Goal: Information Seeking & Learning: Learn about a topic

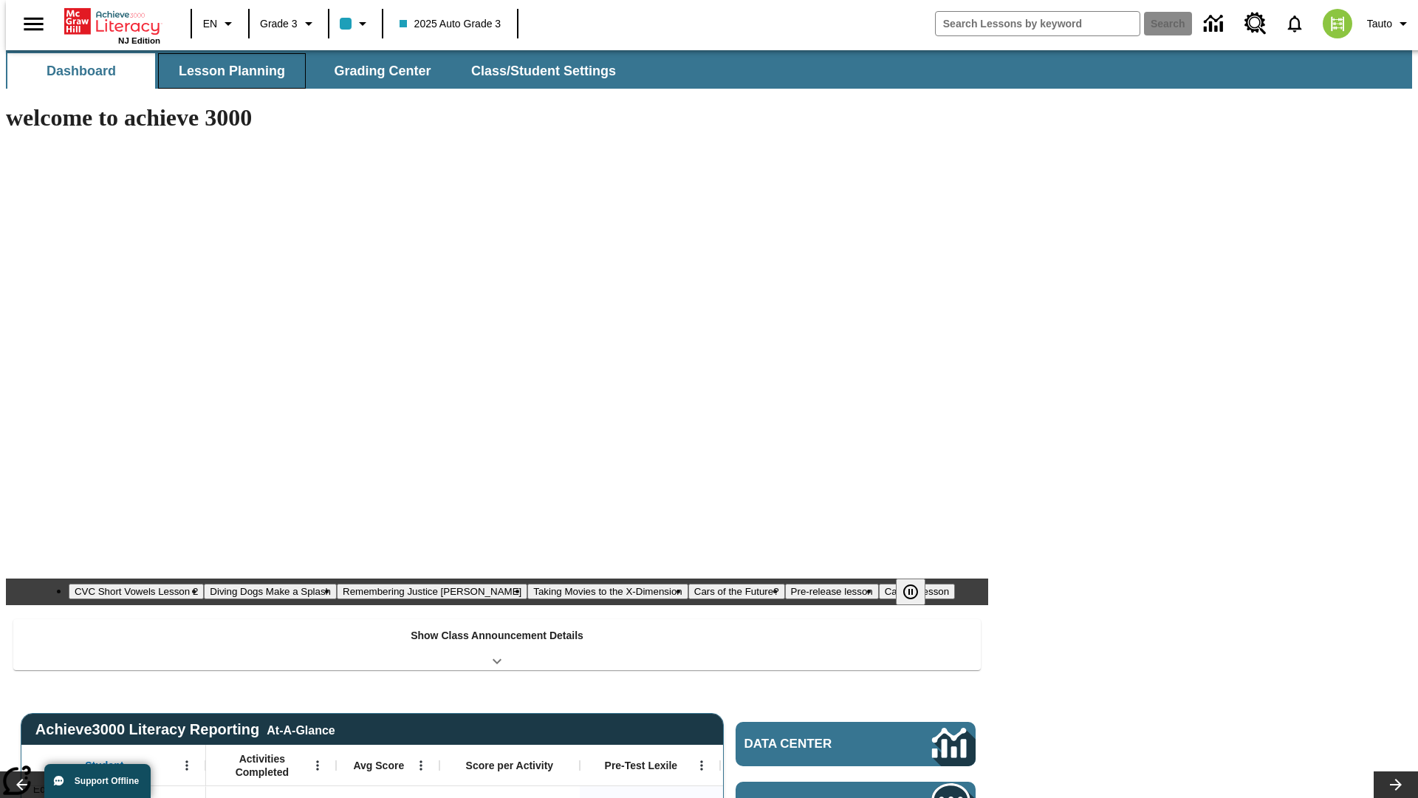
click at [226, 71] on button "Lesson Planning" at bounding box center [232, 70] width 148 height 35
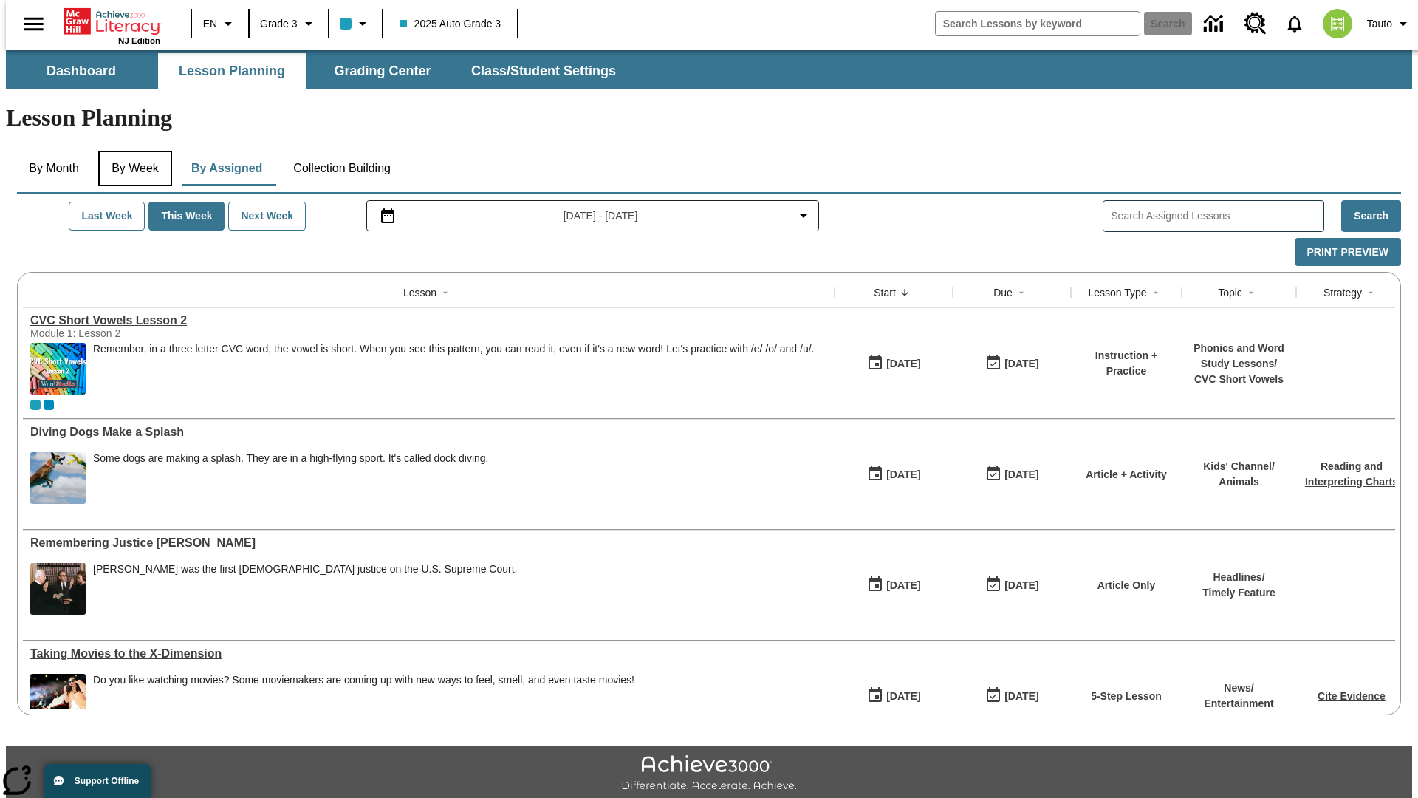
click at [132, 151] on button "By Week" at bounding box center [135, 168] width 74 height 35
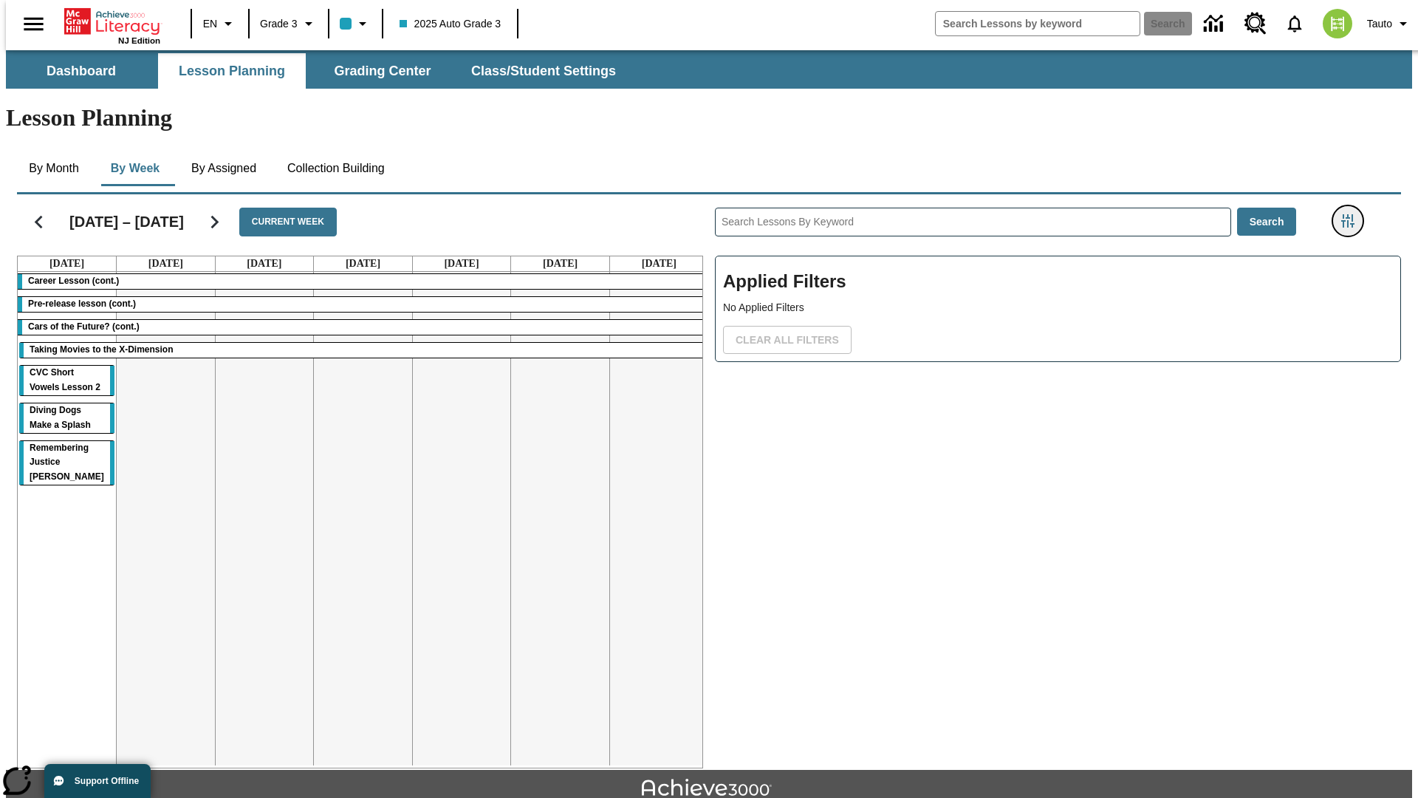
click at [1353, 214] on icon "Filters Side menu" at bounding box center [1348, 220] width 13 height 13
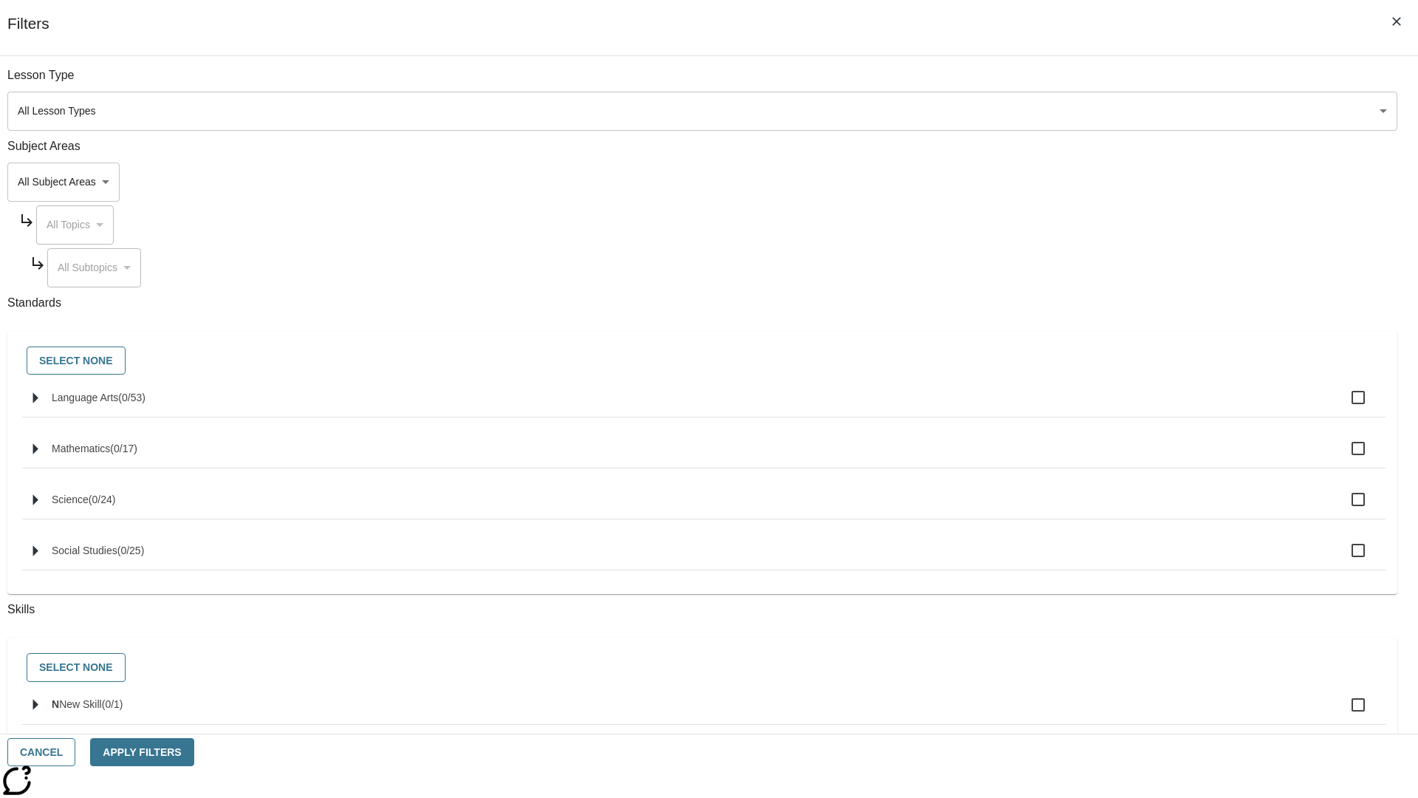
click at [1064, 182] on body "Skip to main content NJ Edition EN Grade 3 2025 Auto Grade 3 Search 0 Tauto Das…" at bounding box center [709, 457] width 1407 height 815
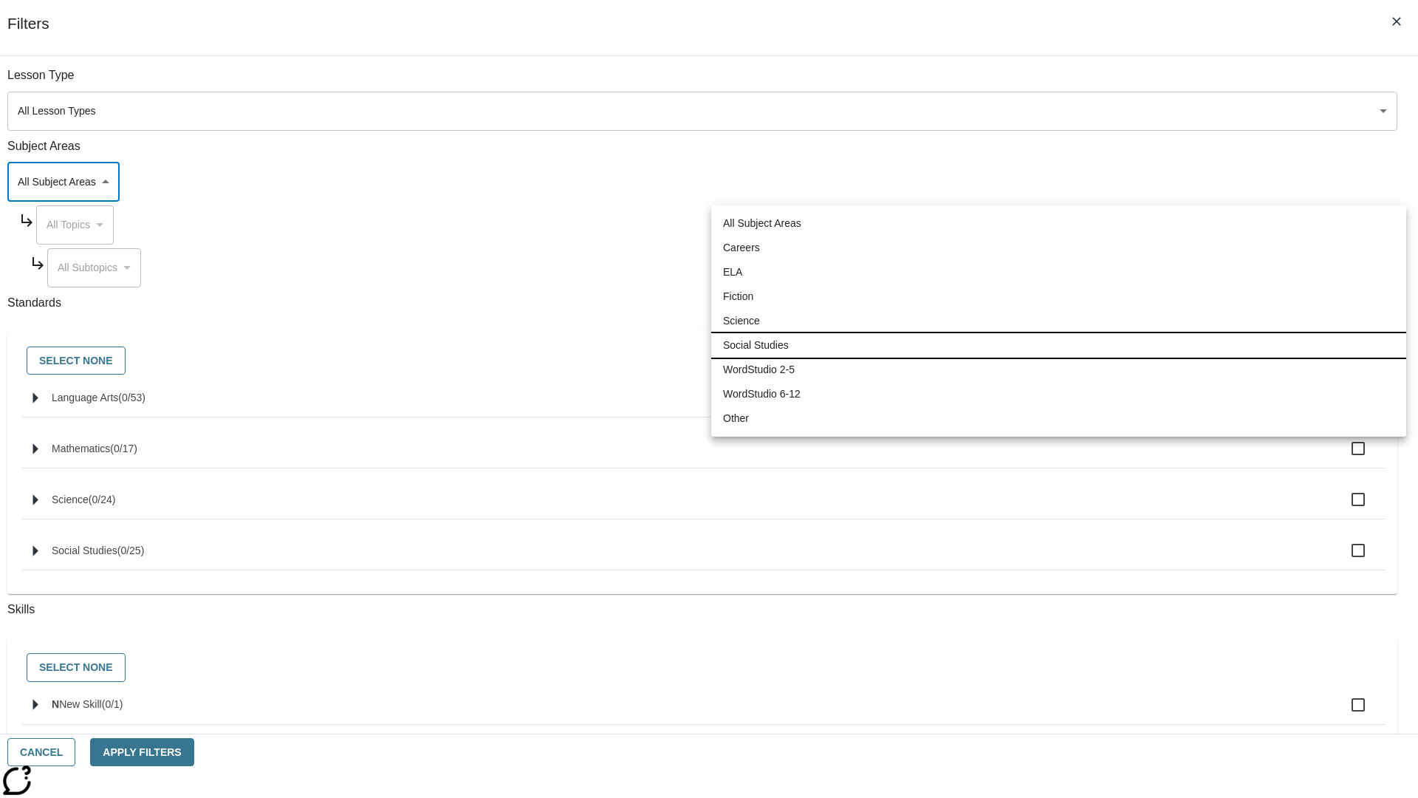
click at [1059, 345] on li "Social Studies" at bounding box center [1058, 345] width 695 height 24
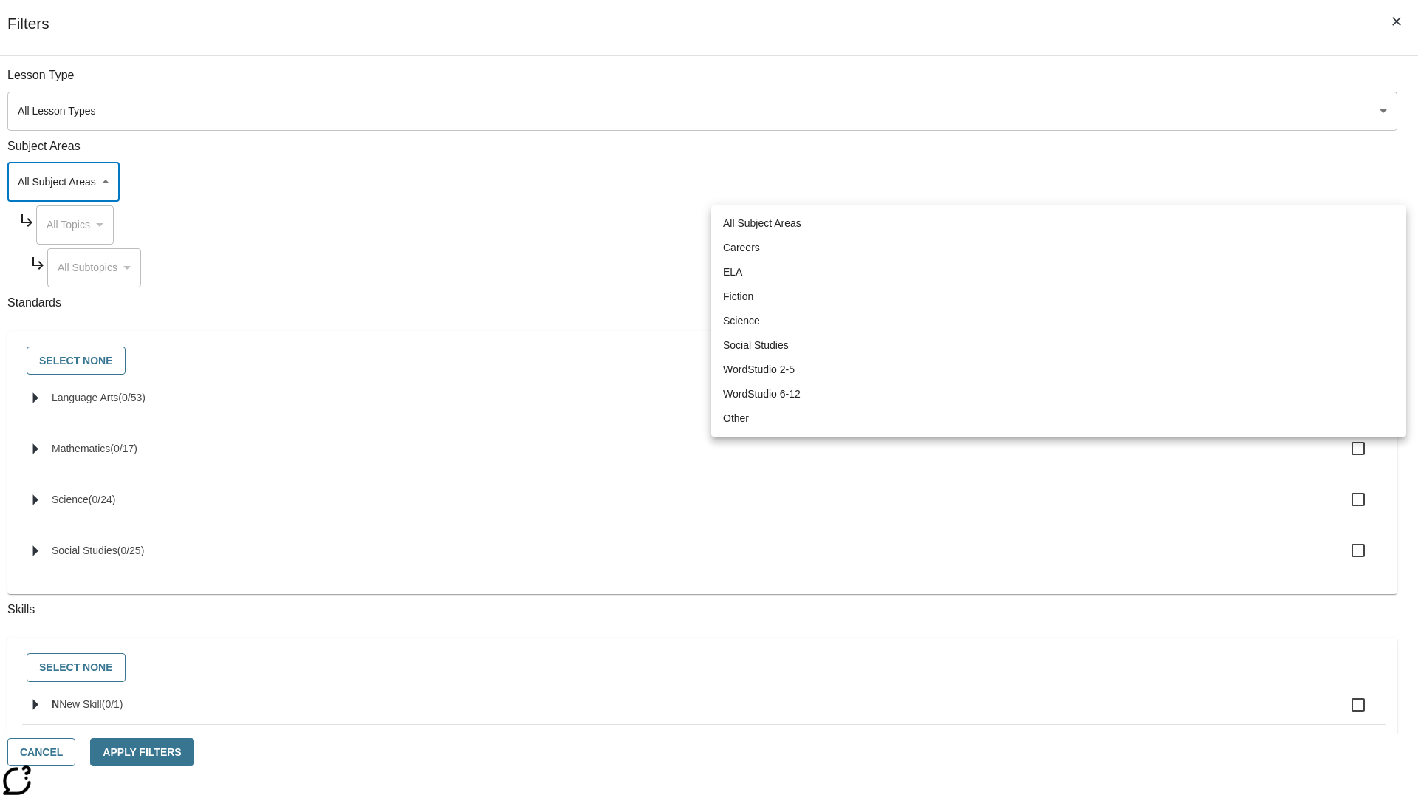
type input "3"
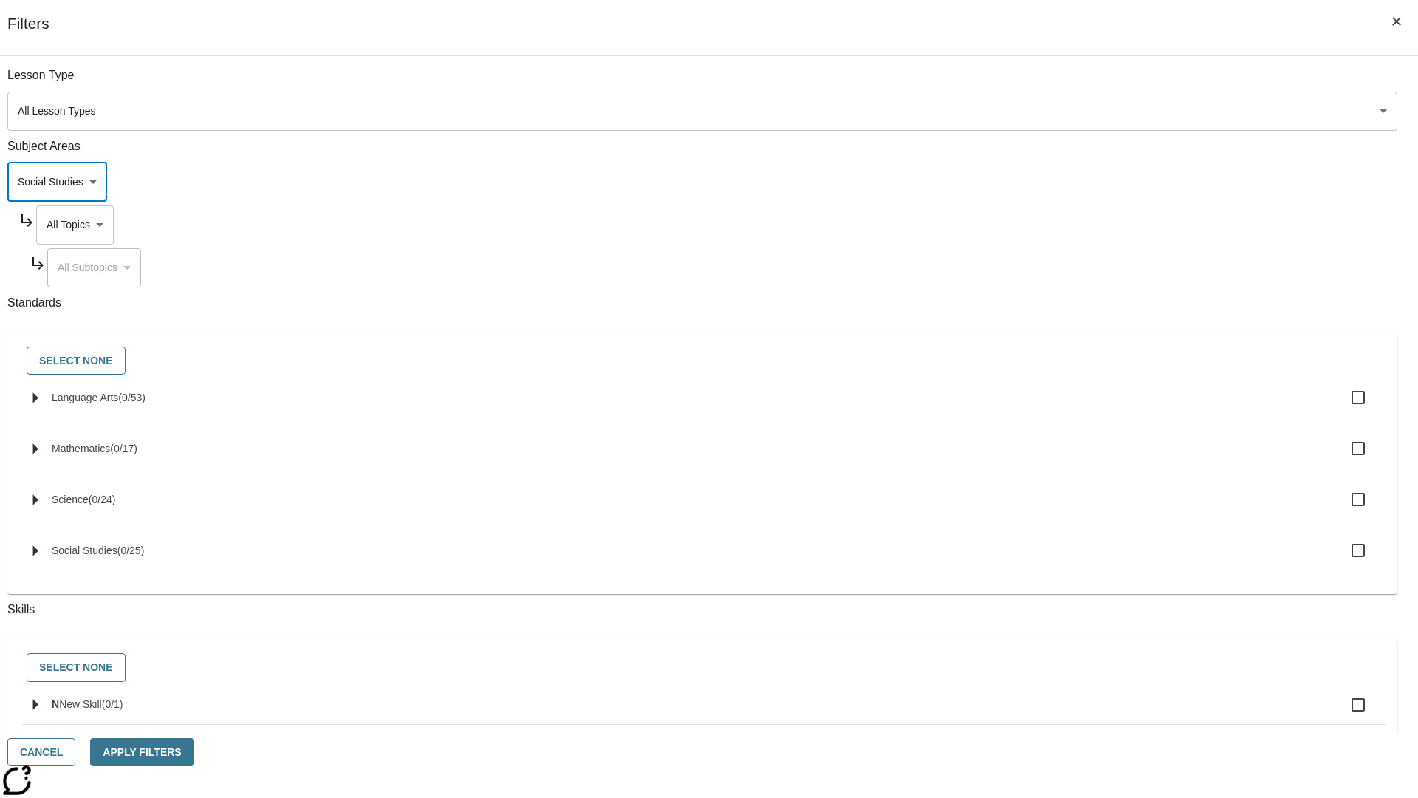
click at [1077, 225] on body "Skip to main content NJ Edition EN Grade 3 2025 Auto Grade 3 Search 0 Tauto Das…" at bounding box center [709, 457] width 1407 height 815
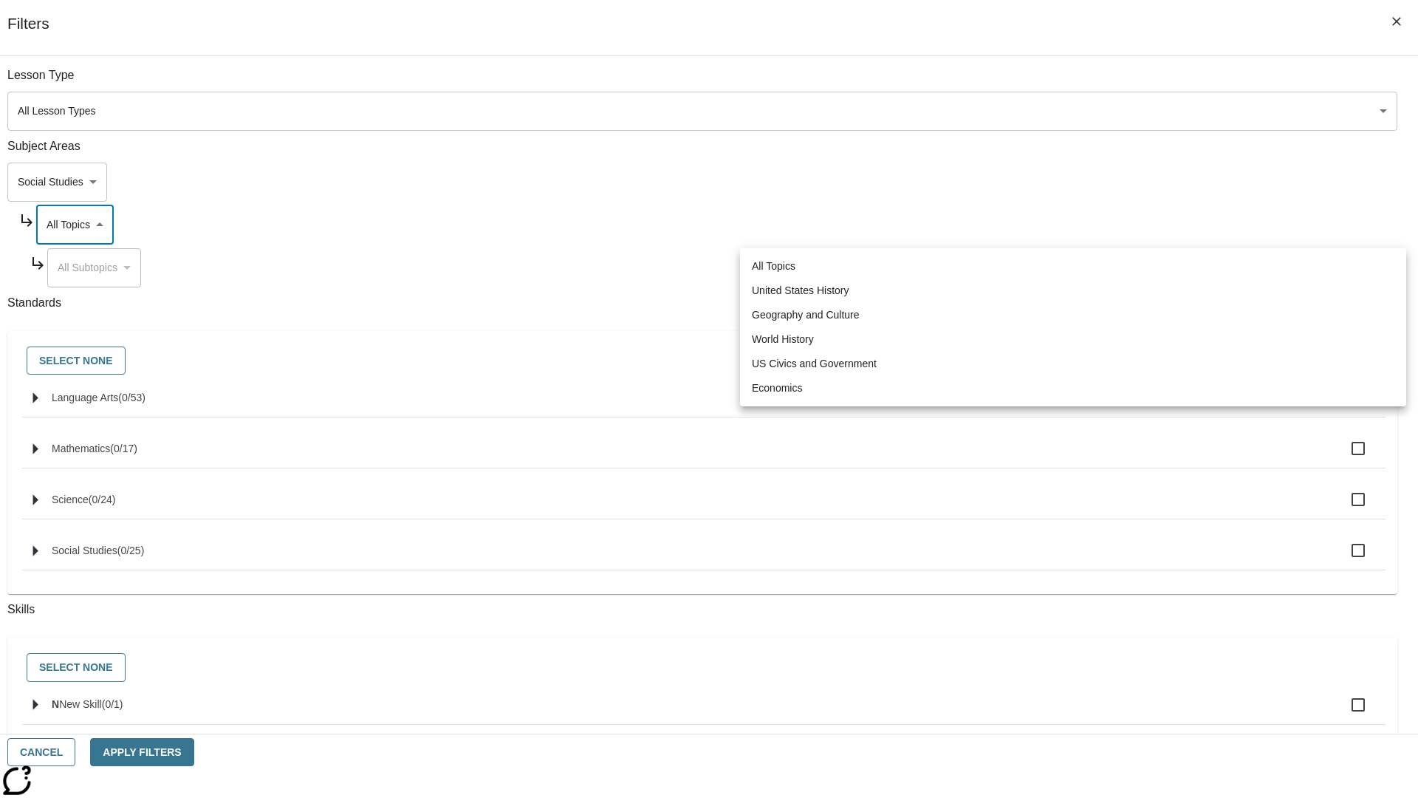
scroll to position [0, 1]
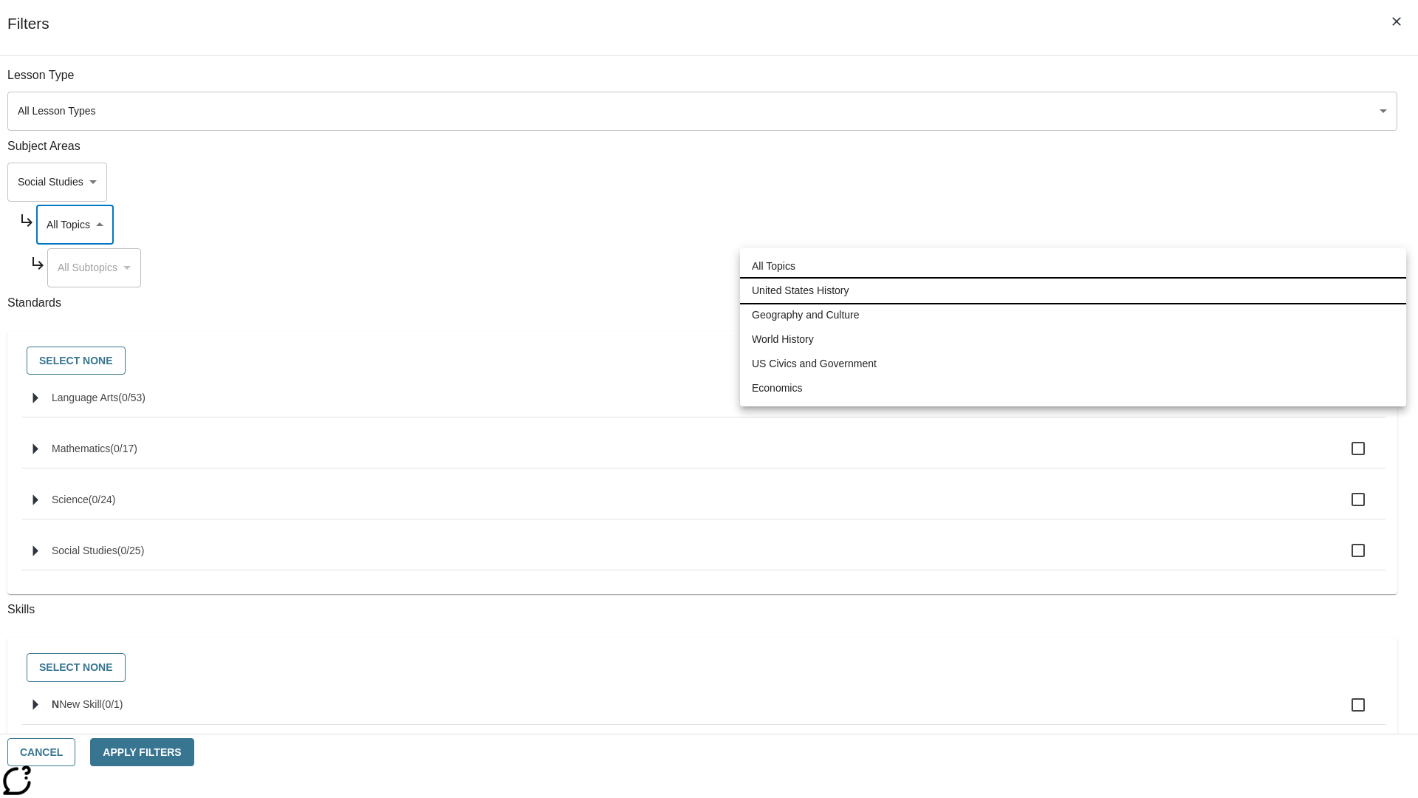
click at [1073, 290] on li "United States History" at bounding box center [1073, 291] width 666 height 24
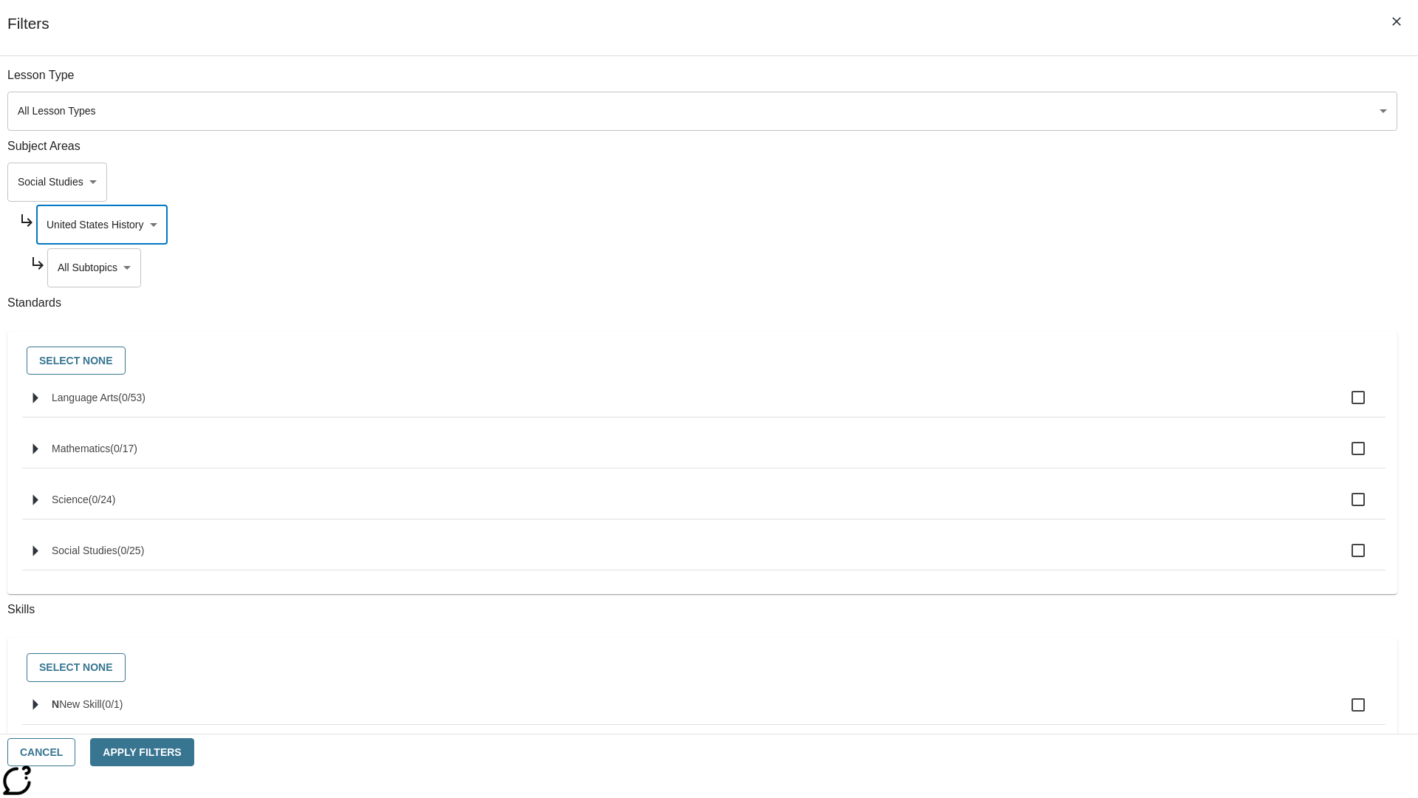
scroll to position [0, 0]
click at [1083, 267] on body "Skip to main content NJ Edition EN Grade 3 2025 Auto Grade 3 Search 0 Tauto Das…" at bounding box center [709, 457] width 1407 height 815
click at [1078, 225] on body "Skip to main content NJ Edition EN Grade 3 2025 Auto Grade 3 Search 0 Tauto Das…" at bounding box center [709, 457] width 1407 height 815
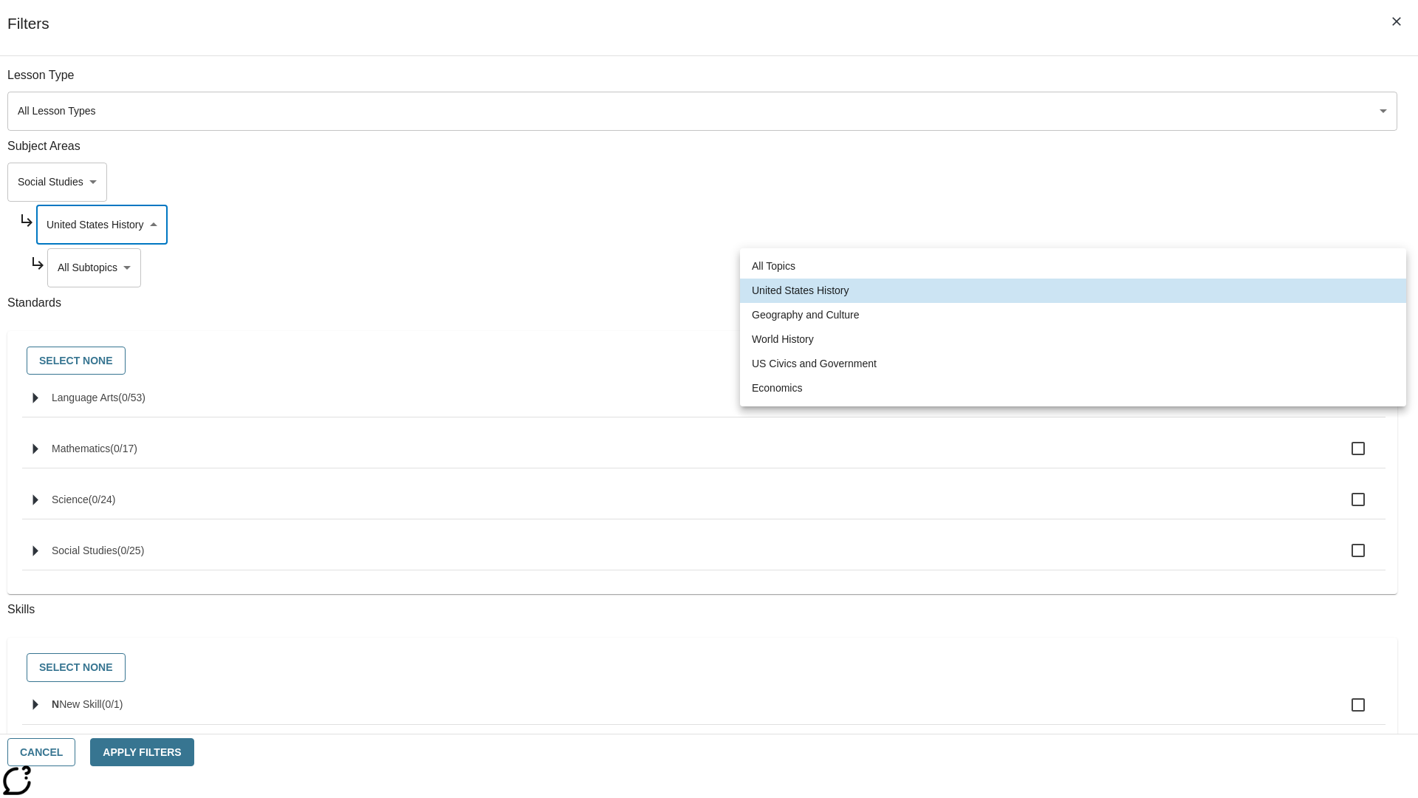
scroll to position [0, 0]
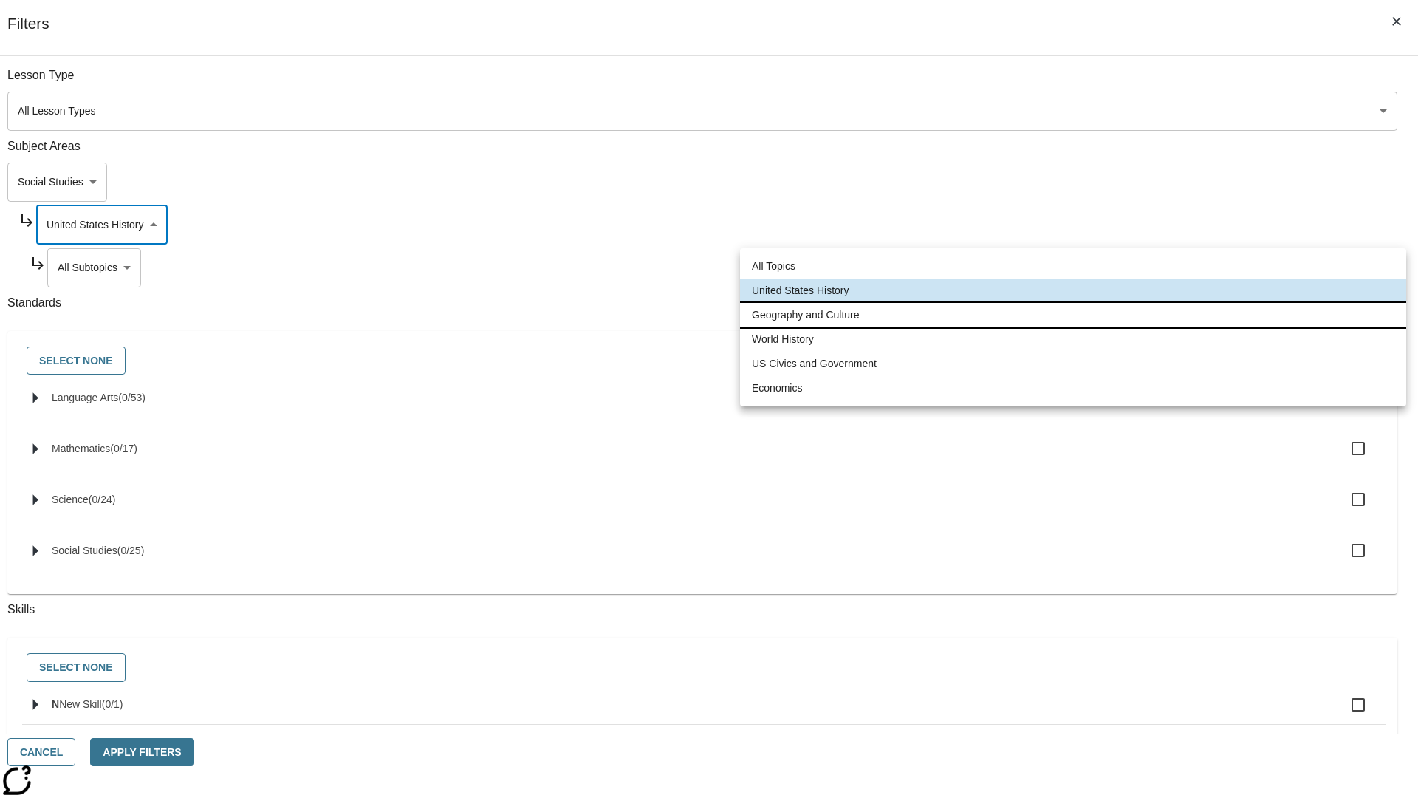
click at [1073, 315] on li "Geography and Culture" at bounding box center [1073, 315] width 666 height 24
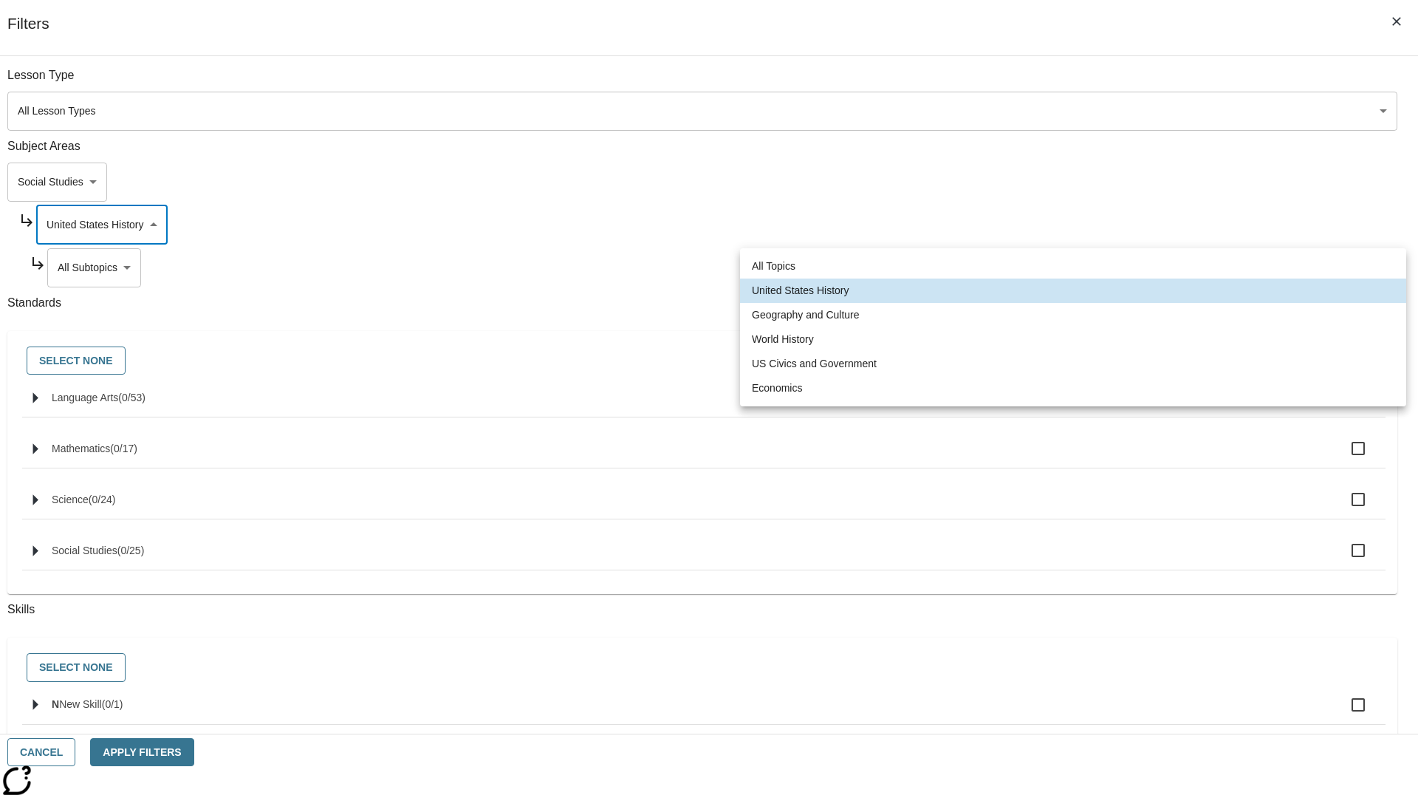
type input "186"
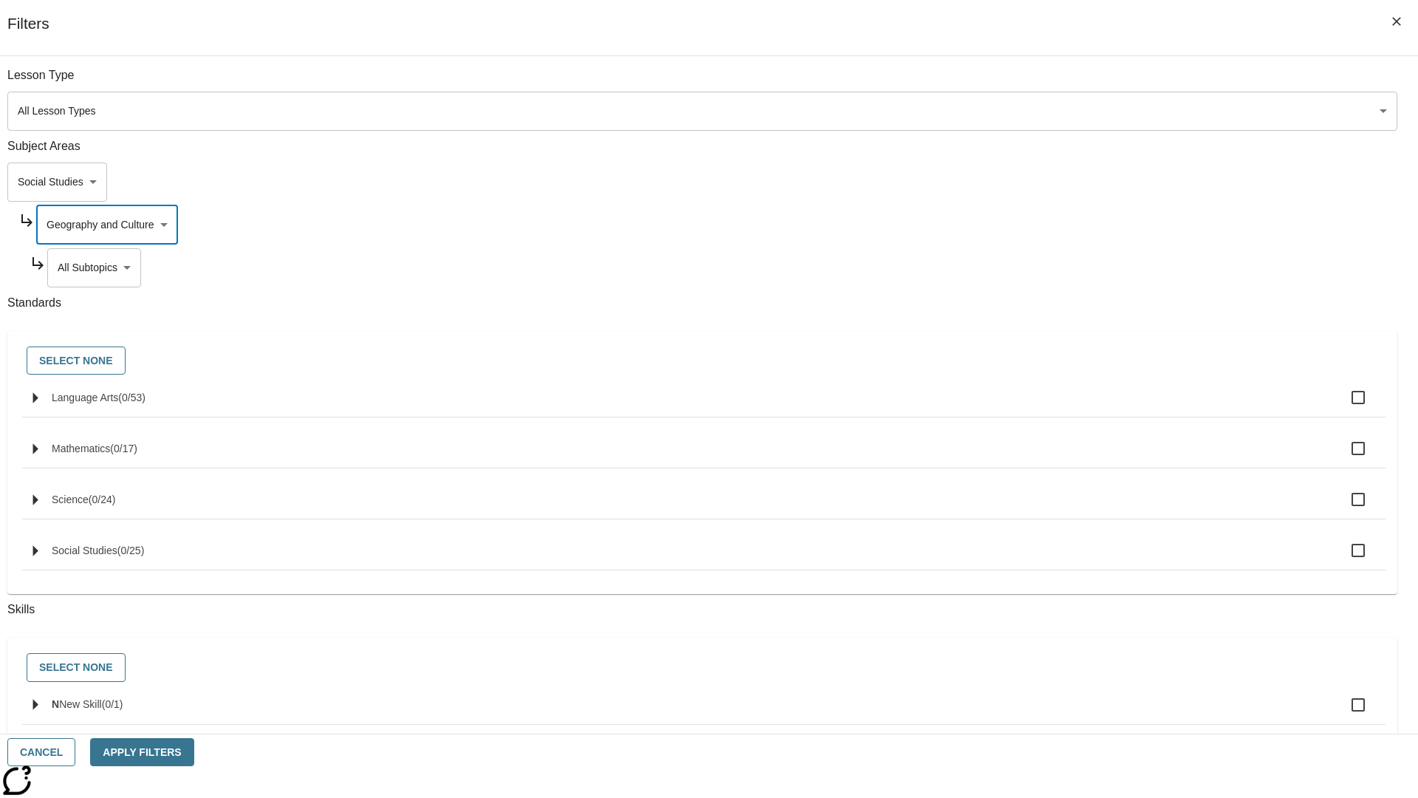
click at [1084, 267] on body "Skip to main content NJ Edition EN Grade 3 2025 Auto Grade 3 Search 0 Tauto Das…" at bounding box center [709, 457] width 1407 height 815
click at [1077, 225] on body "Skip to main content NJ Edition EN Grade 3 2025 Auto Grade 3 Search 0 Tauto Das…" at bounding box center [709, 457] width 1407 height 815
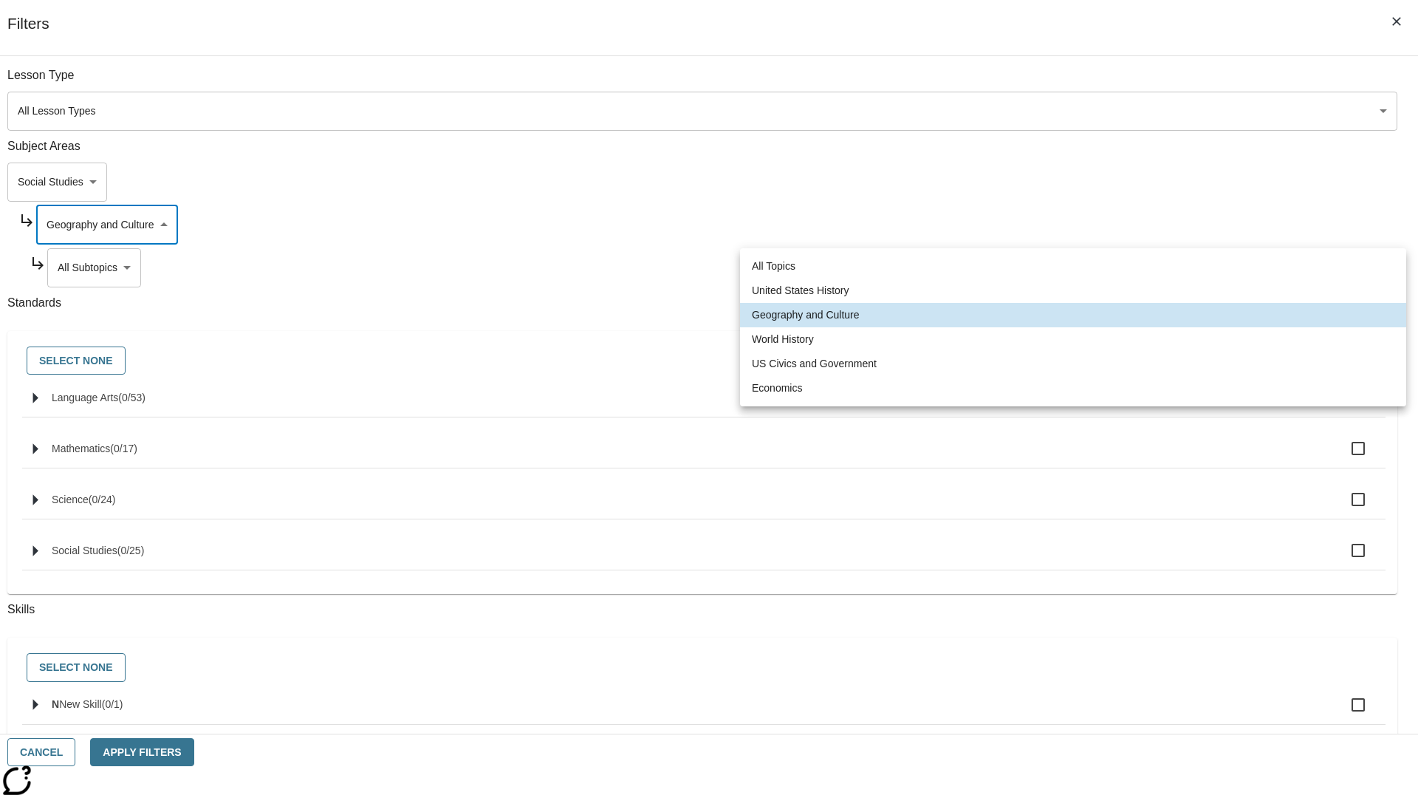
scroll to position [0, 1]
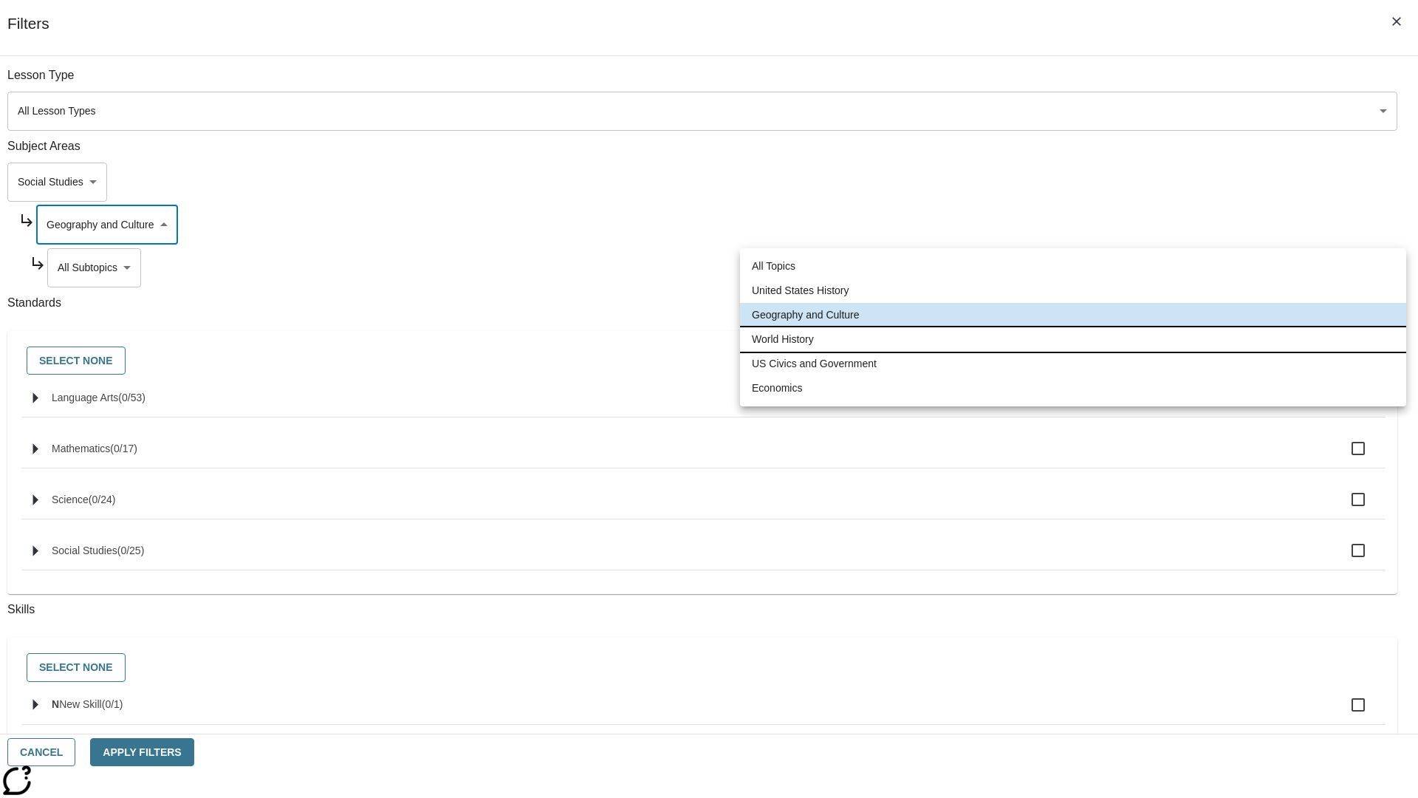
click at [1073, 339] on li "World History" at bounding box center [1073, 339] width 666 height 24
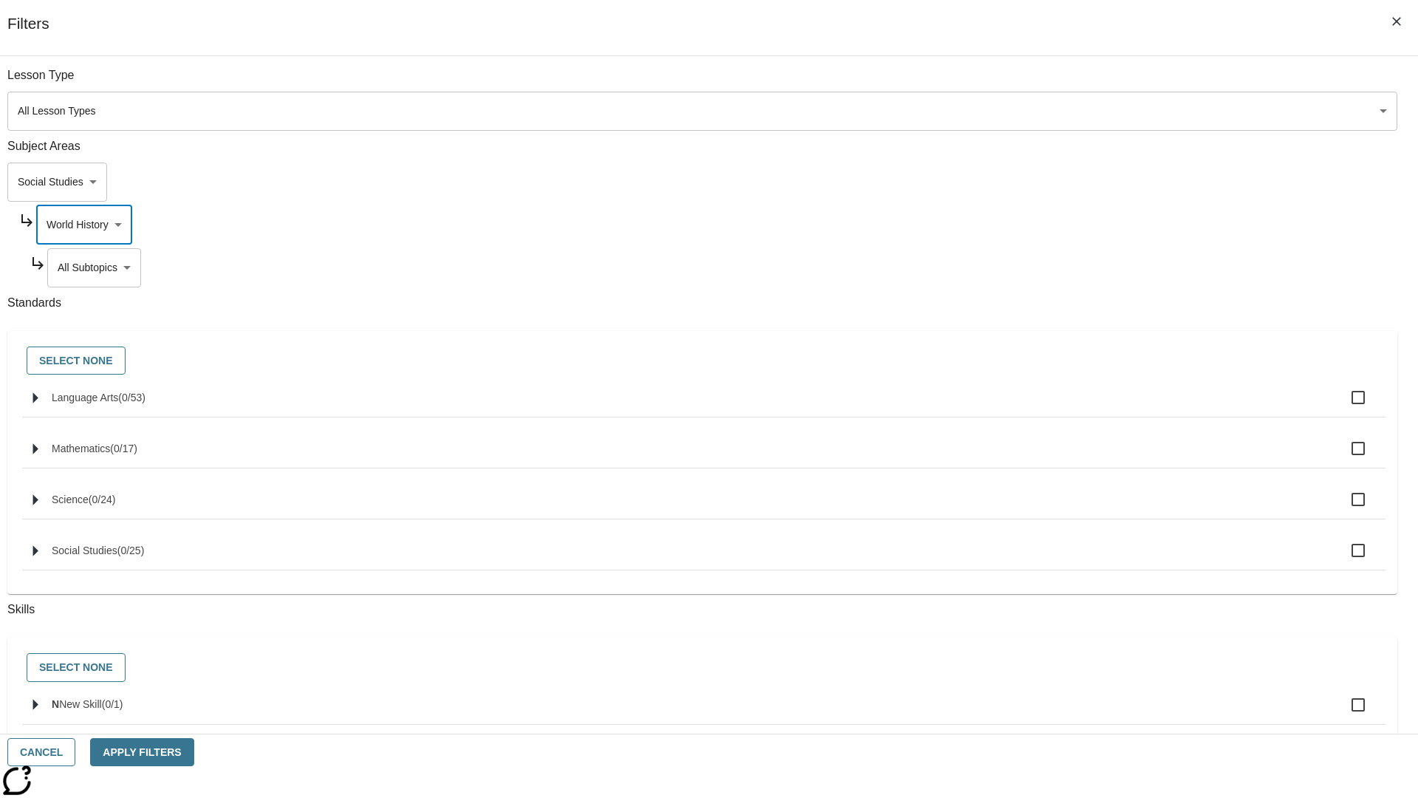
click at [1083, 267] on body "Skip to main content NJ Edition EN Grade 3 2025 Auto Grade 3 Search 0 Tauto Das…" at bounding box center [709, 457] width 1407 height 815
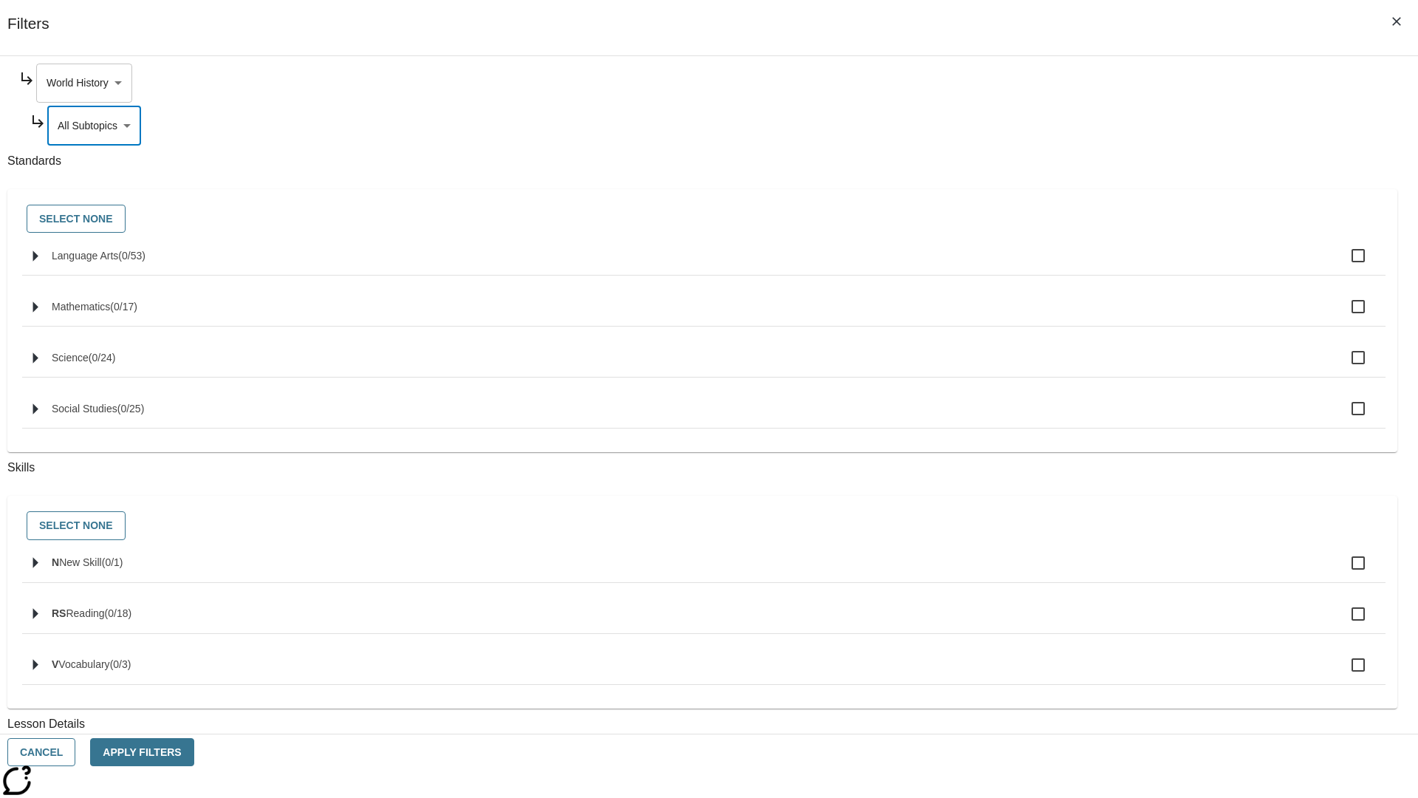
click at [1077, 83] on body "Skip to main content NJ Edition EN Grade 3 2025 Auto Grade 3 Search 0 Tauto Das…" at bounding box center [709, 457] width 1407 height 815
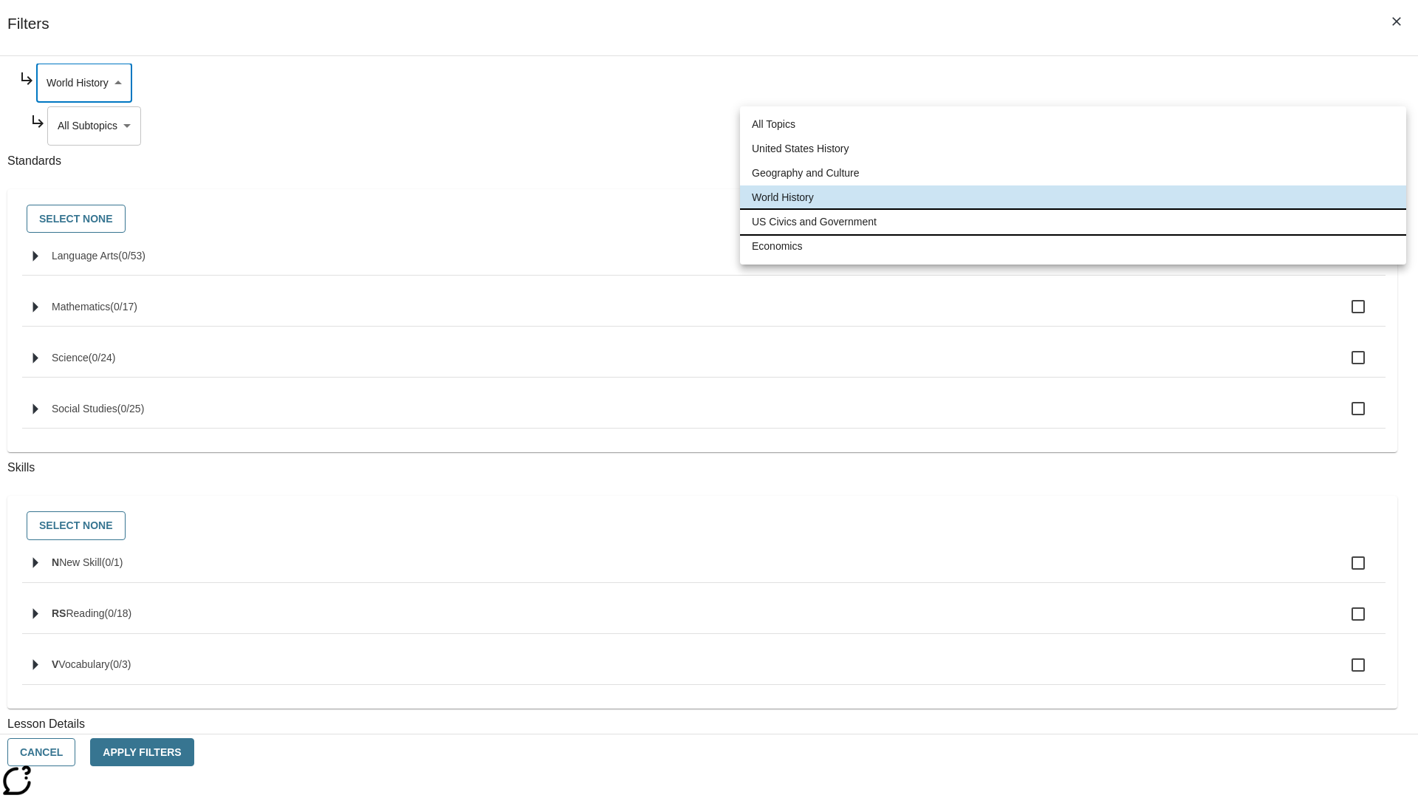
click at [1073, 222] on li "US Civics and Government" at bounding box center [1073, 222] width 666 height 24
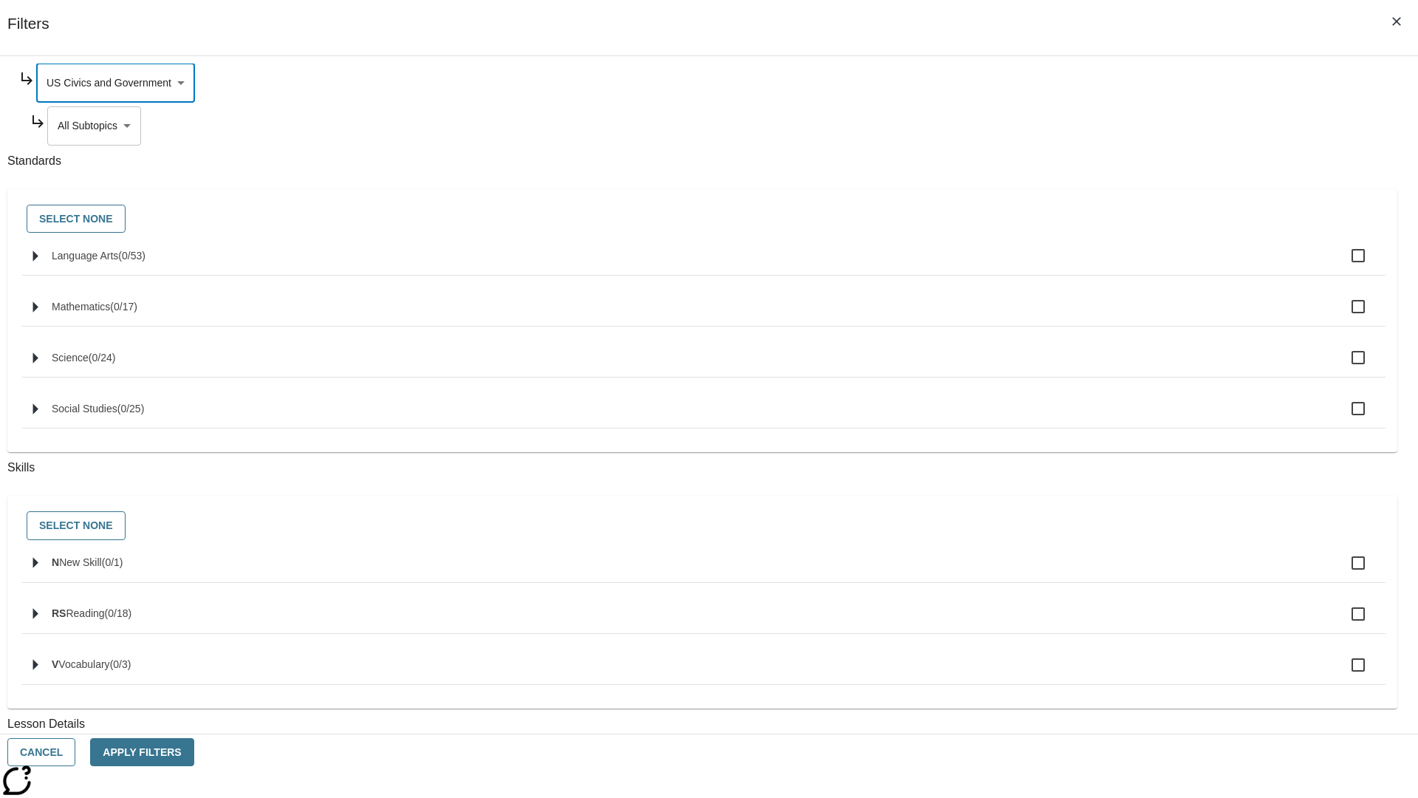
scroll to position [0, 1]
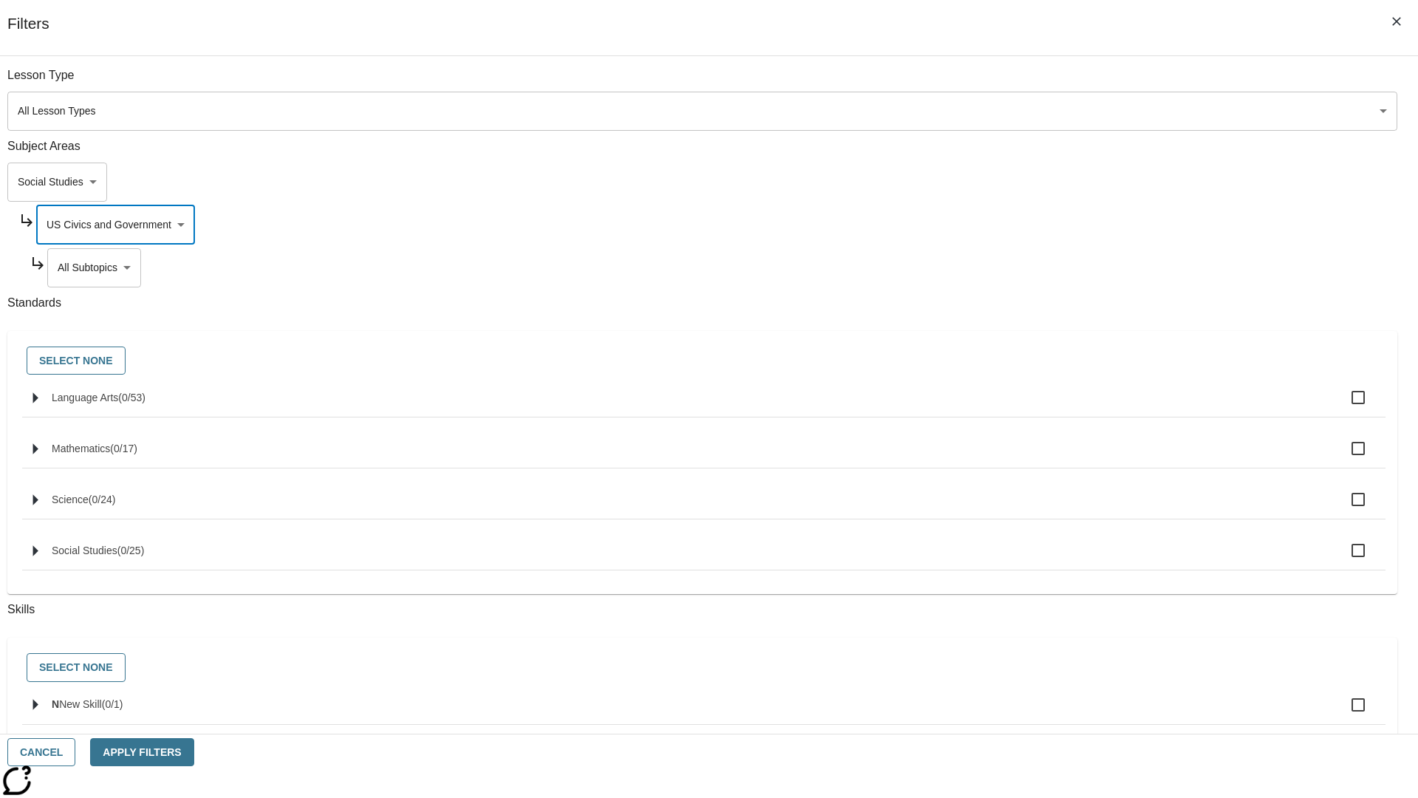
click at [1083, 83] on body "Skip to main content NJ Edition EN Grade 3 2025 Auto Grade 3 Search 0 Tauto Das…" at bounding box center [709, 457] width 1407 height 815
click at [1077, 83] on body "Skip to main content NJ Edition EN Grade 3 2025 Auto Grade 3 Search 0 Tauto Das…" at bounding box center [709, 457] width 1407 height 815
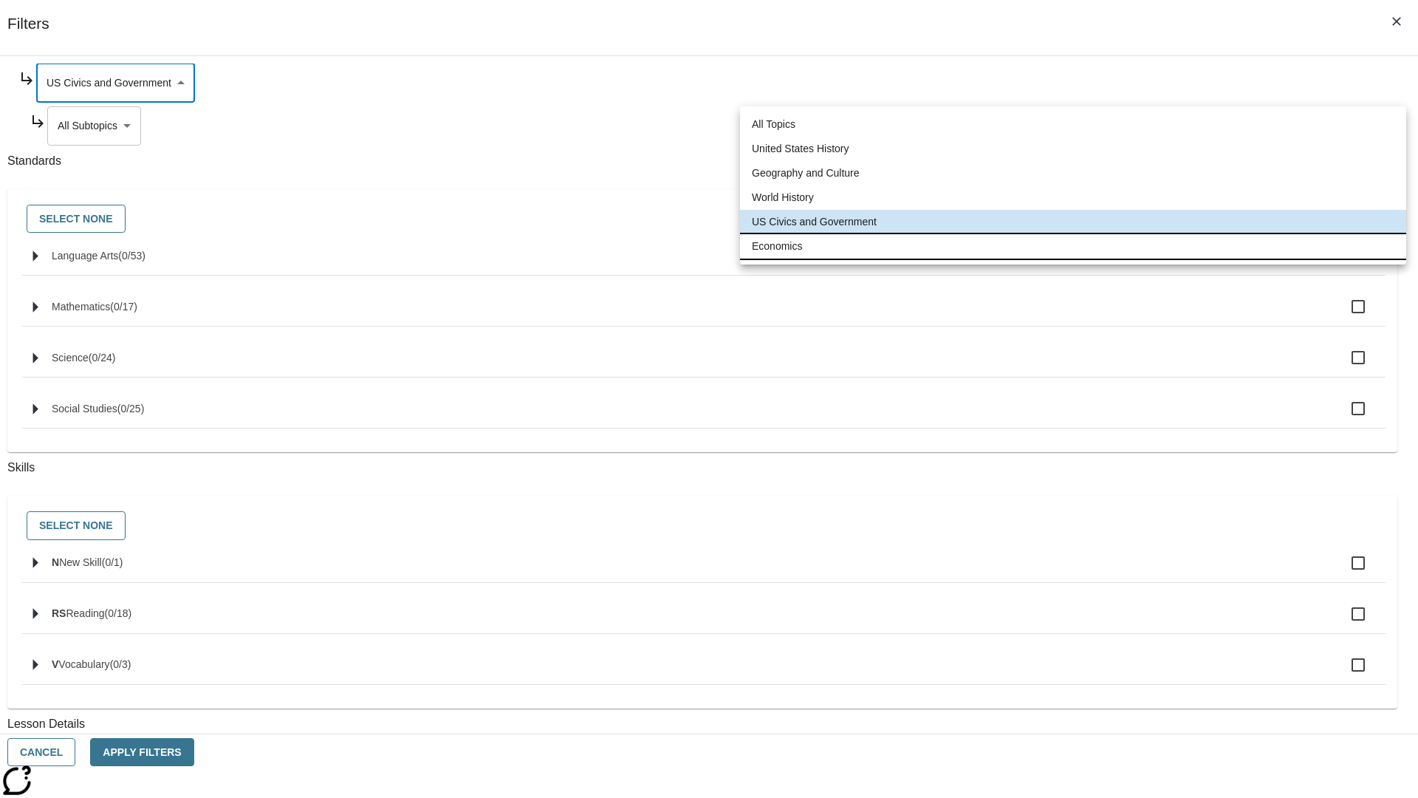
click at [1073, 246] on li "Economics" at bounding box center [1073, 246] width 666 height 24
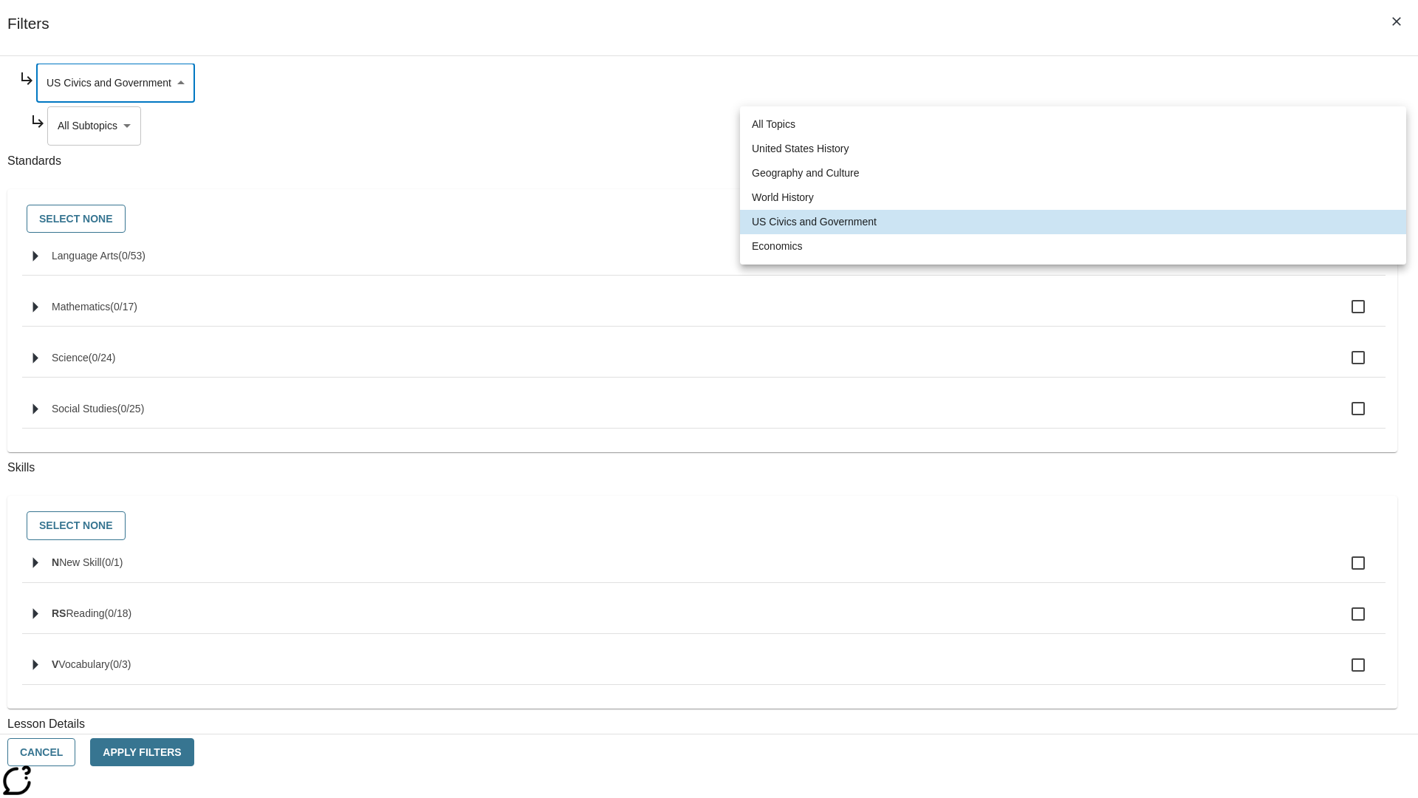
type input "195"
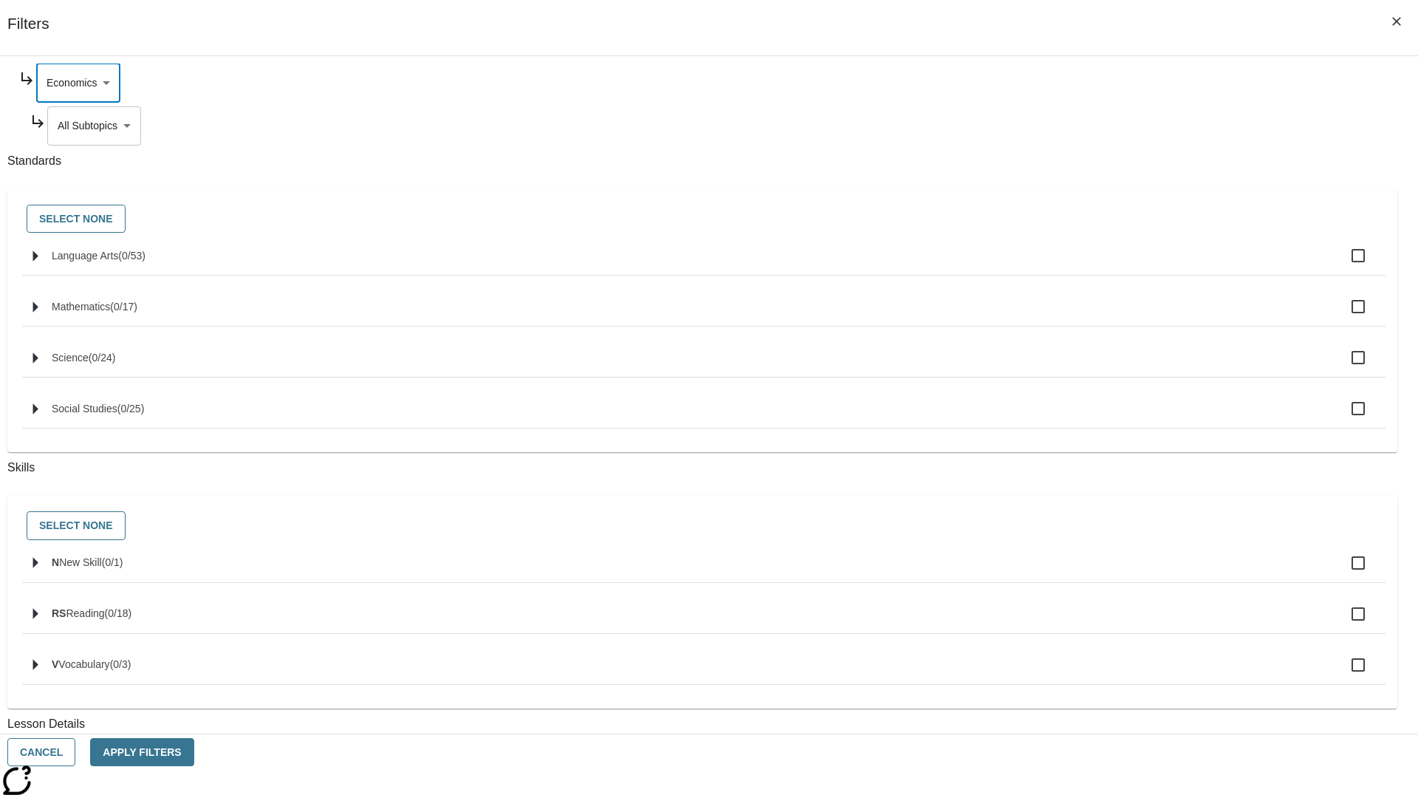
scroll to position [0, 0]
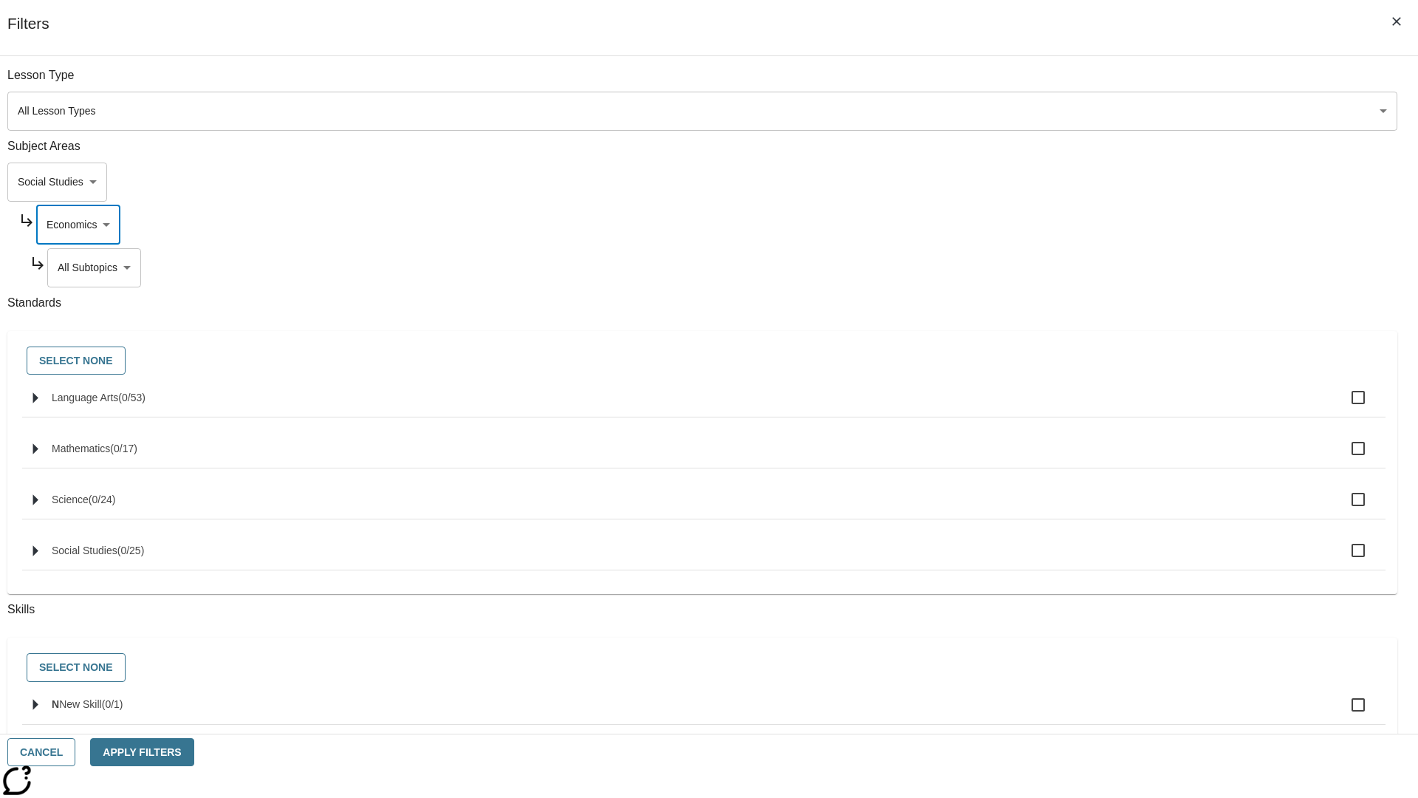
click at [1083, 83] on body "Skip to main content NJ Edition EN Grade 3 2025 Auto Grade 3 Search 0 Tauto Das…" at bounding box center [709, 457] width 1407 height 815
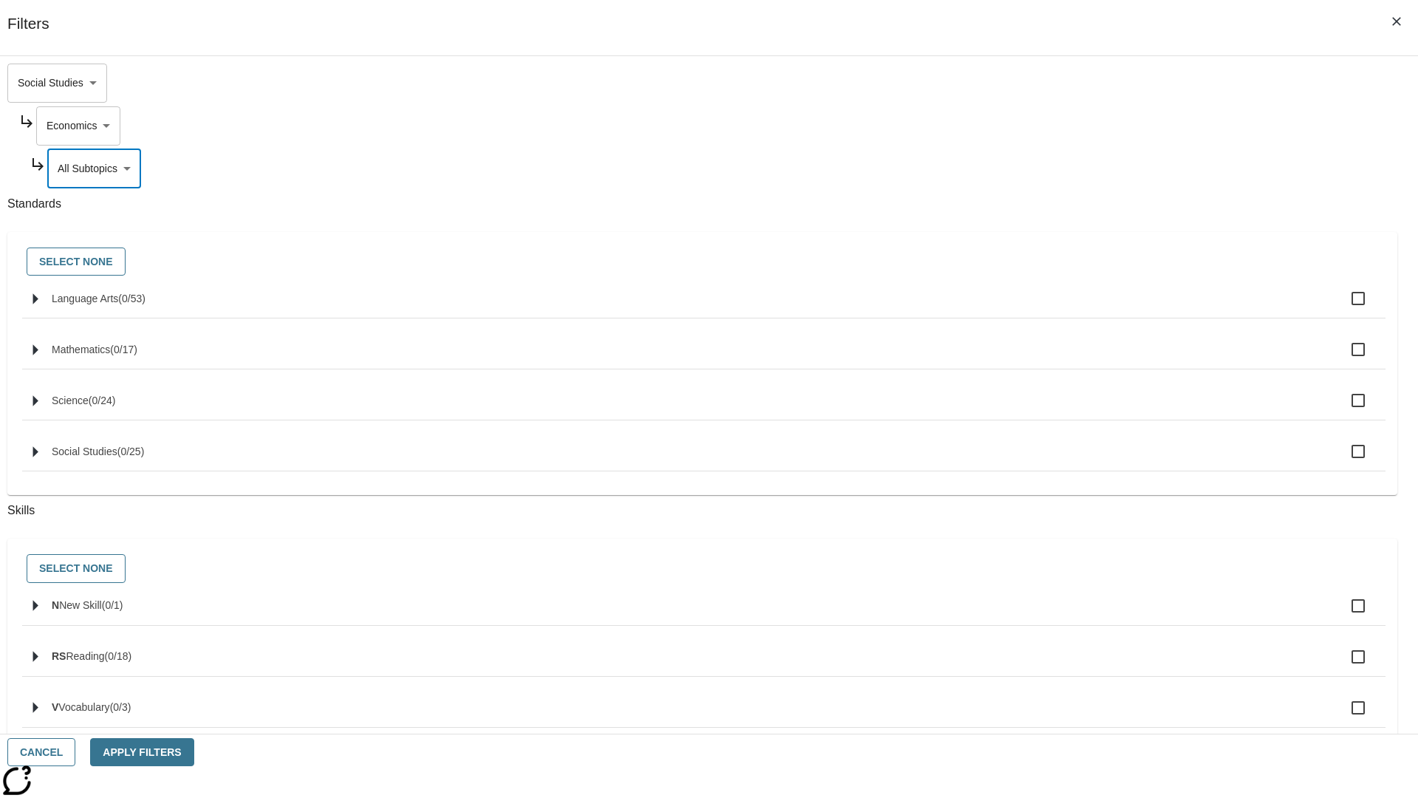
click at [1063, 83] on body "Skip to main content NJ Edition EN Grade 3 2025 Auto Grade 3 Search 0 Tauto Das…" at bounding box center [709, 457] width 1407 height 815
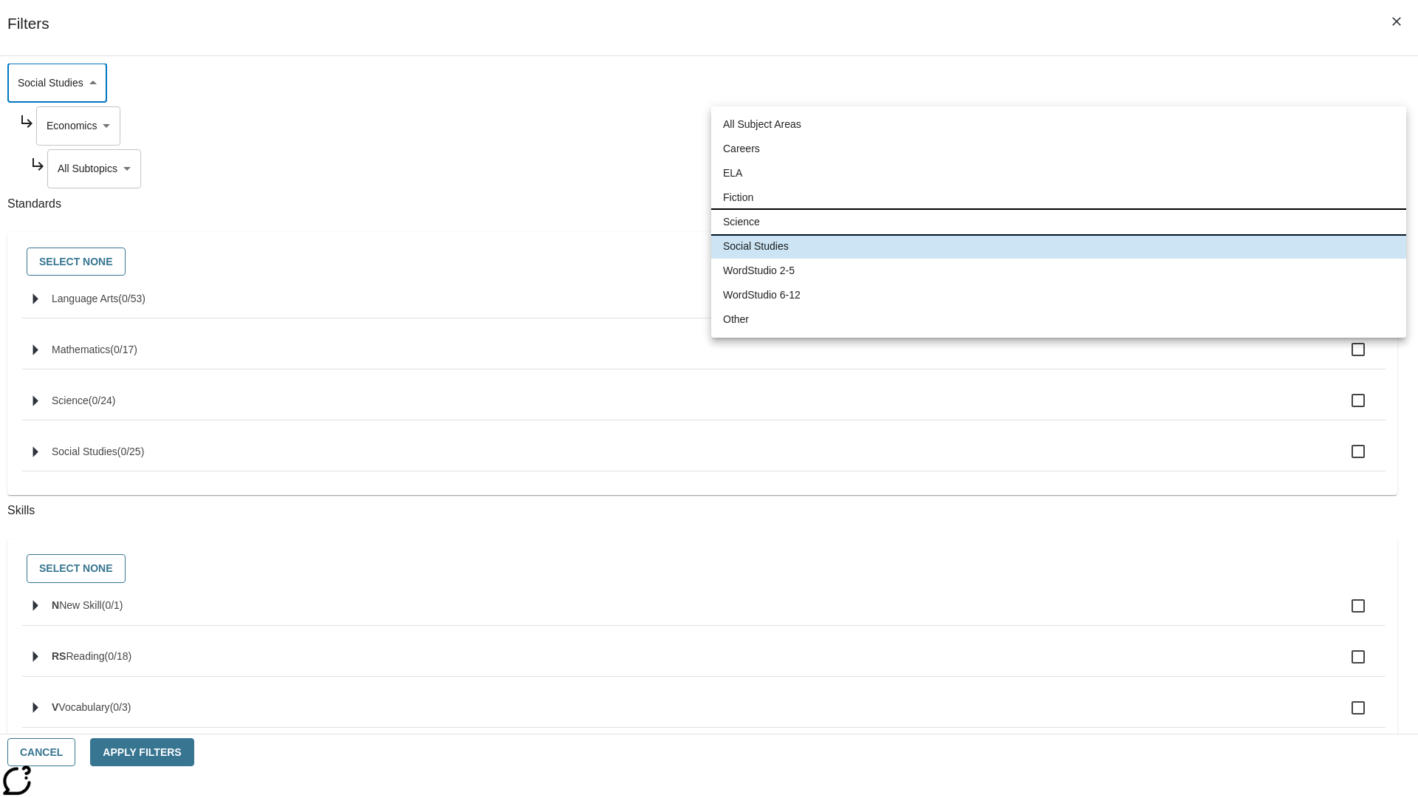
click at [1059, 222] on li "Science" at bounding box center [1058, 222] width 695 height 24
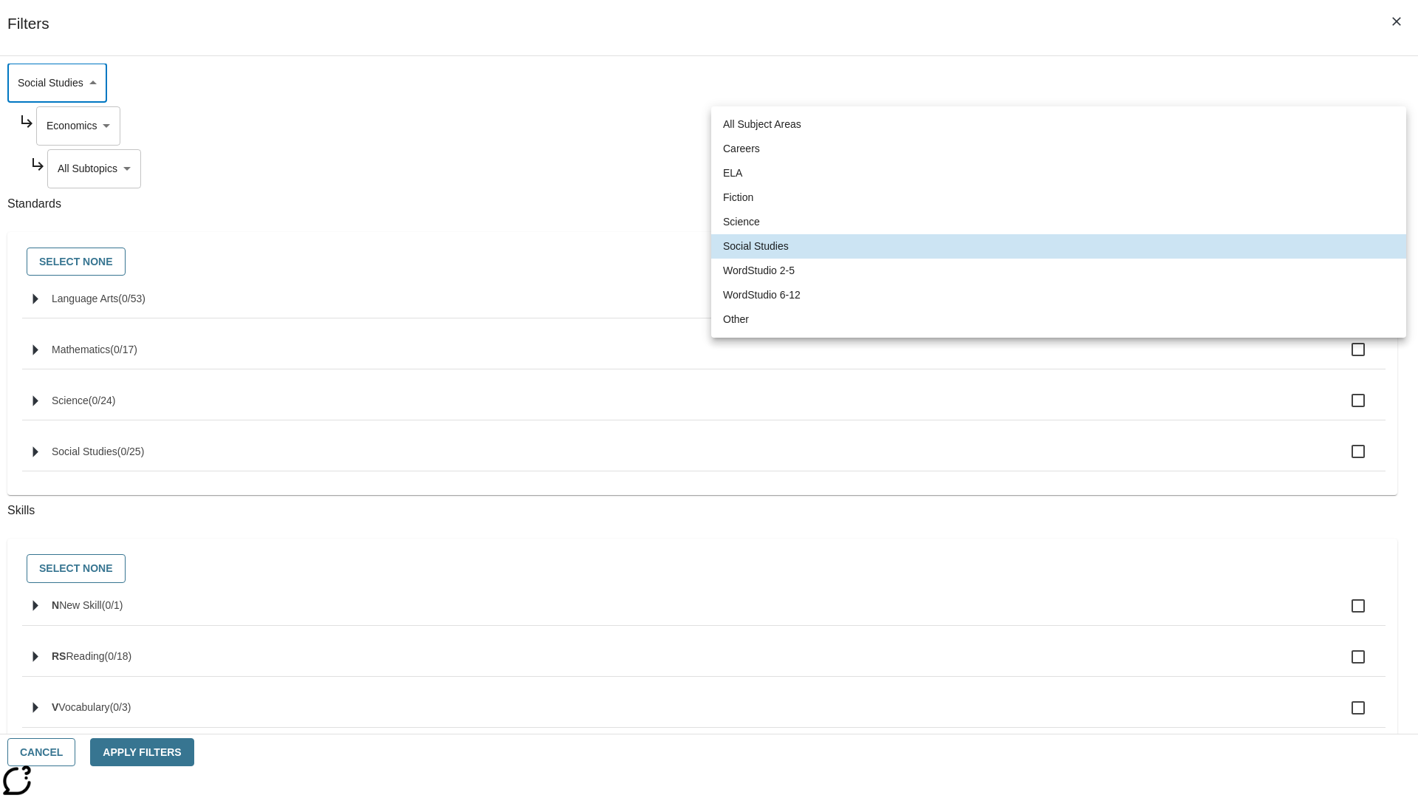
type input "2"
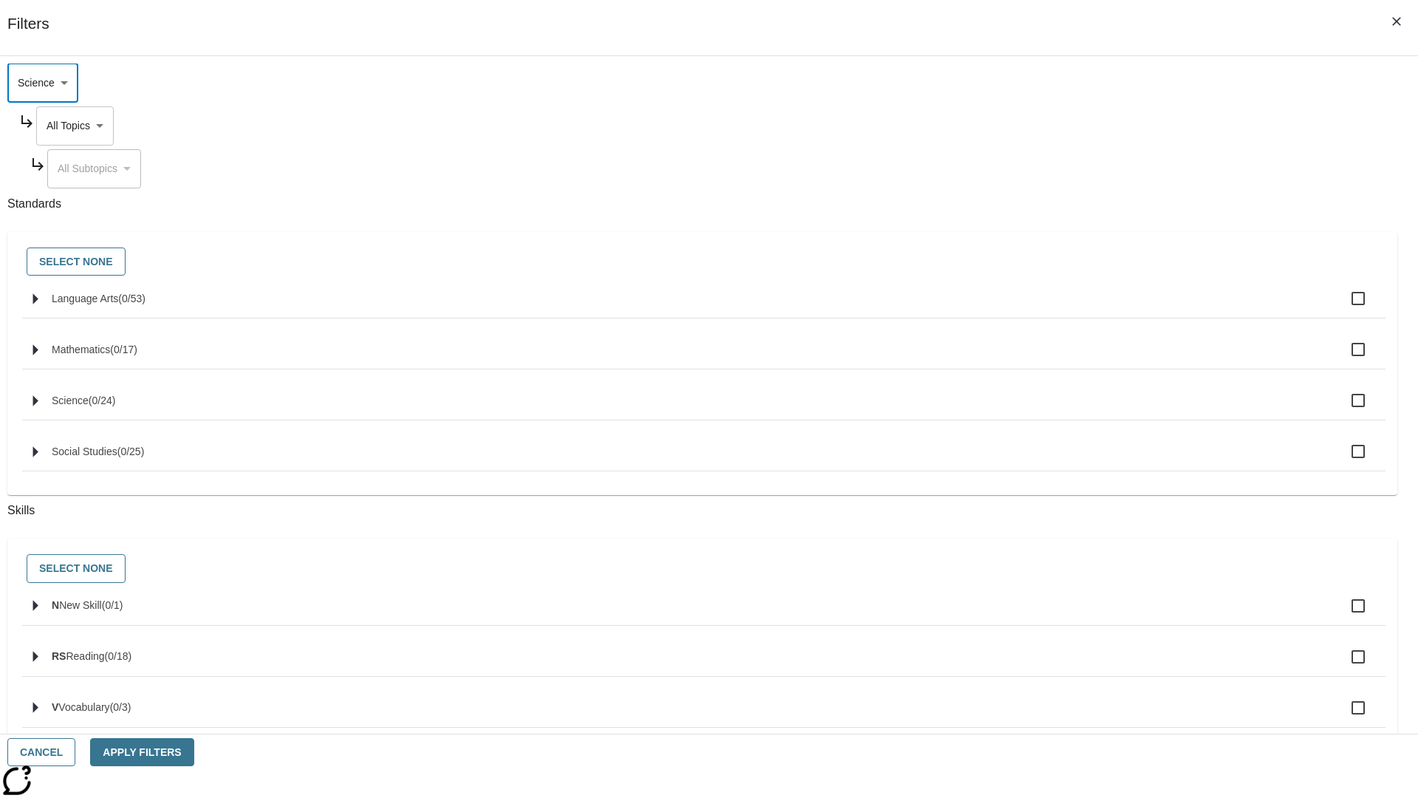
scroll to position [0, 0]
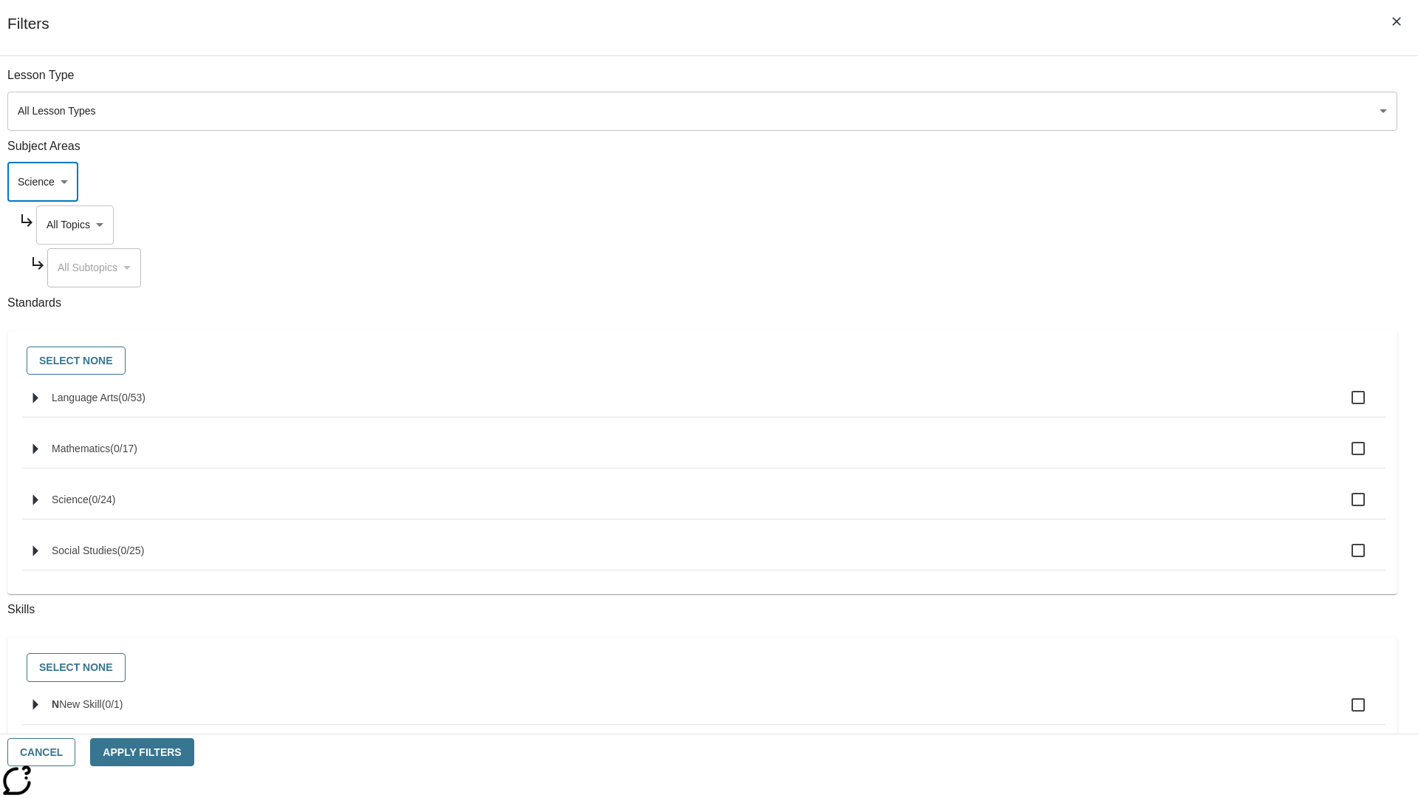
click at [1077, 225] on body "Skip to main content NJ Edition EN Grade 3 2025 Auto Grade 3 Search 0 Tauto Das…" at bounding box center [709, 457] width 1407 height 815
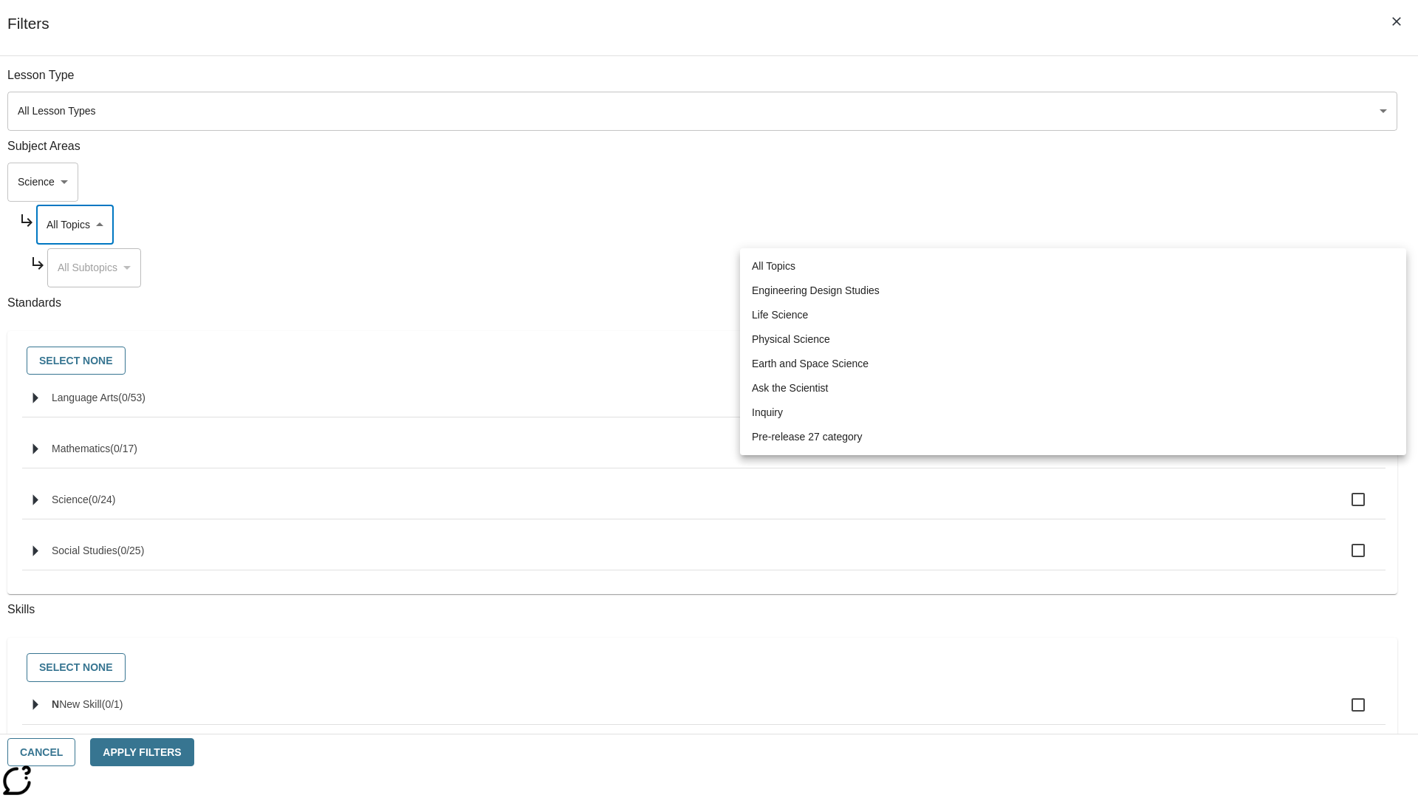
scroll to position [0, 1]
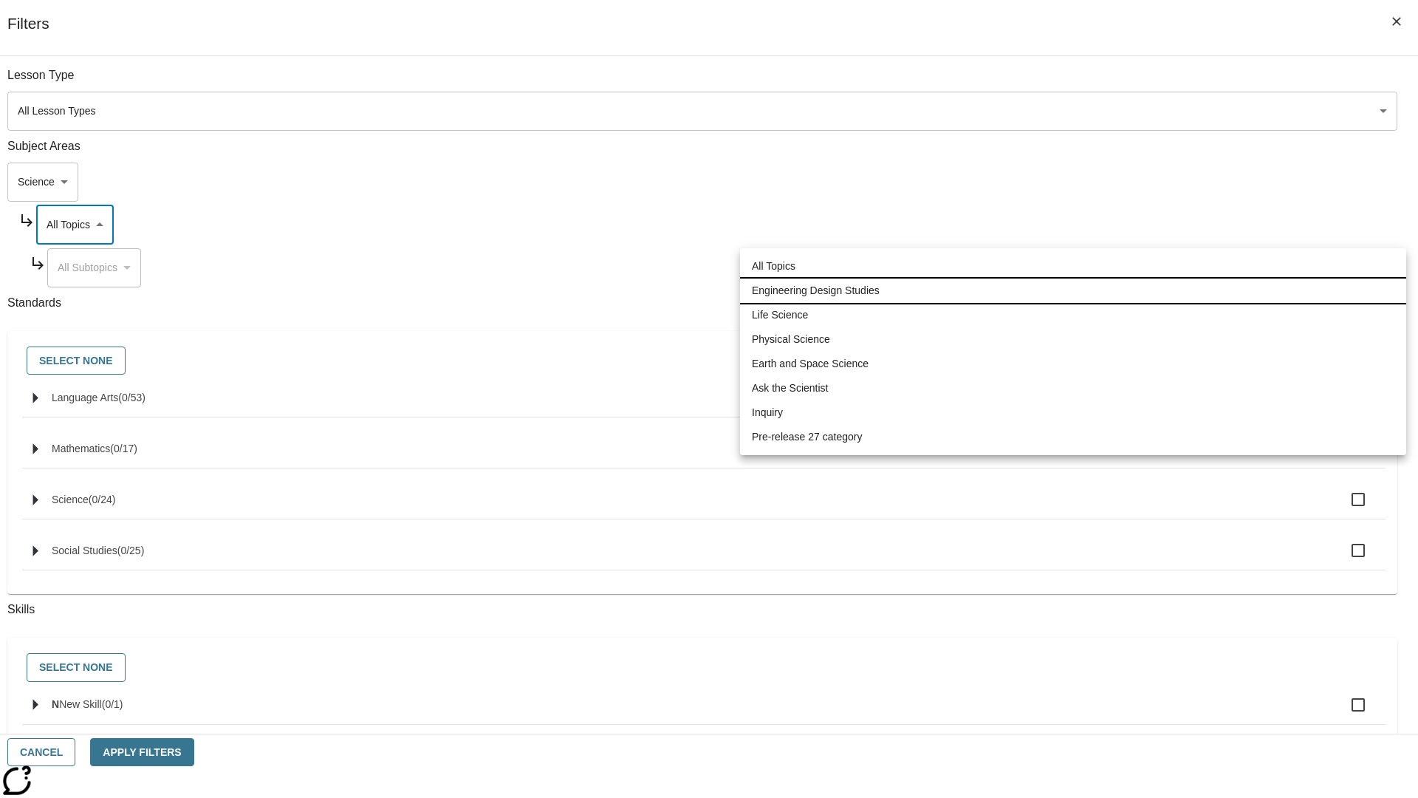
click at [1073, 290] on li "Engineering Design Studies" at bounding box center [1073, 291] width 666 height 24
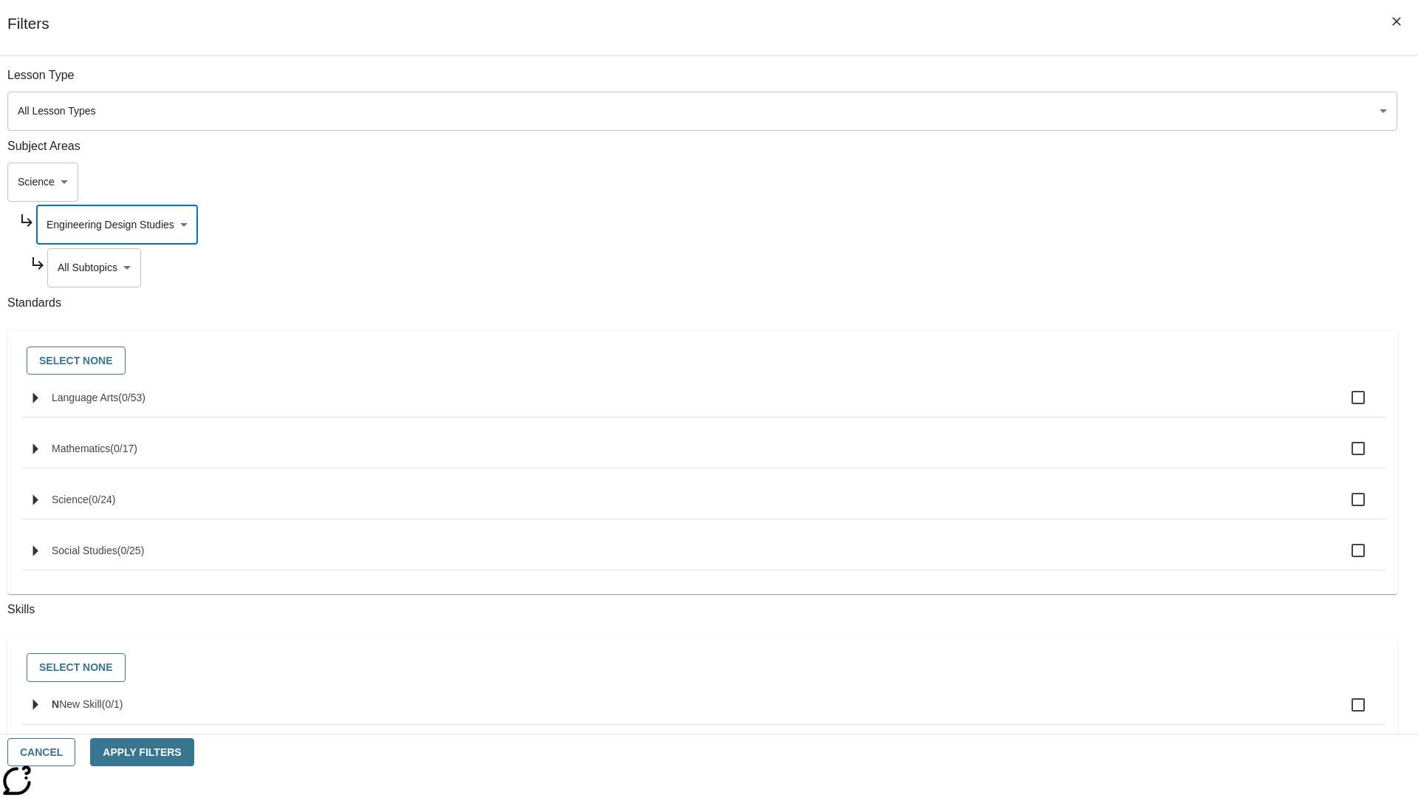
click at [1083, 83] on body "Skip to main content NJ Edition EN Grade 3 2025 Auto Grade 3 Search 0 Tauto Das…" at bounding box center [709, 457] width 1407 height 815
click at [1077, 225] on body "Skip to main content NJ Edition EN Grade 3 2025 Auto Grade 3 Search 0 Tauto Das…" at bounding box center [709, 457] width 1407 height 815
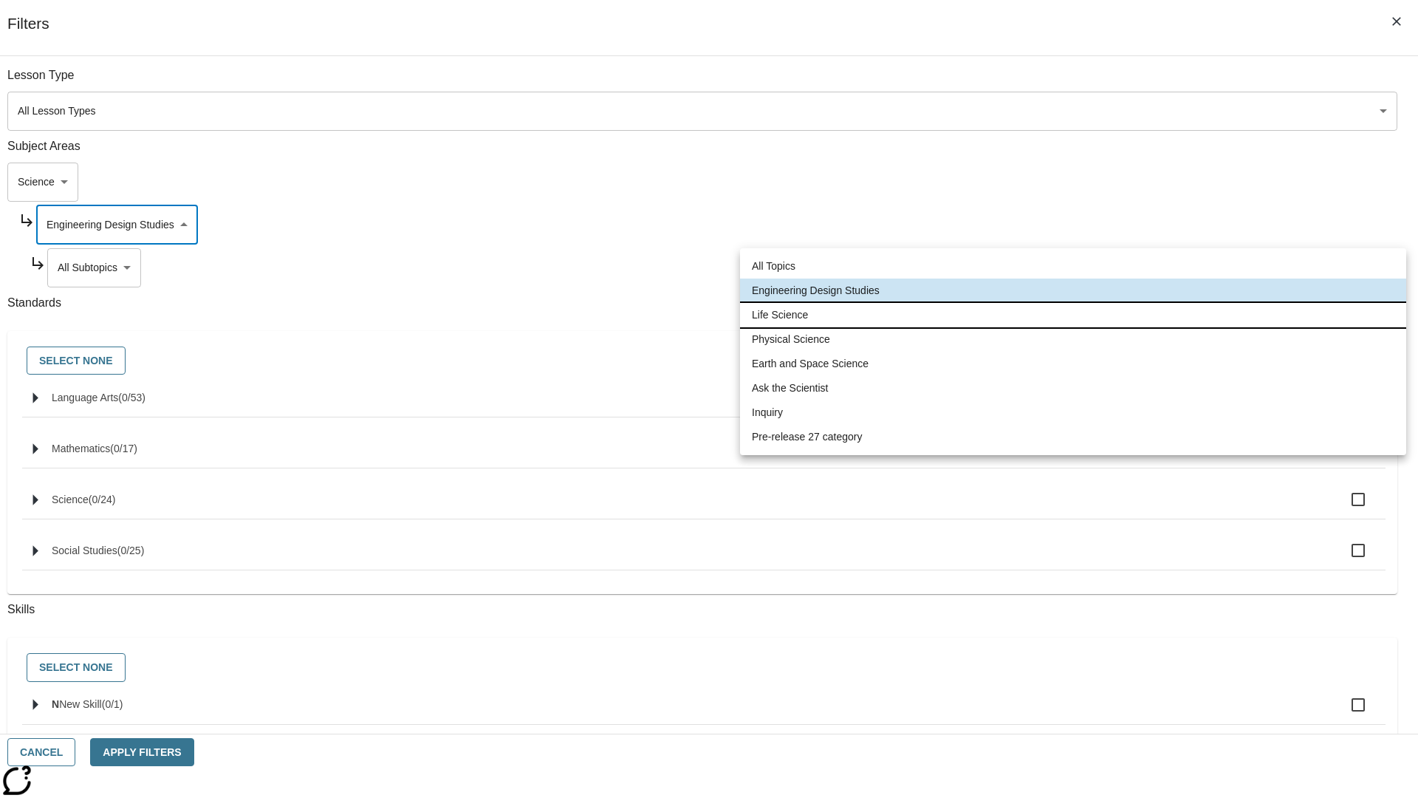
click at [1073, 315] on li "Life Science" at bounding box center [1073, 315] width 666 height 24
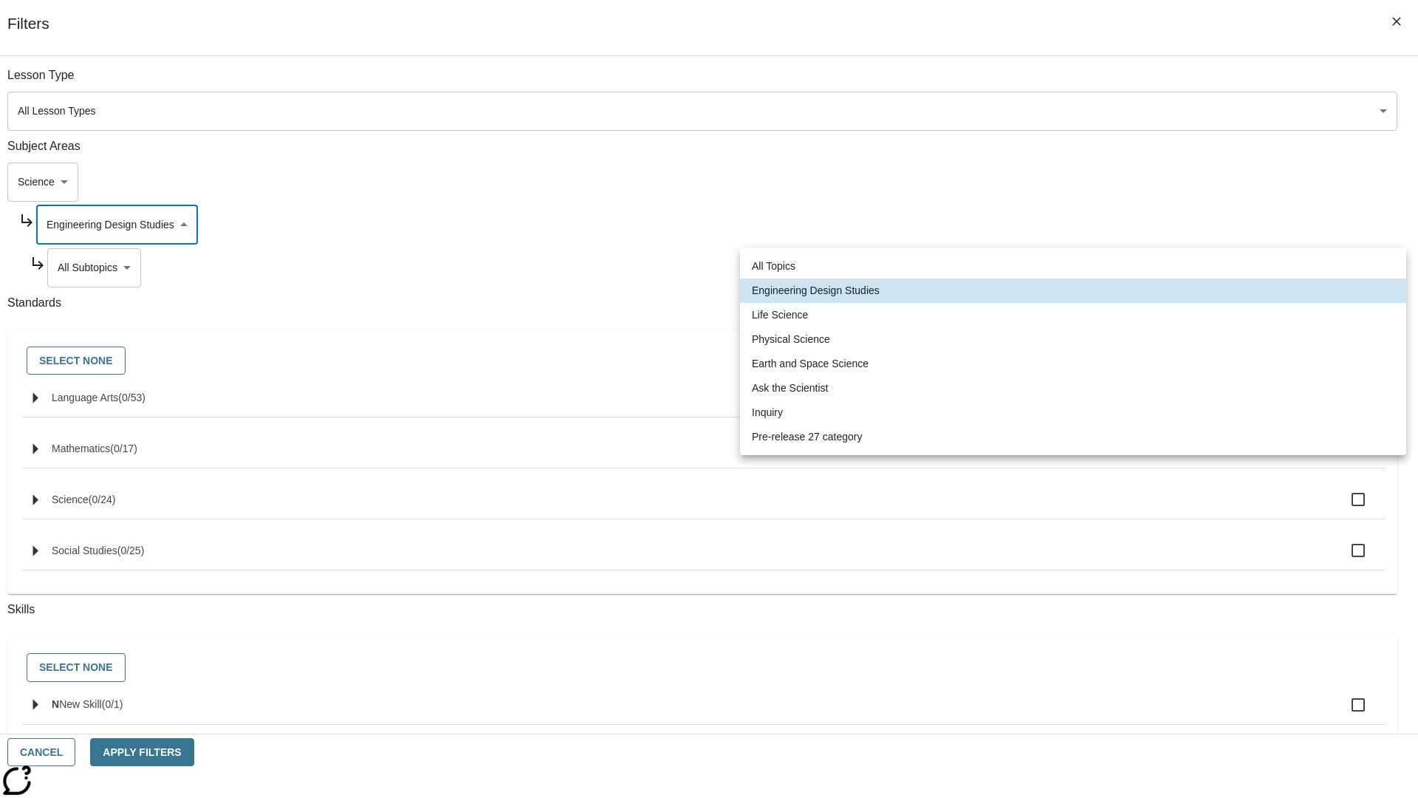
type input "189"
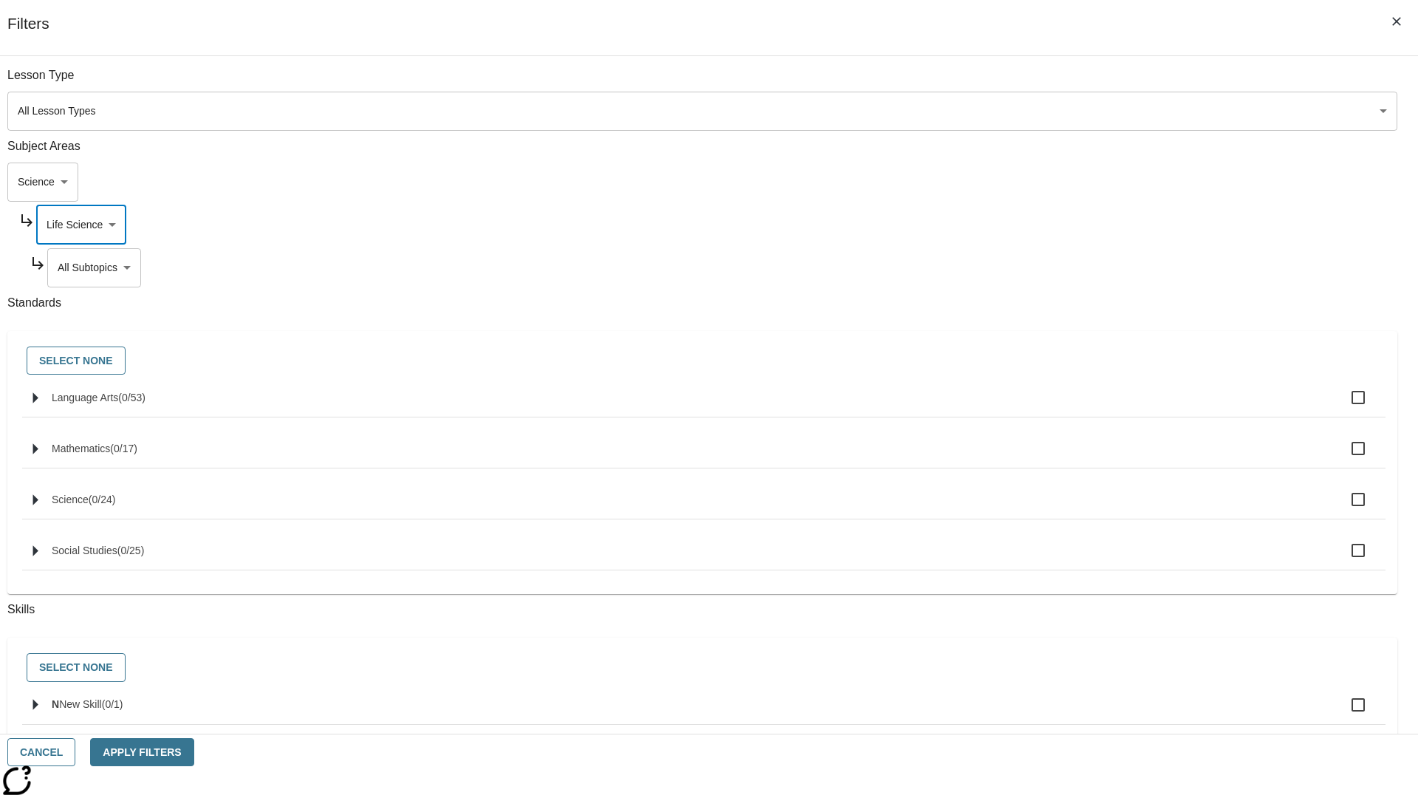
click at [1083, 83] on body "Skip to main content NJ Edition EN Grade 3 2025 Auto Grade 3 Search 0 Tauto Das…" at bounding box center [709, 457] width 1407 height 815
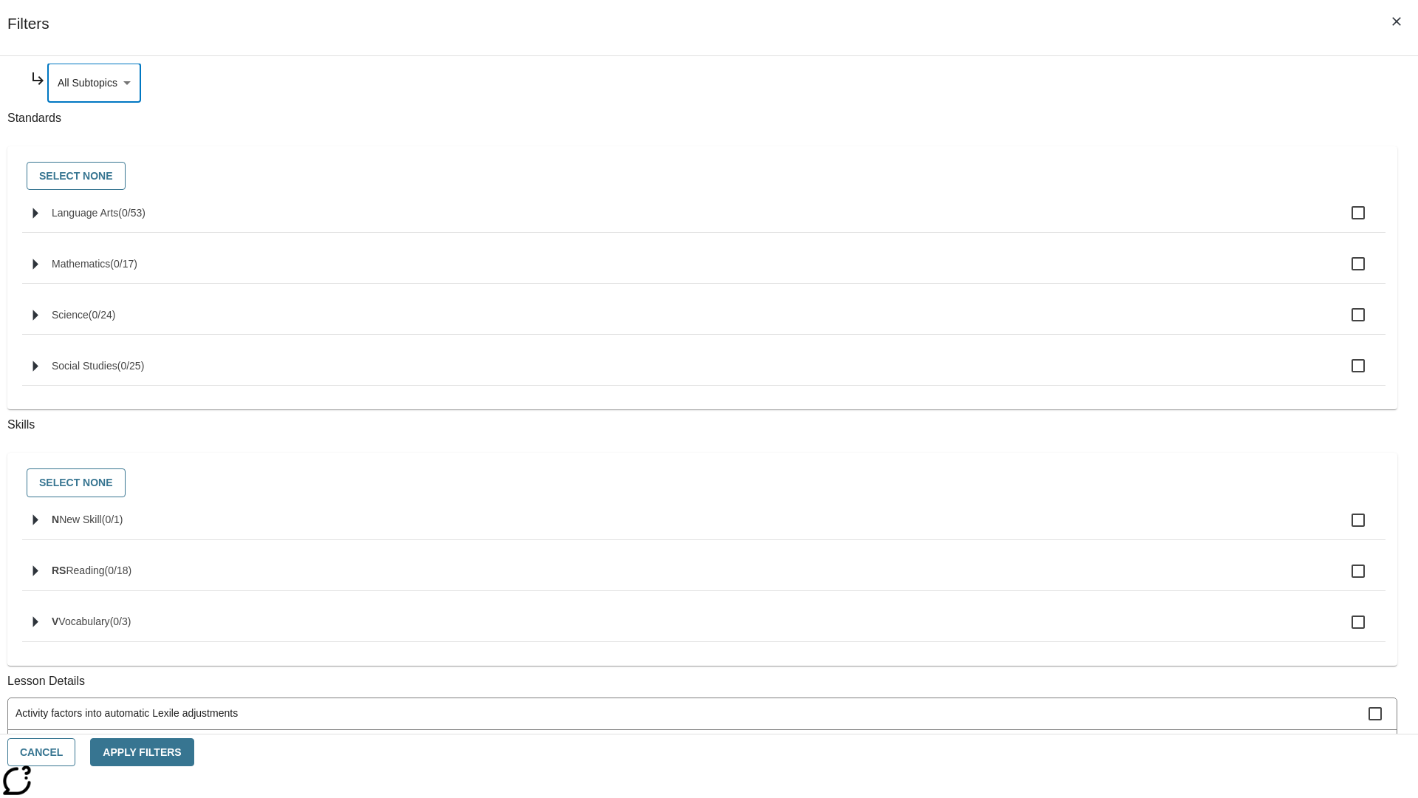
scroll to position [0, 0]
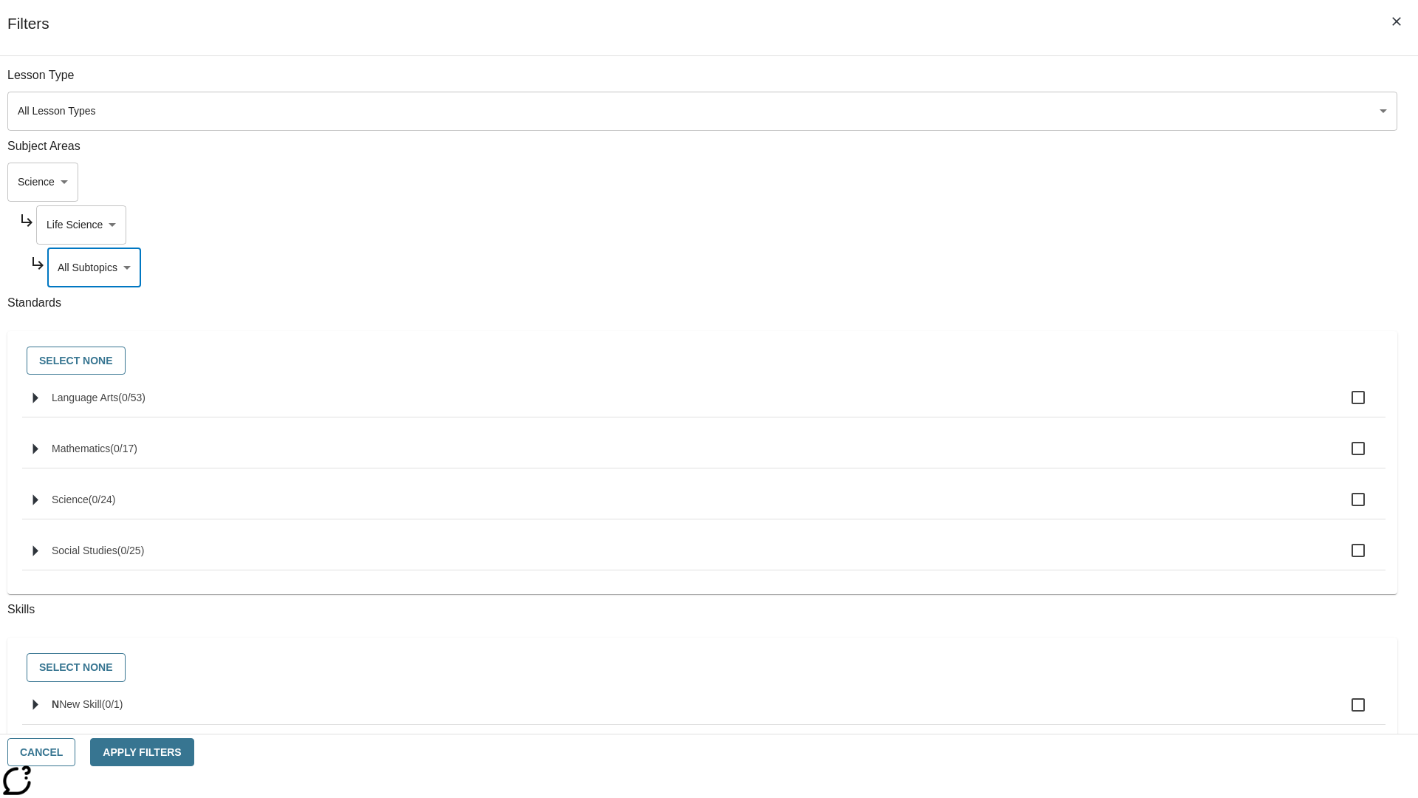
click at [1077, 225] on body "Skip to main content NJ Edition EN Grade 3 2025 Auto Grade 3 Search 0 Tauto Das…" at bounding box center [709, 457] width 1407 height 815
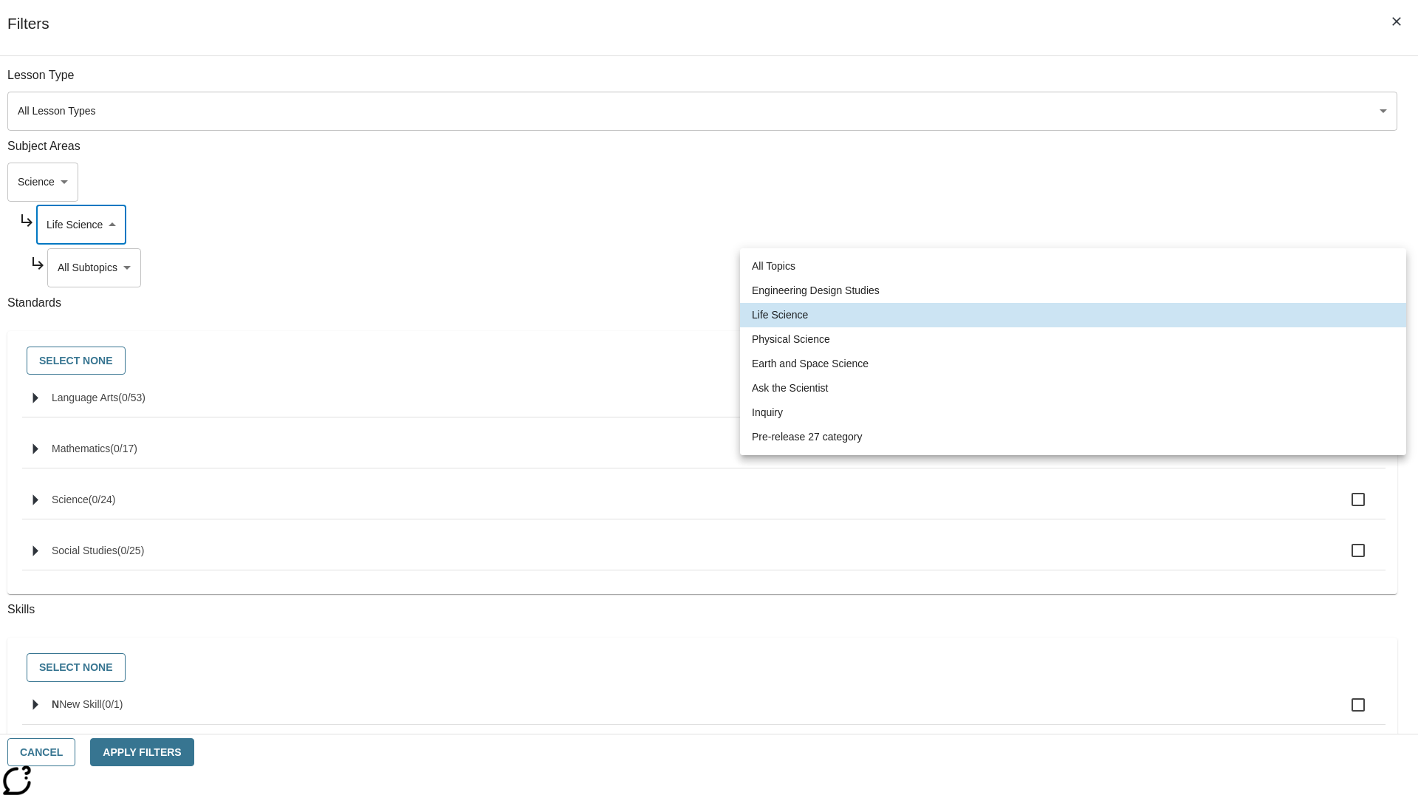
scroll to position [0, 1]
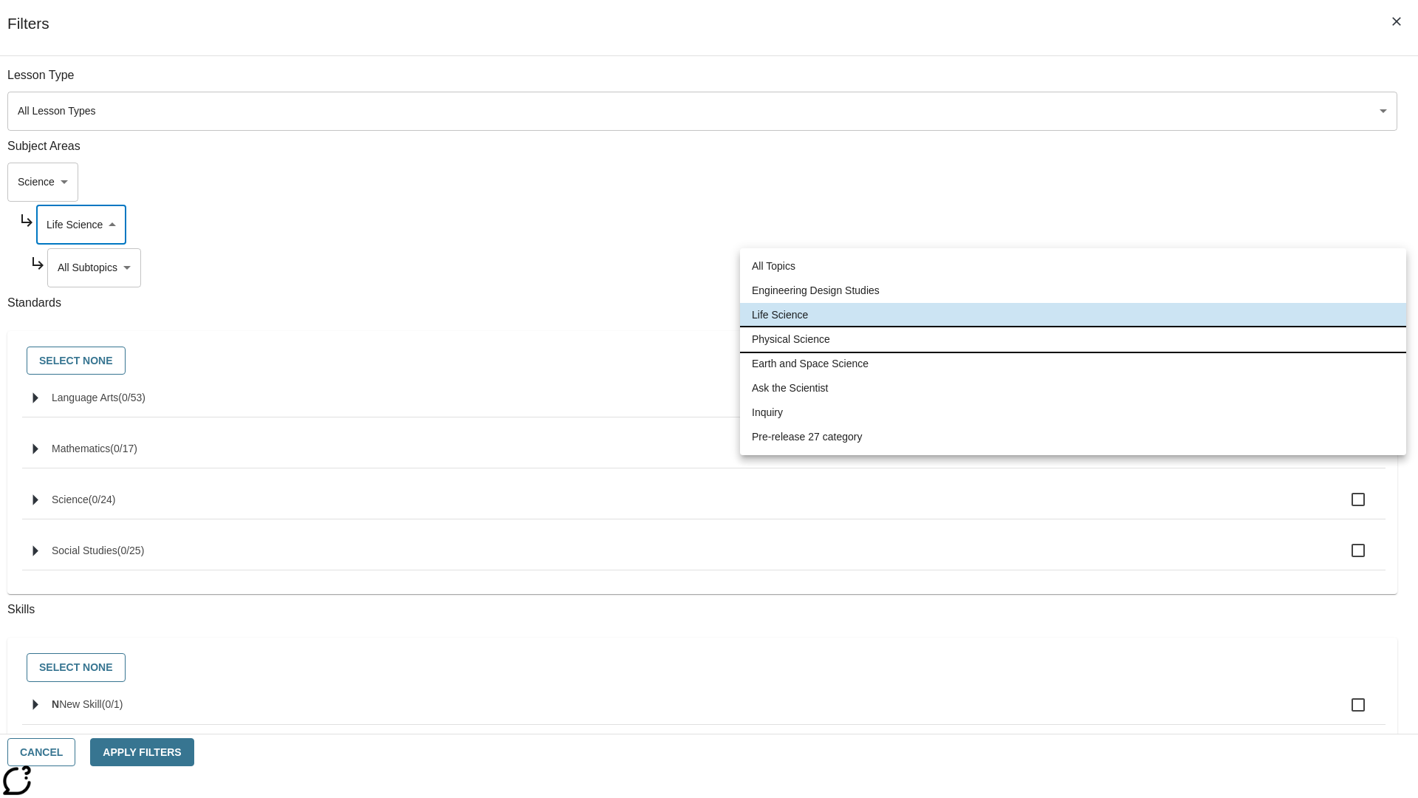
click at [1073, 339] on li "Physical Science" at bounding box center [1073, 339] width 666 height 24
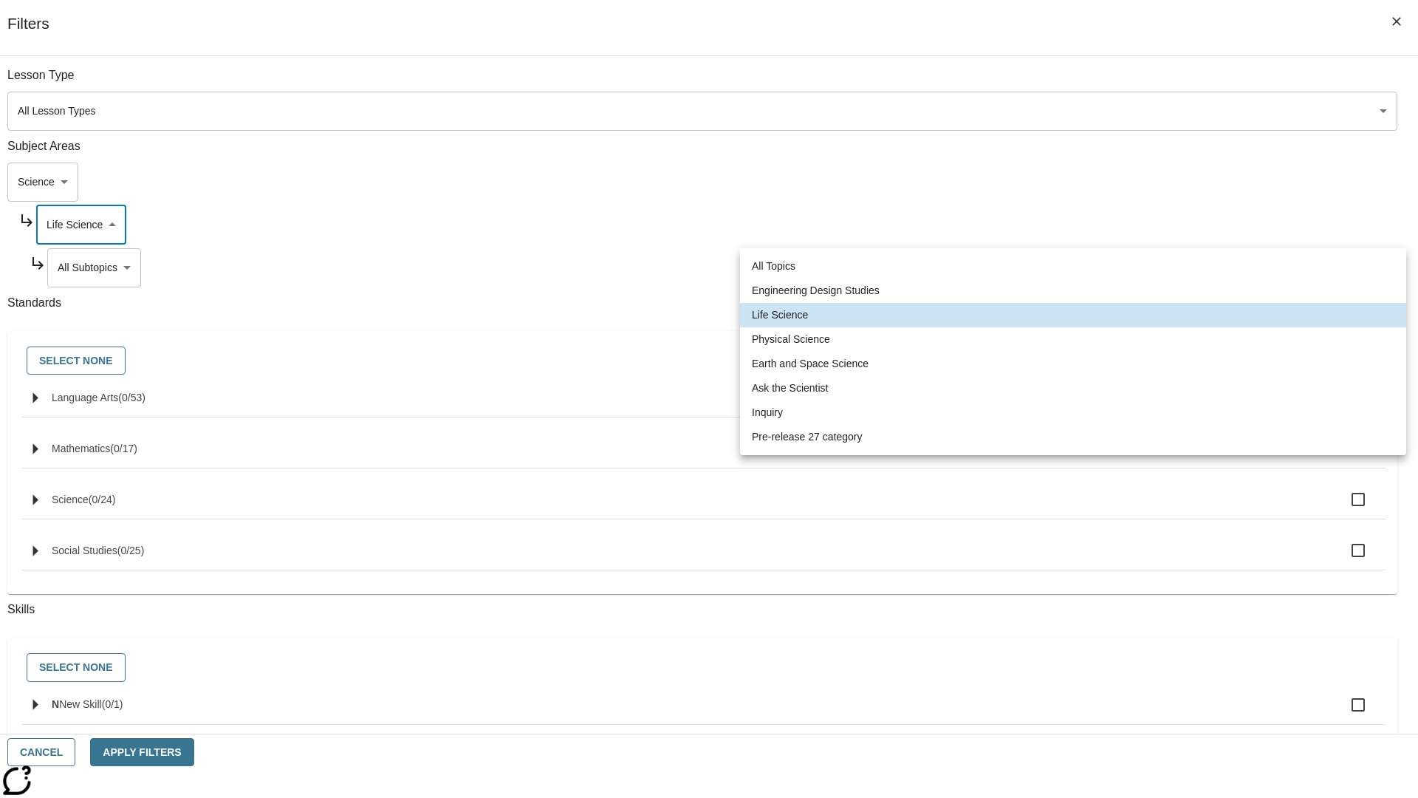
type input "190"
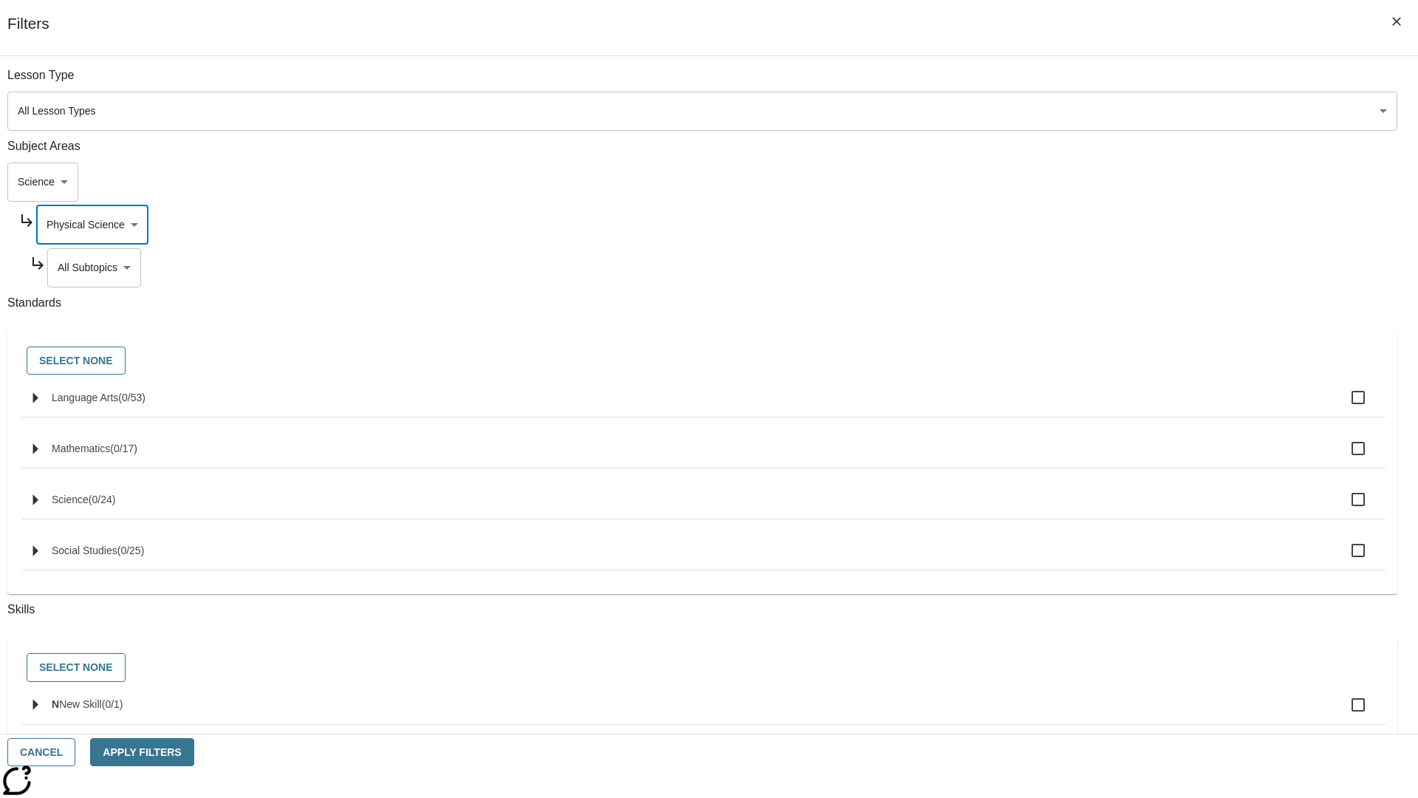
click at [1083, 267] on body "Skip to main content NJ Edition EN Grade 3 2025 Auto Grade 3 Search 0 Tauto Das…" at bounding box center [709, 457] width 1407 height 815
click at [1077, 225] on body "Skip to main content NJ Edition EN Grade 3 2025 Auto Grade 3 Search 0 Tauto Das…" at bounding box center [709, 457] width 1407 height 815
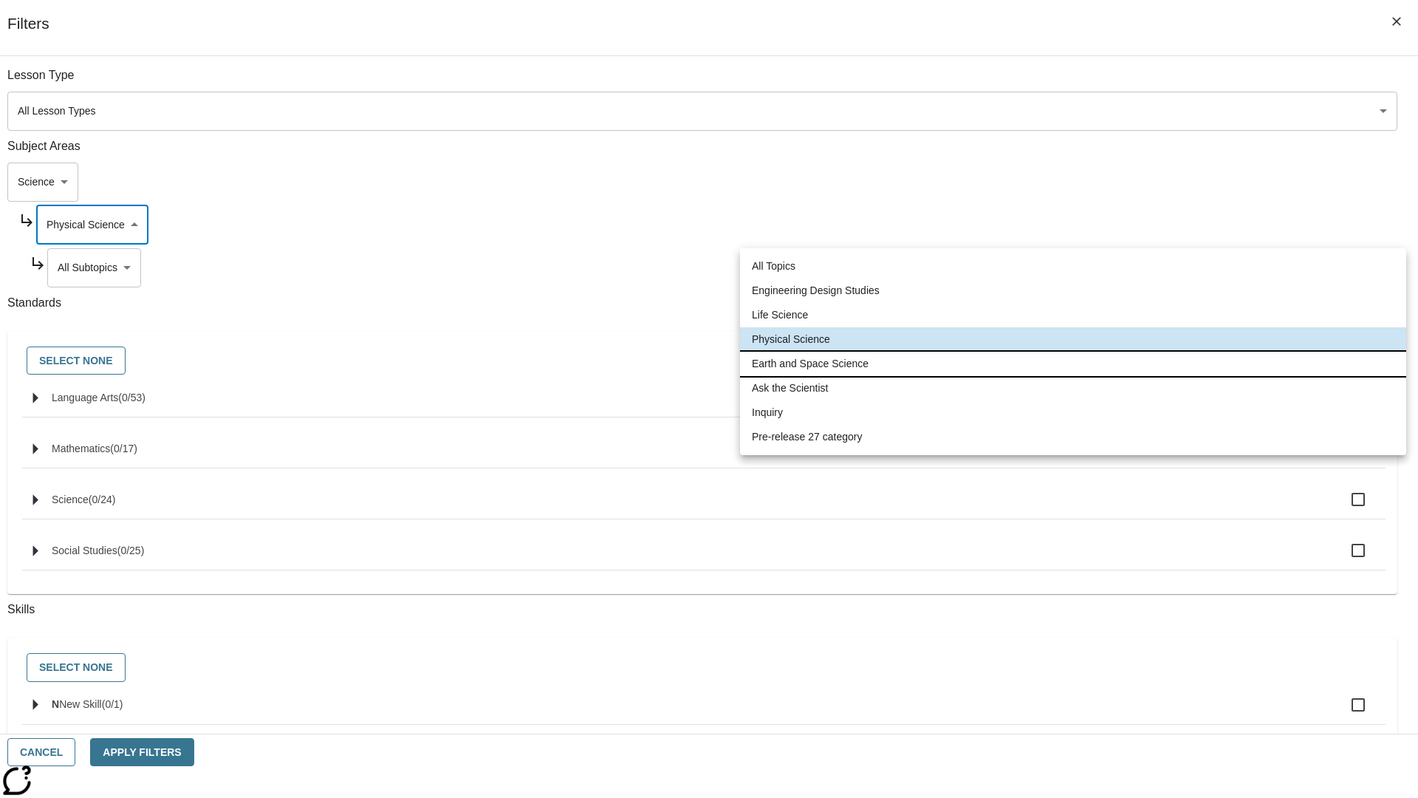
click at [1073, 363] on li "Earth and Space Science" at bounding box center [1073, 364] width 666 height 24
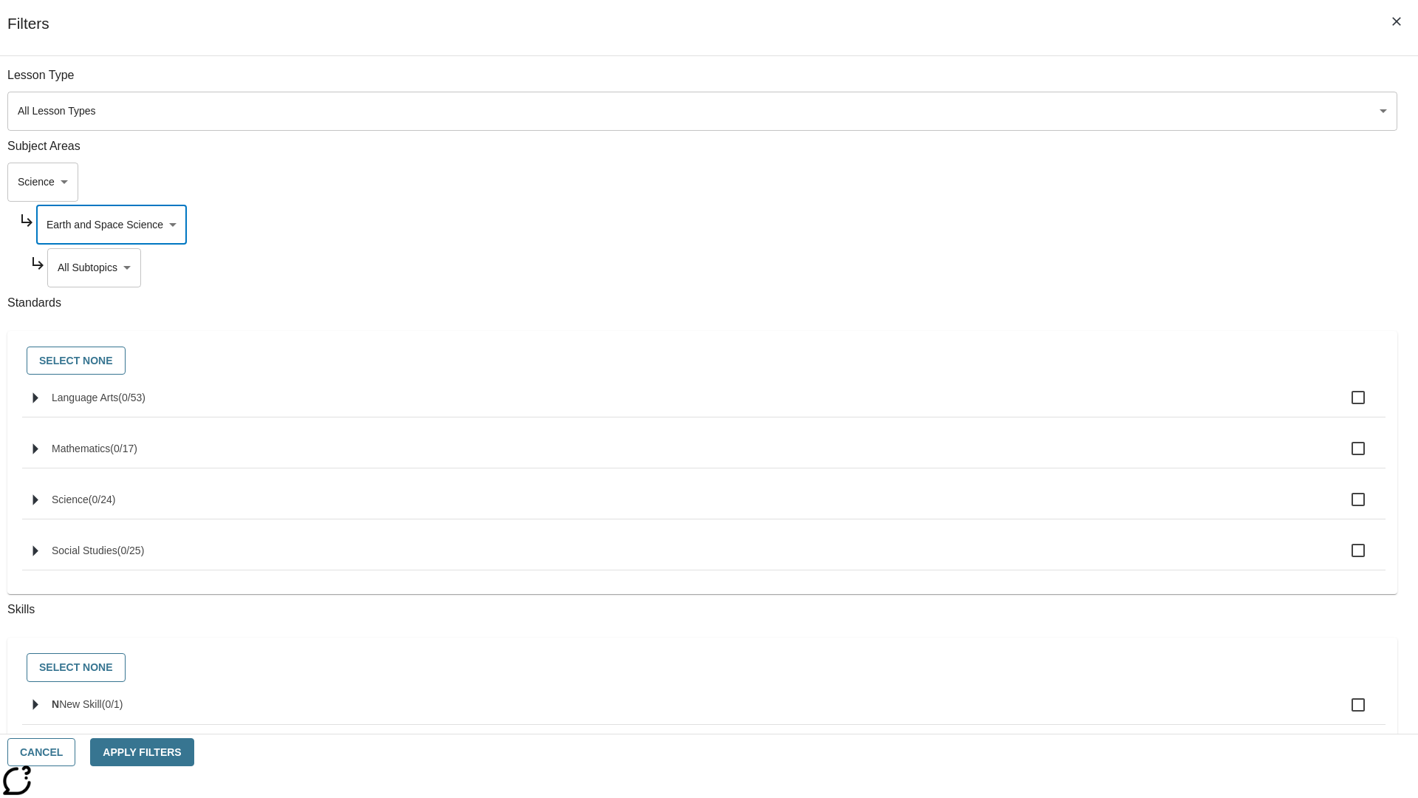
click at [1083, 267] on body "Skip to main content NJ Edition EN Grade 3 2025 Auto Grade 3 Search 0 Tauto Das…" at bounding box center [709, 457] width 1407 height 815
click at [1077, 225] on body "Skip to main content NJ Edition EN Grade 3 2025 Auto Grade 3 Search 0 Tauto Das…" at bounding box center [709, 457] width 1407 height 815
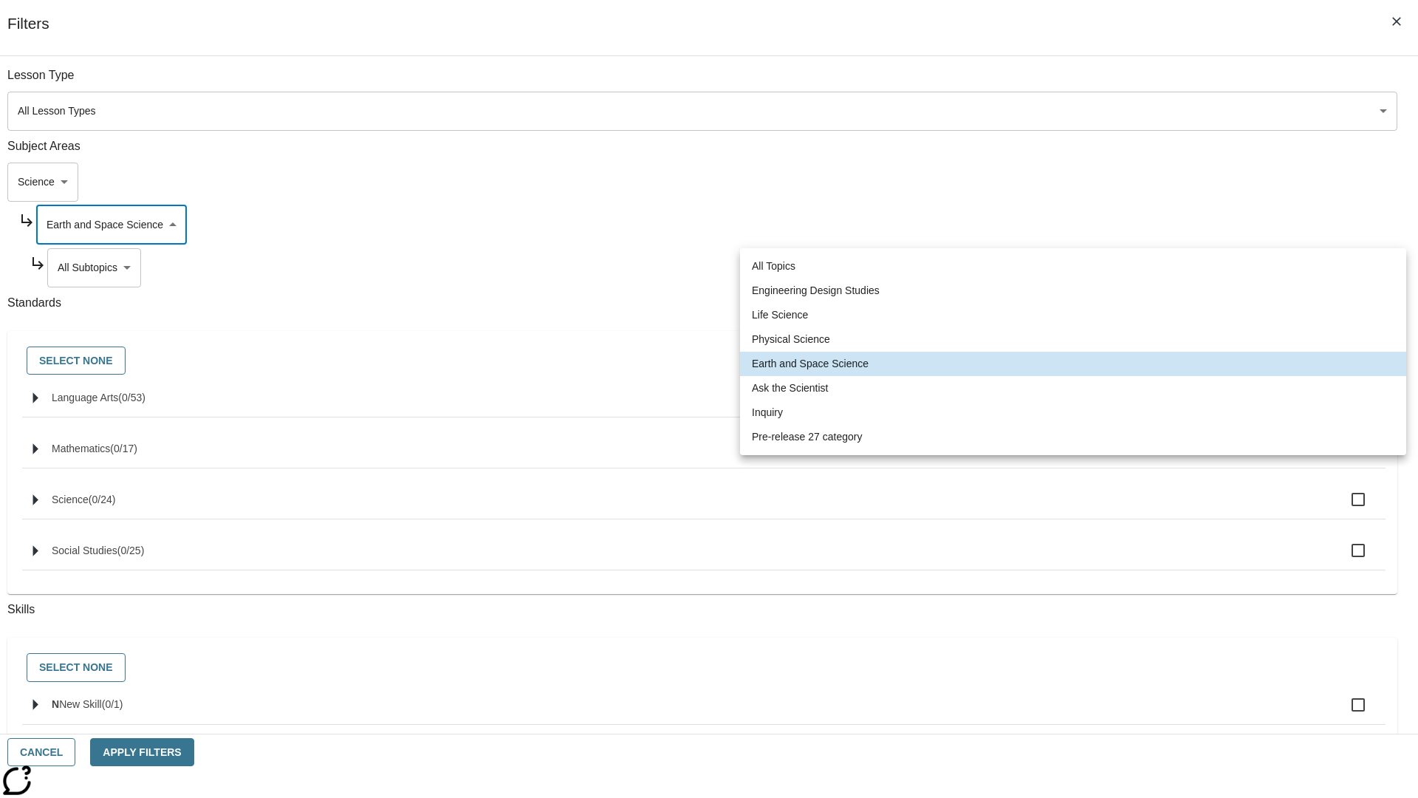
scroll to position [0, 1]
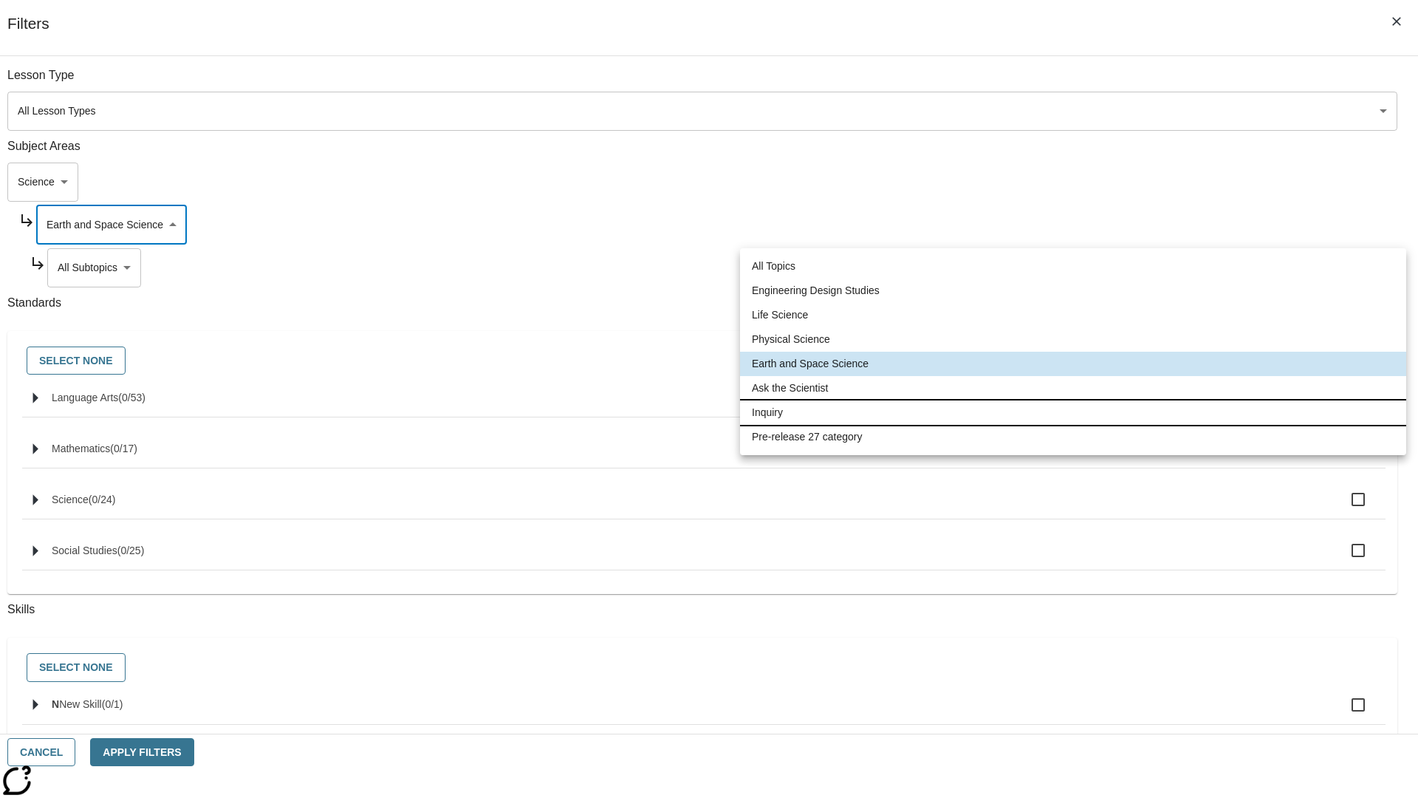
click at [1073, 412] on li "Inquiry" at bounding box center [1073, 412] width 666 height 24
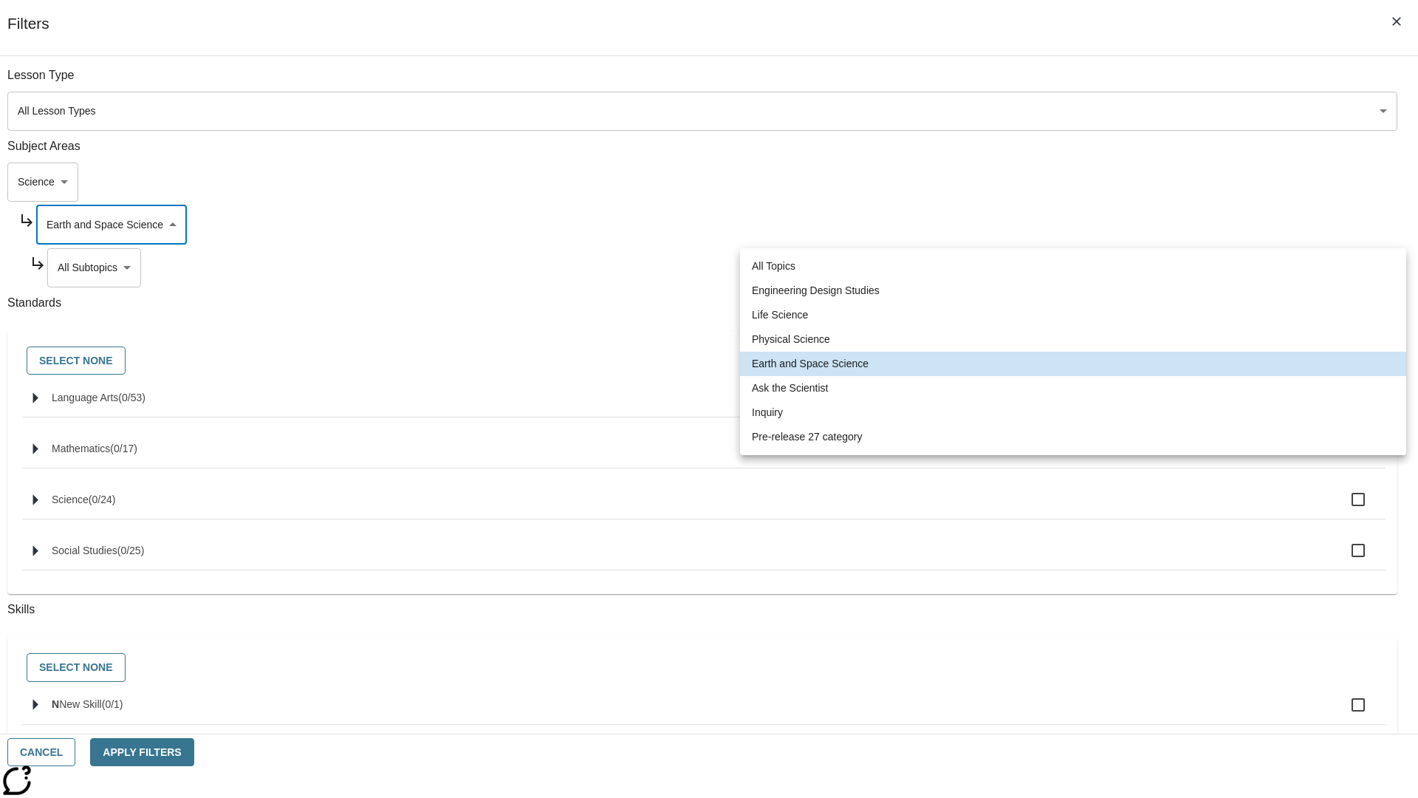
type input "251"
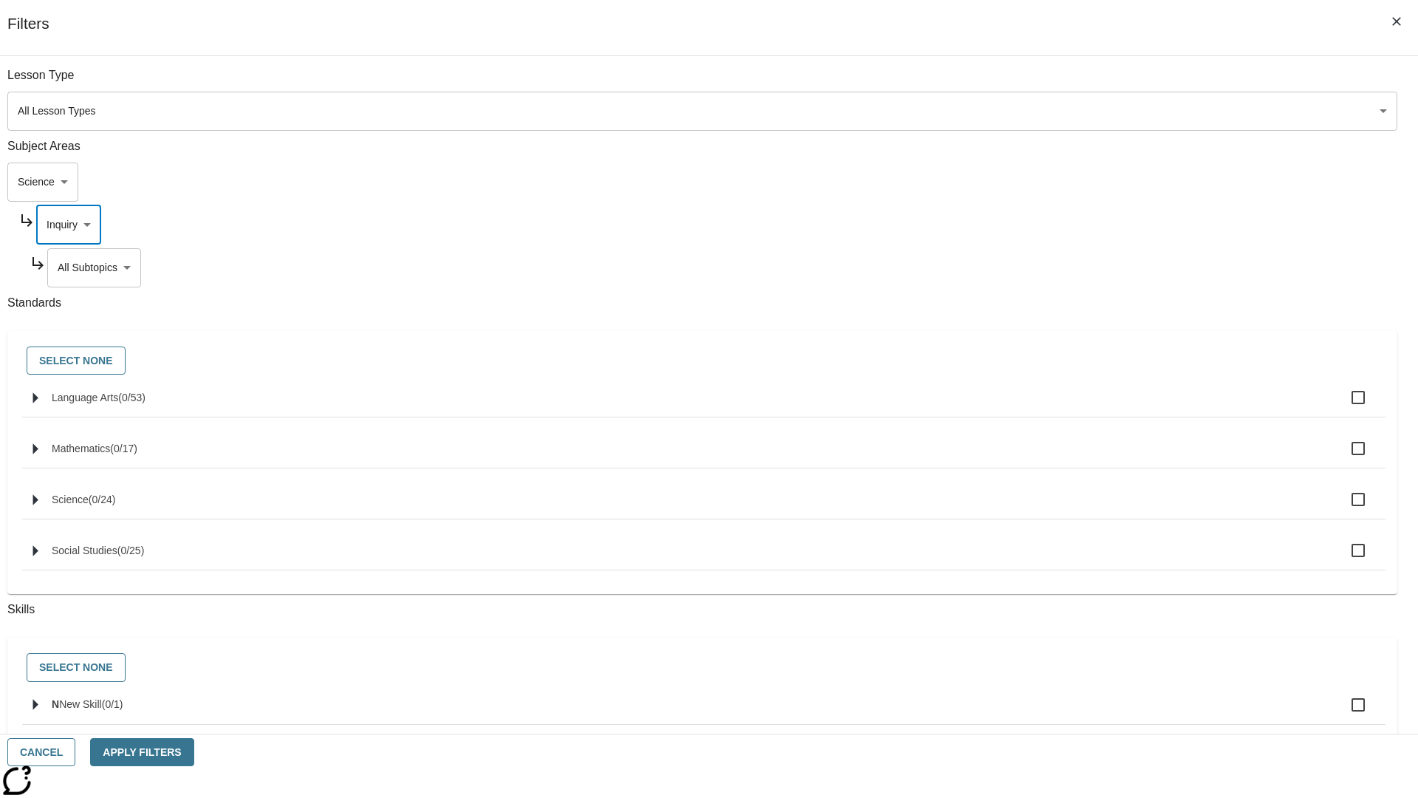
scroll to position [0, 0]
click at [1083, 267] on body "Skip to main content NJ Edition EN Grade 3 2025 Auto Grade 3 Search 0 Tauto Das…" at bounding box center [709, 457] width 1407 height 815
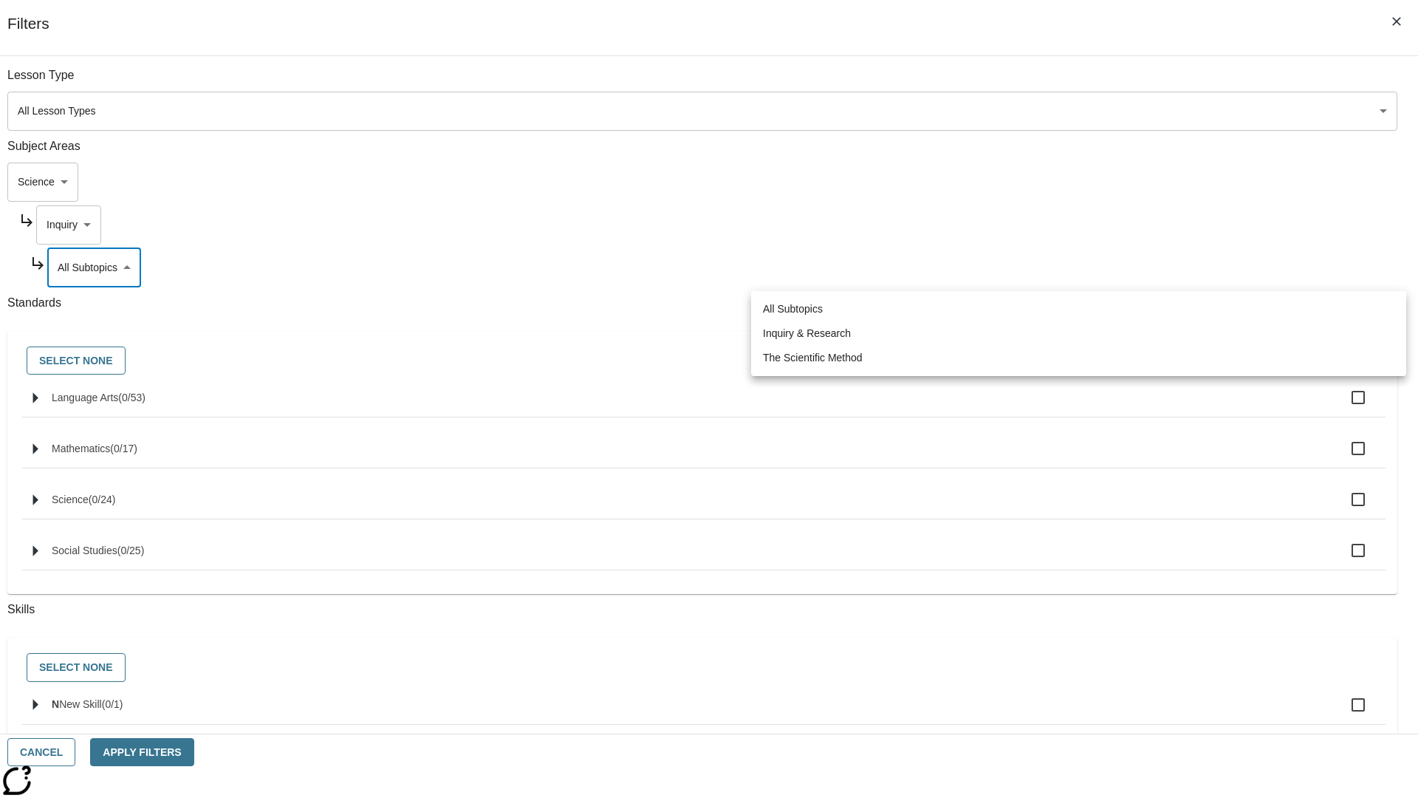
scroll to position [0, 1]
click at [1078, 225] on body "Skip to main content NJ Edition EN Grade 3 2025 Auto Grade 3 Search 0 Tauto Das…" at bounding box center [709, 457] width 1407 height 815
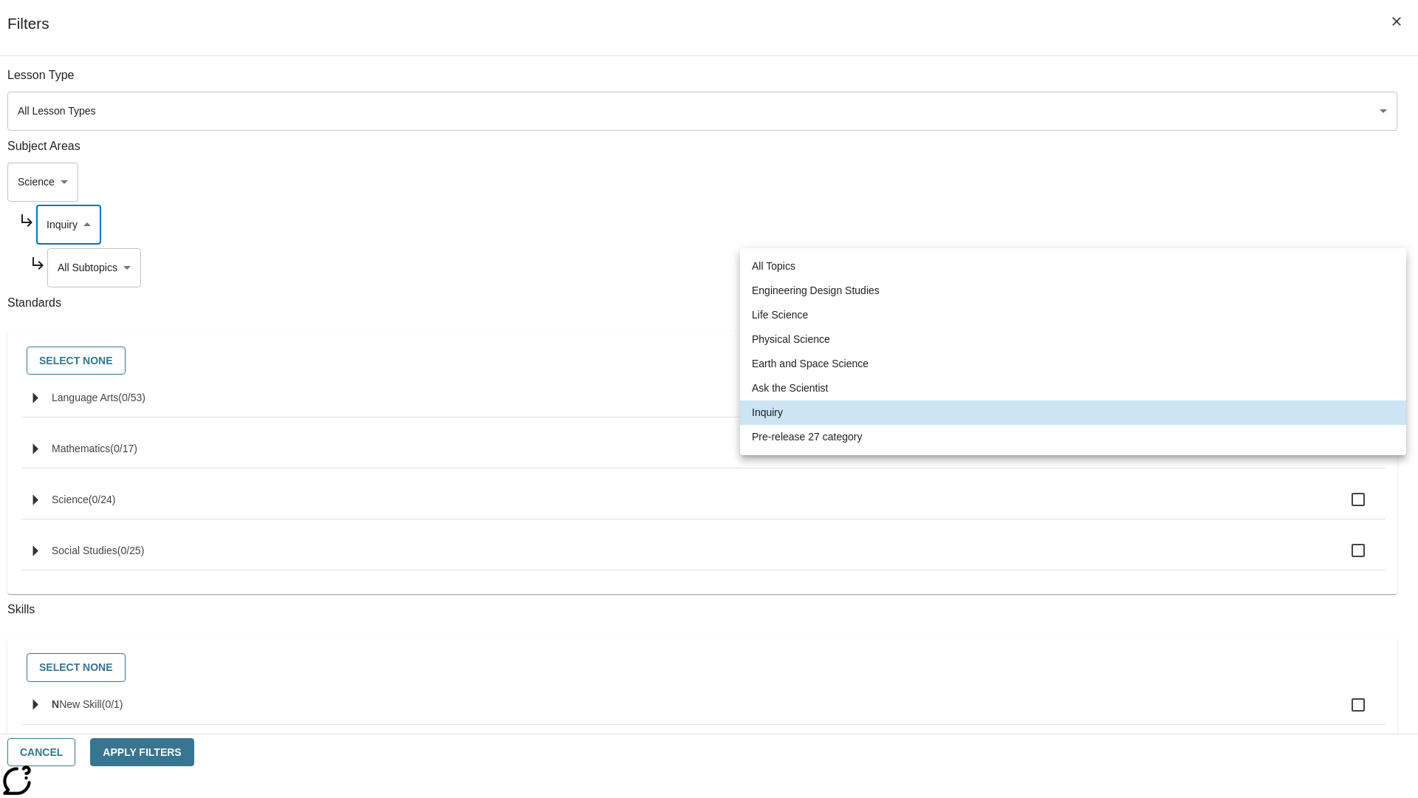
scroll to position [0, 0]
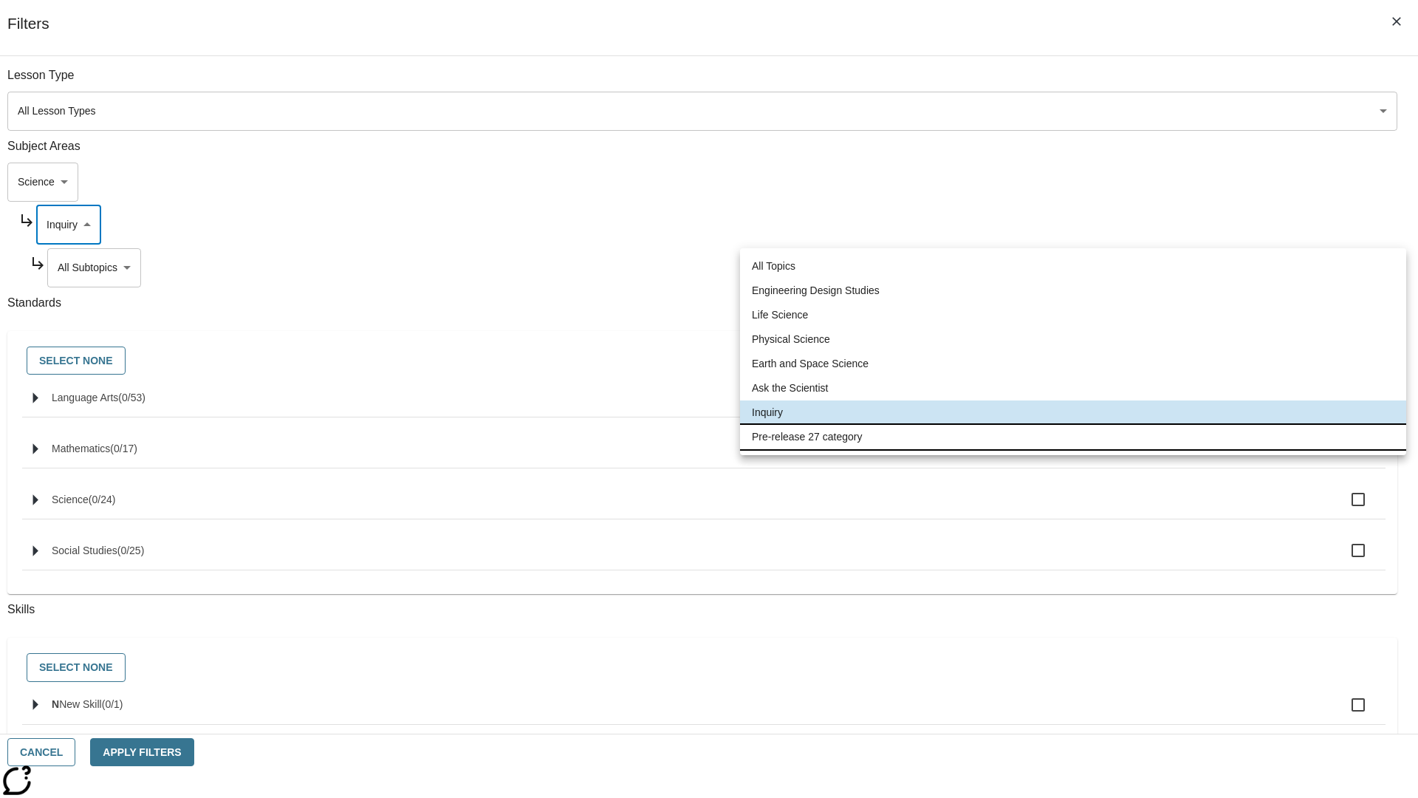
click at [1073, 437] on li "Pre-release 27 category" at bounding box center [1073, 437] width 666 height 24
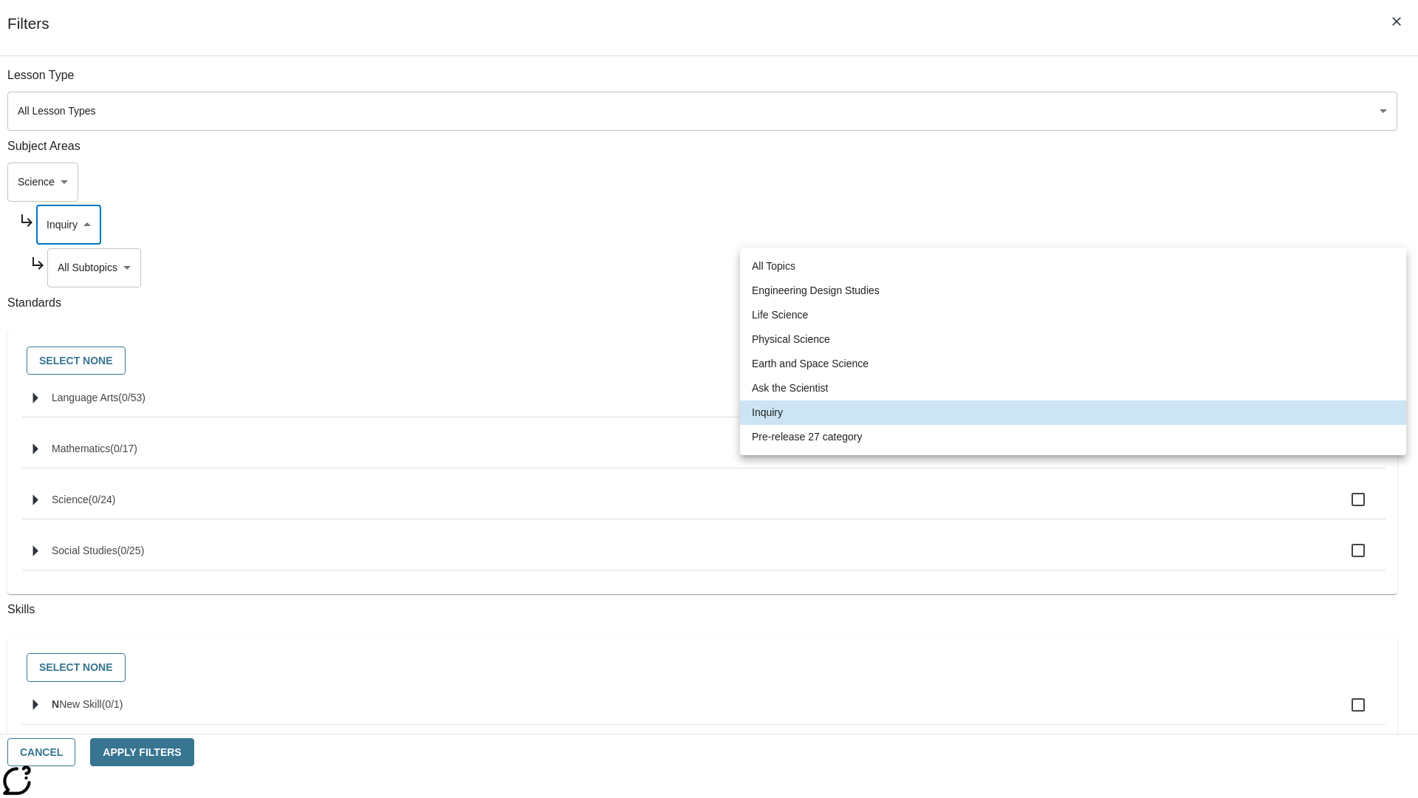
type input "271"
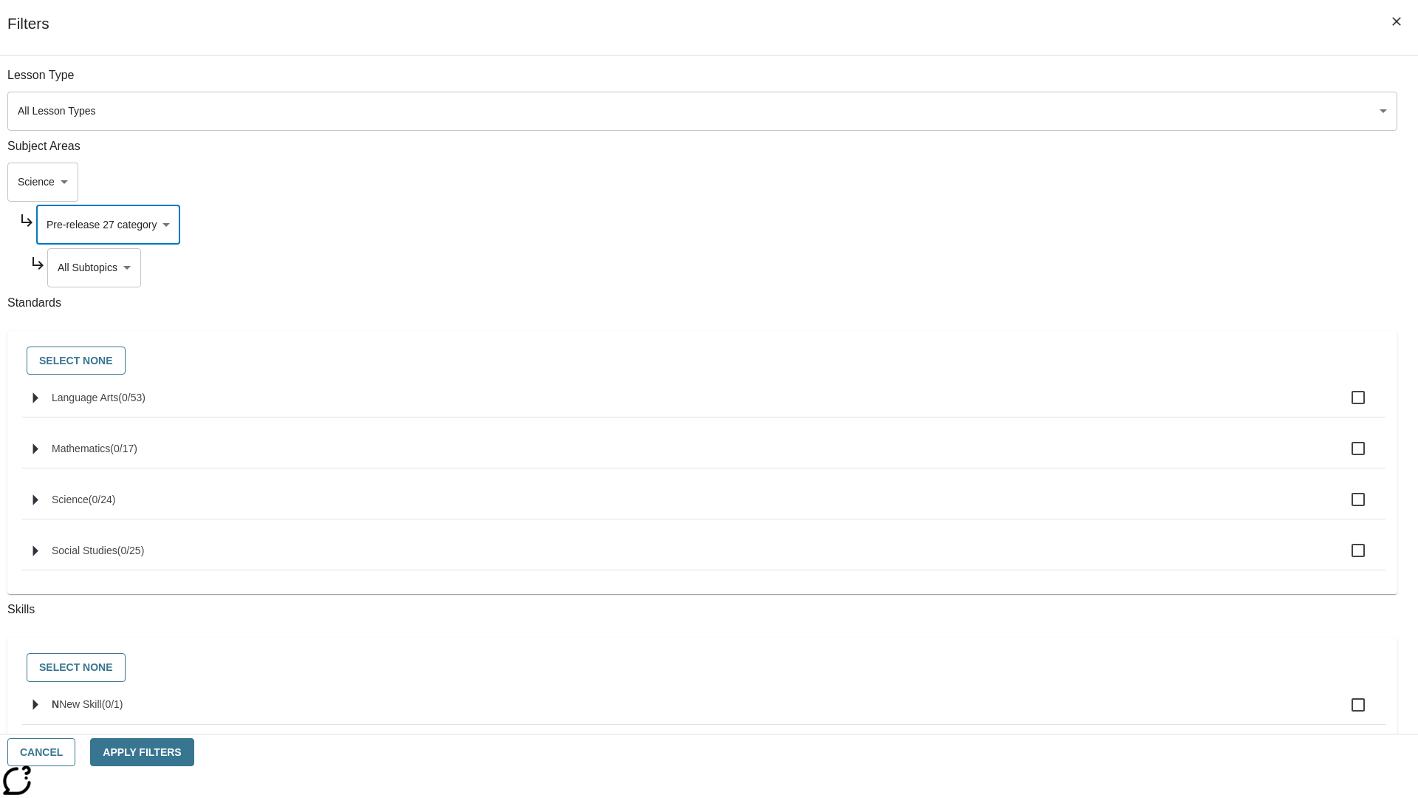
click at [1083, 267] on body "Skip to main content NJ Edition EN Grade 3 2025 Auto Grade 3 Search 0 Tauto Das…" at bounding box center [709, 457] width 1407 height 815
click at [1063, 182] on body "Skip to main content NJ Edition EN Grade 3 2025 Auto Grade 3 Search 0 Tauto Das…" at bounding box center [709, 457] width 1407 height 815
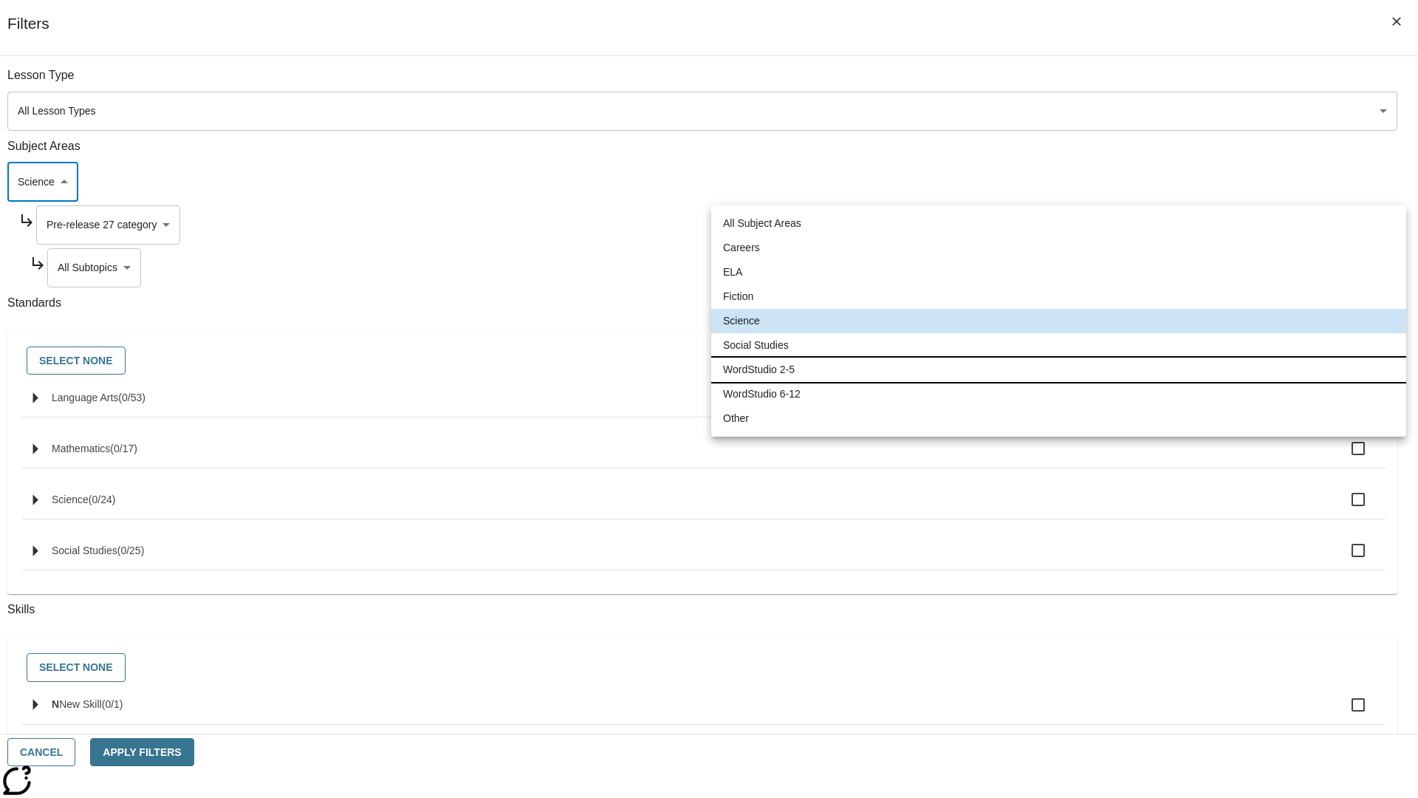
click at [1059, 369] on li "WordStudio 2-5" at bounding box center [1058, 370] width 695 height 24
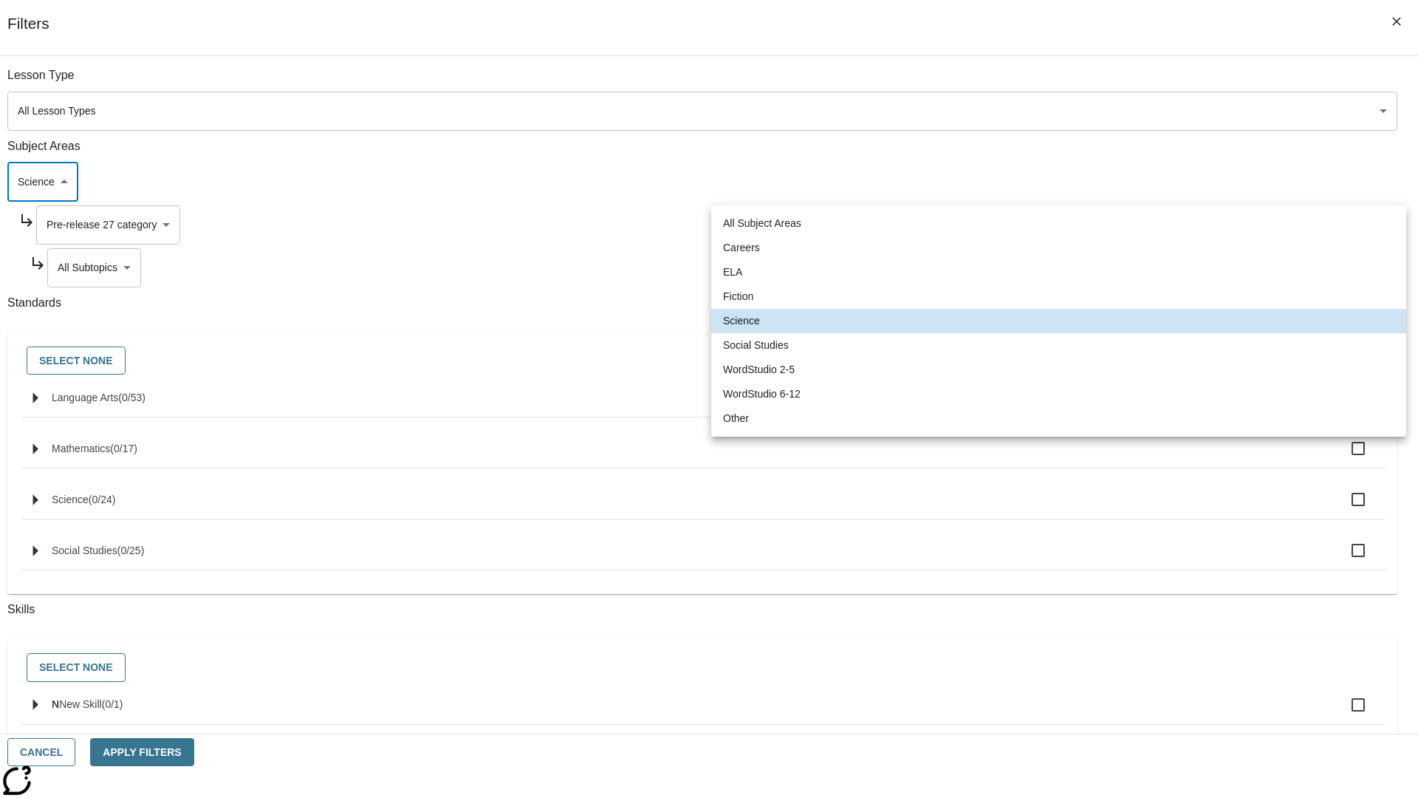
type input "6"
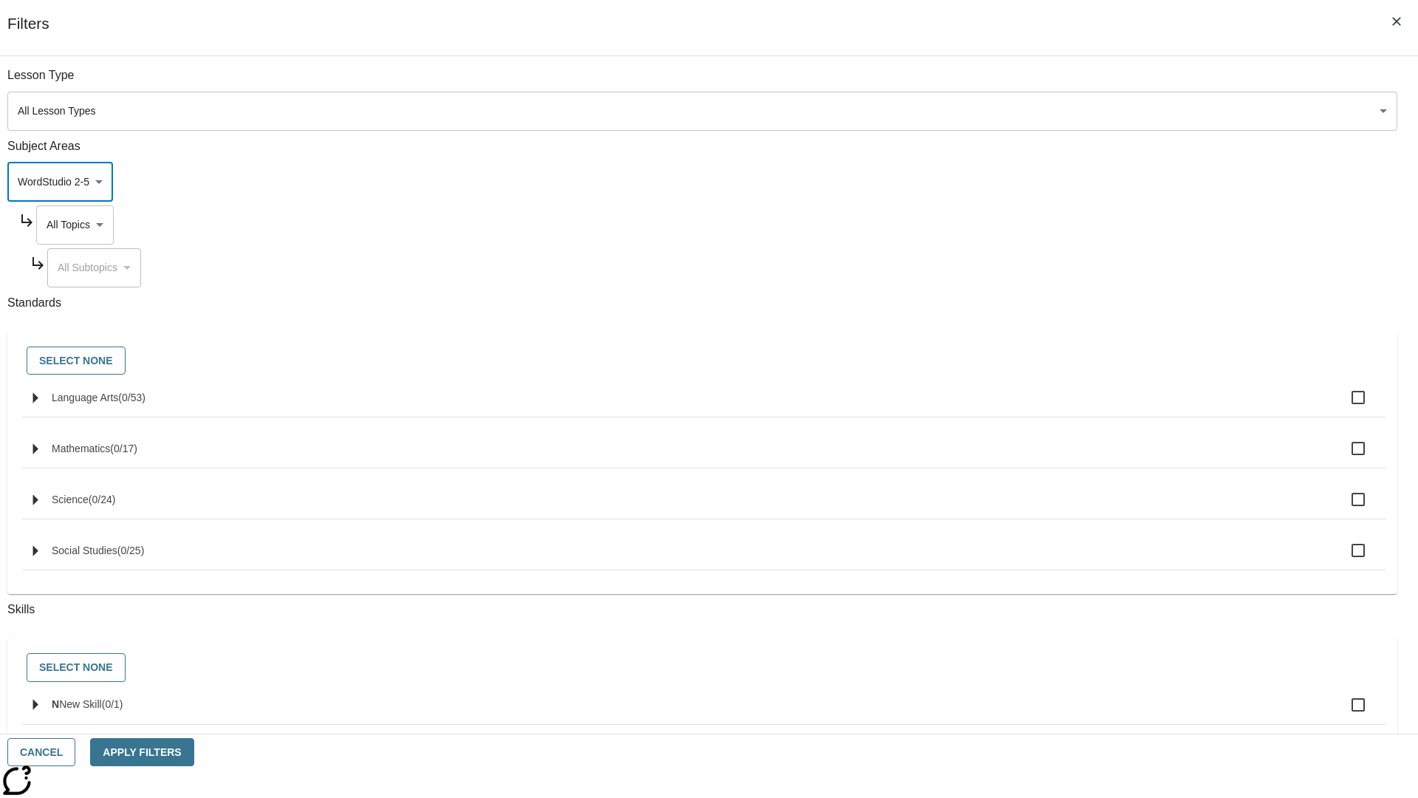
click at [1077, 83] on body "Skip to main content NJ Edition EN Grade 3 2025 Auto Grade 3 Search 0 Tauto Das…" at bounding box center [709, 457] width 1407 height 815
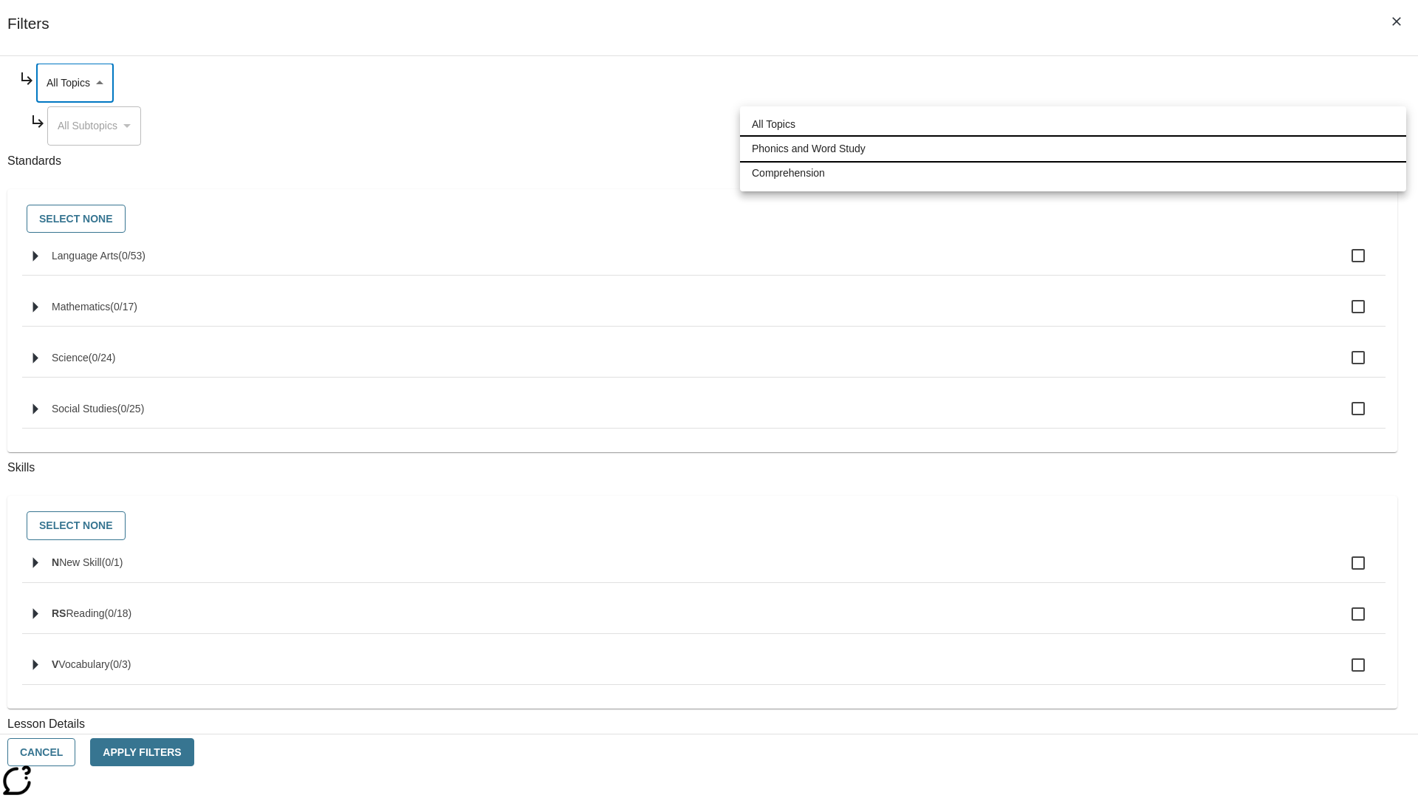
click at [1073, 148] on li "Phonics and Word Study" at bounding box center [1073, 149] width 666 height 24
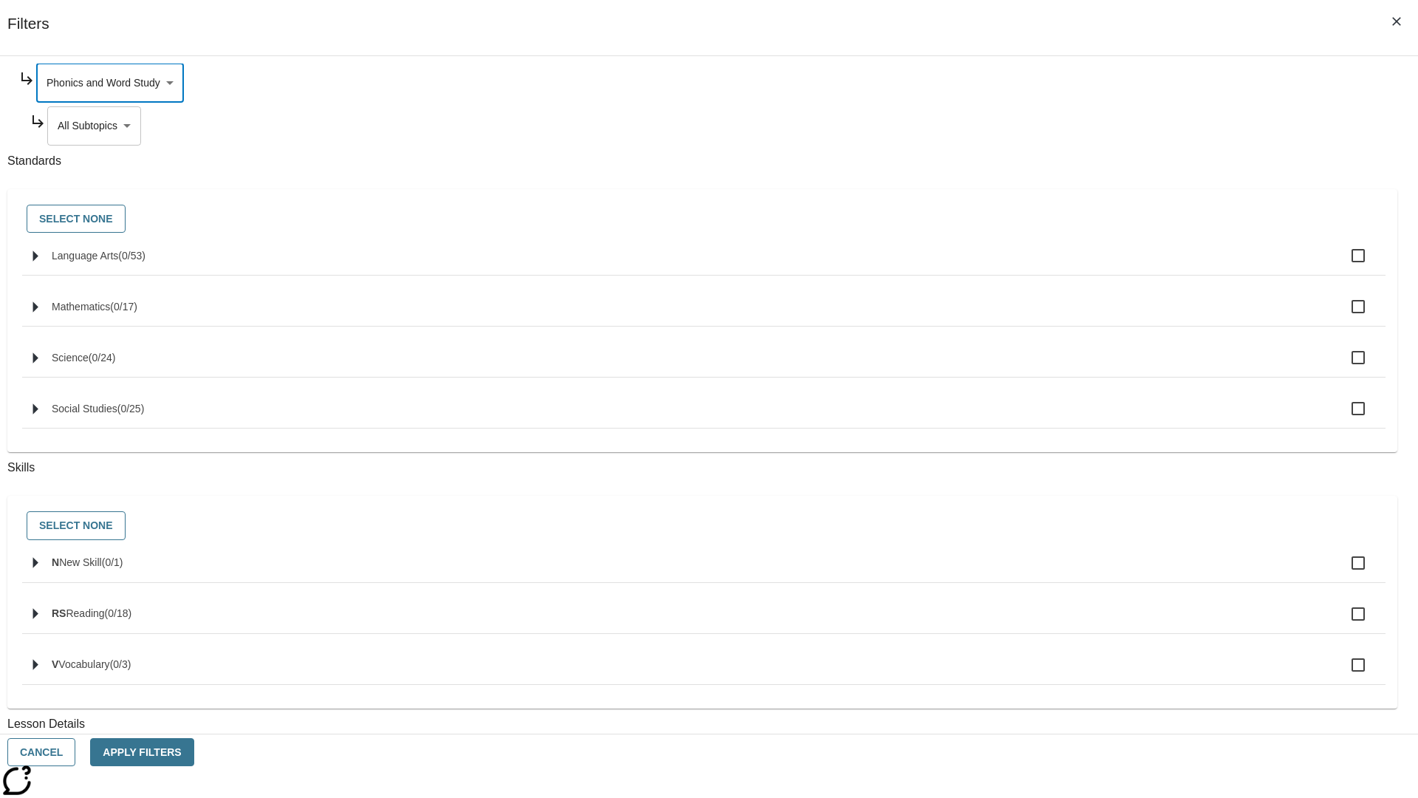
click at [1083, 267] on body "Skip to main content NJ Edition EN Grade 3 2025 Auto Grade 3 Search 0 Tauto Das…" at bounding box center [709, 457] width 1407 height 815
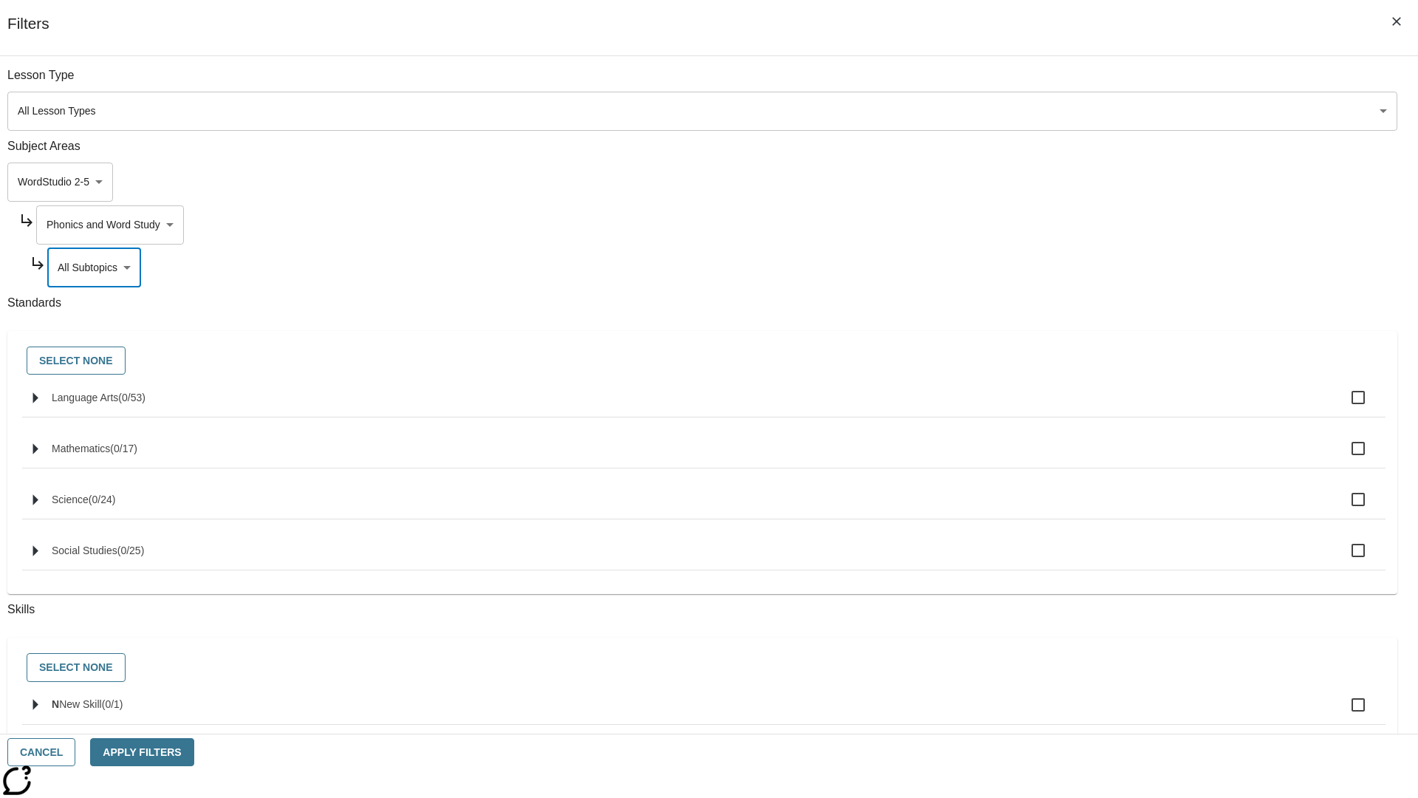
click at [1077, 225] on body "Skip to main content NJ Edition EN Grade 3 2025 Auto Grade 3 Search 0 Tauto Das…" at bounding box center [709, 457] width 1407 height 815
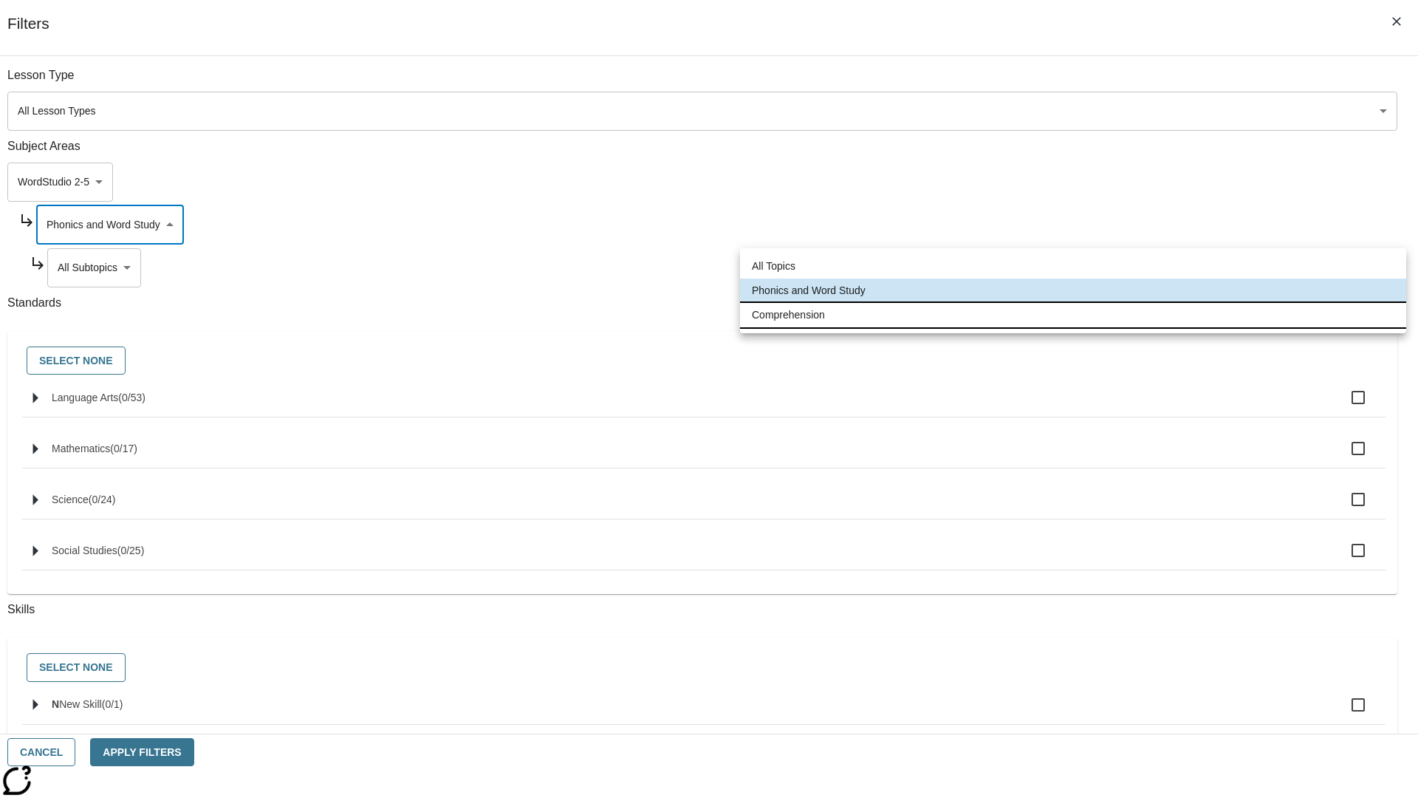
click at [1073, 315] on li "Comprehension" at bounding box center [1073, 315] width 666 height 24
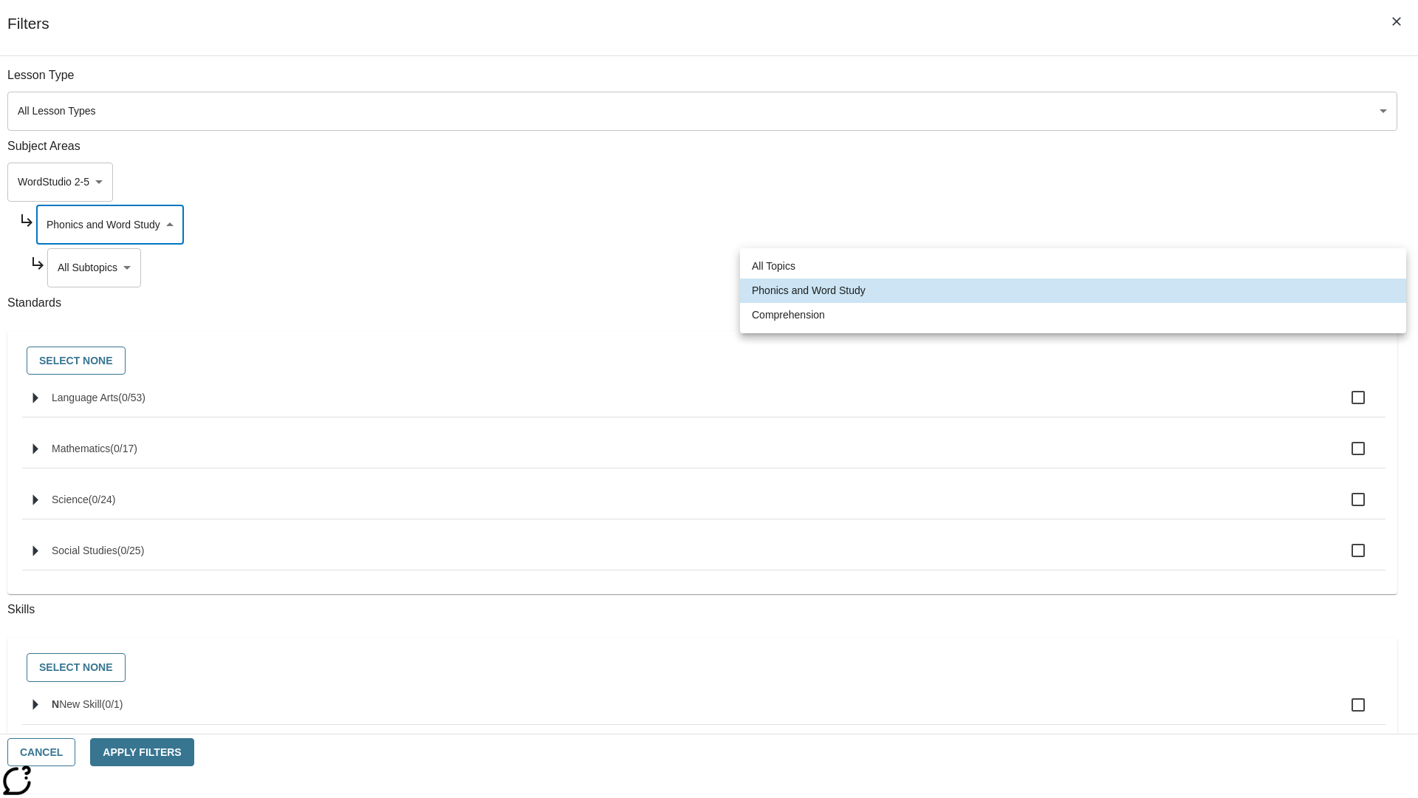
type input "252"
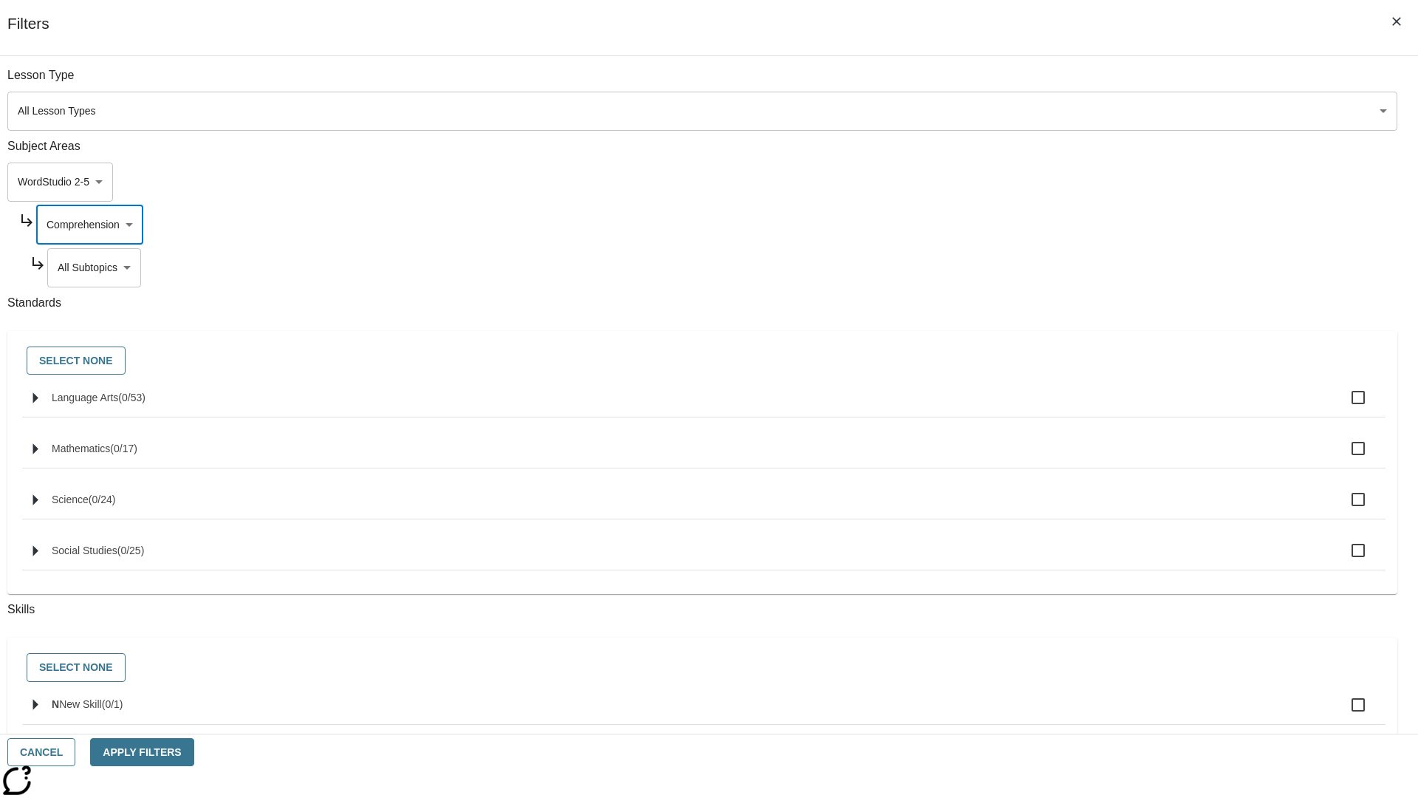
click at [1083, 83] on body "Skip to main content NJ Edition EN Grade 3 2025 Auto Grade 3 Search 0 Tauto Das…" at bounding box center [709, 457] width 1407 height 815
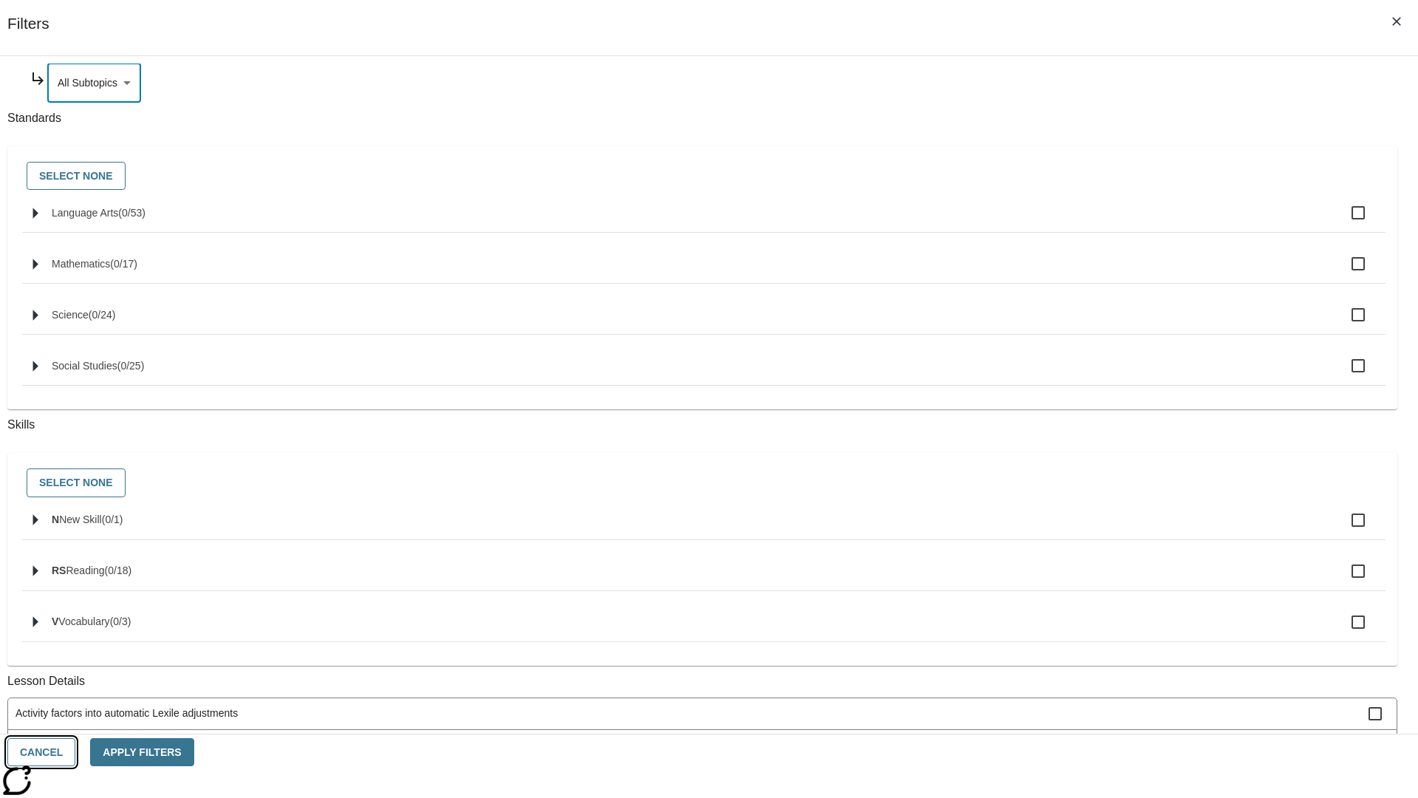
click at [75, 752] on button "Cancel" at bounding box center [41, 752] width 68 height 29
click at [106, 20] on icon "Home" at bounding box center [113, 22] width 98 height 30
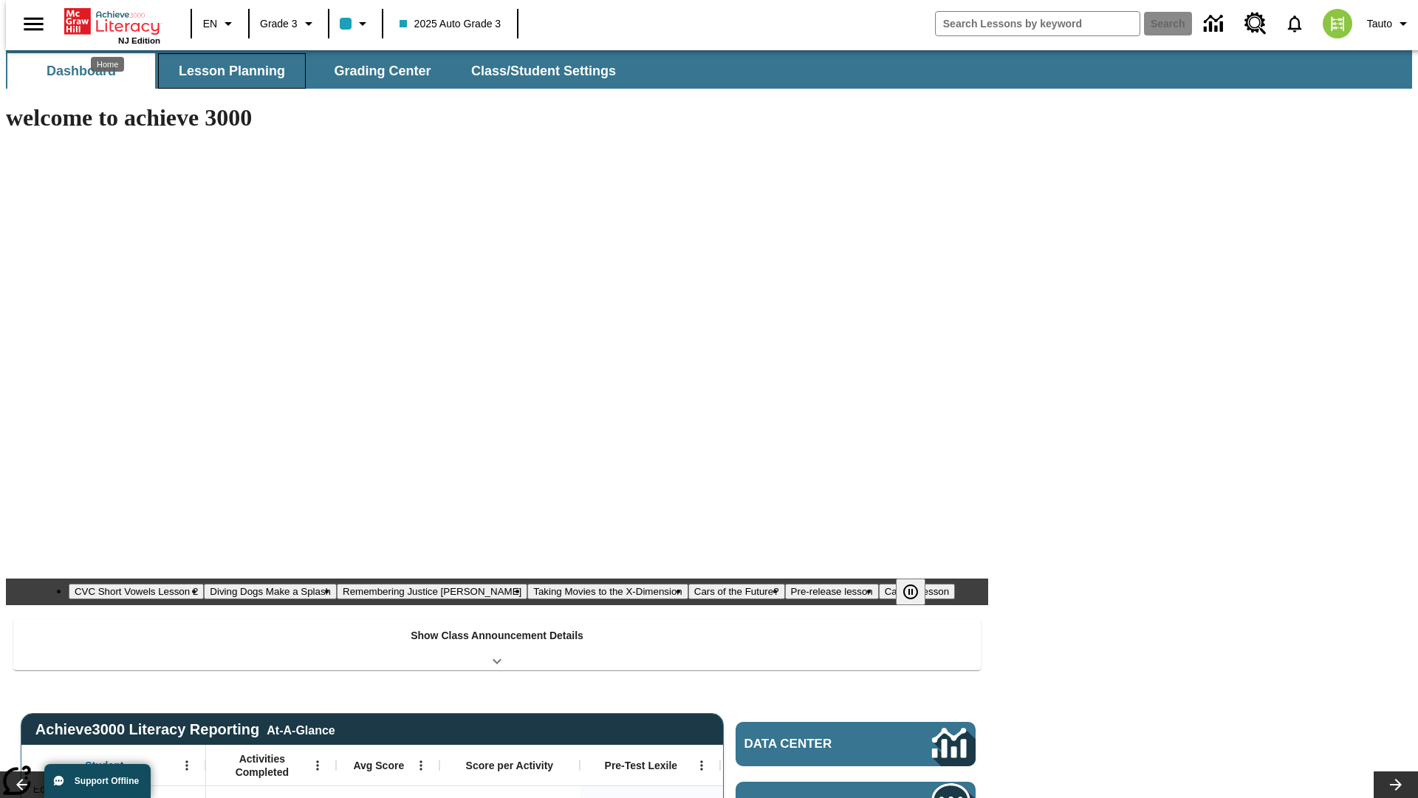
click at [226, 71] on button "Lesson Planning" at bounding box center [232, 70] width 148 height 35
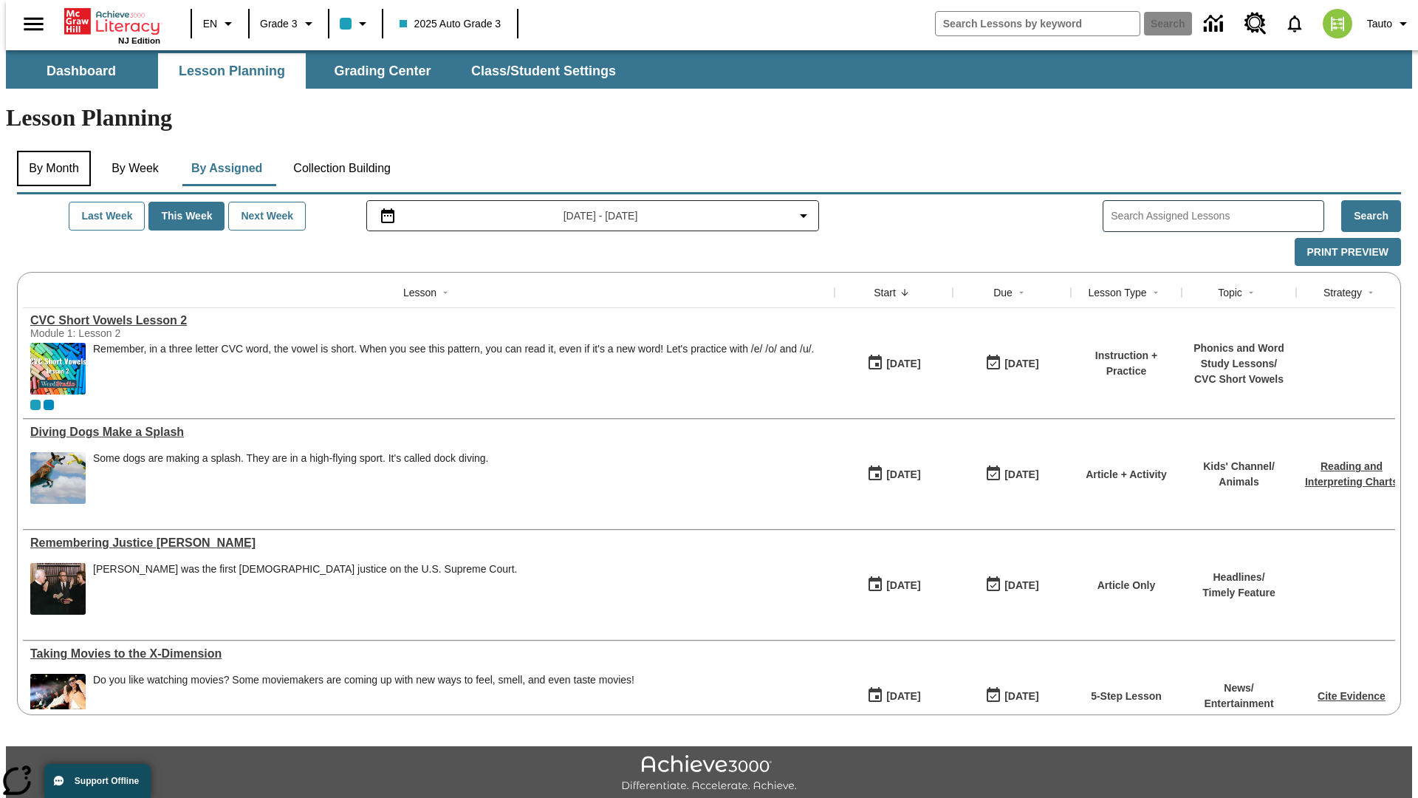
click at [49, 151] on button "By Month" at bounding box center [54, 168] width 74 height 35
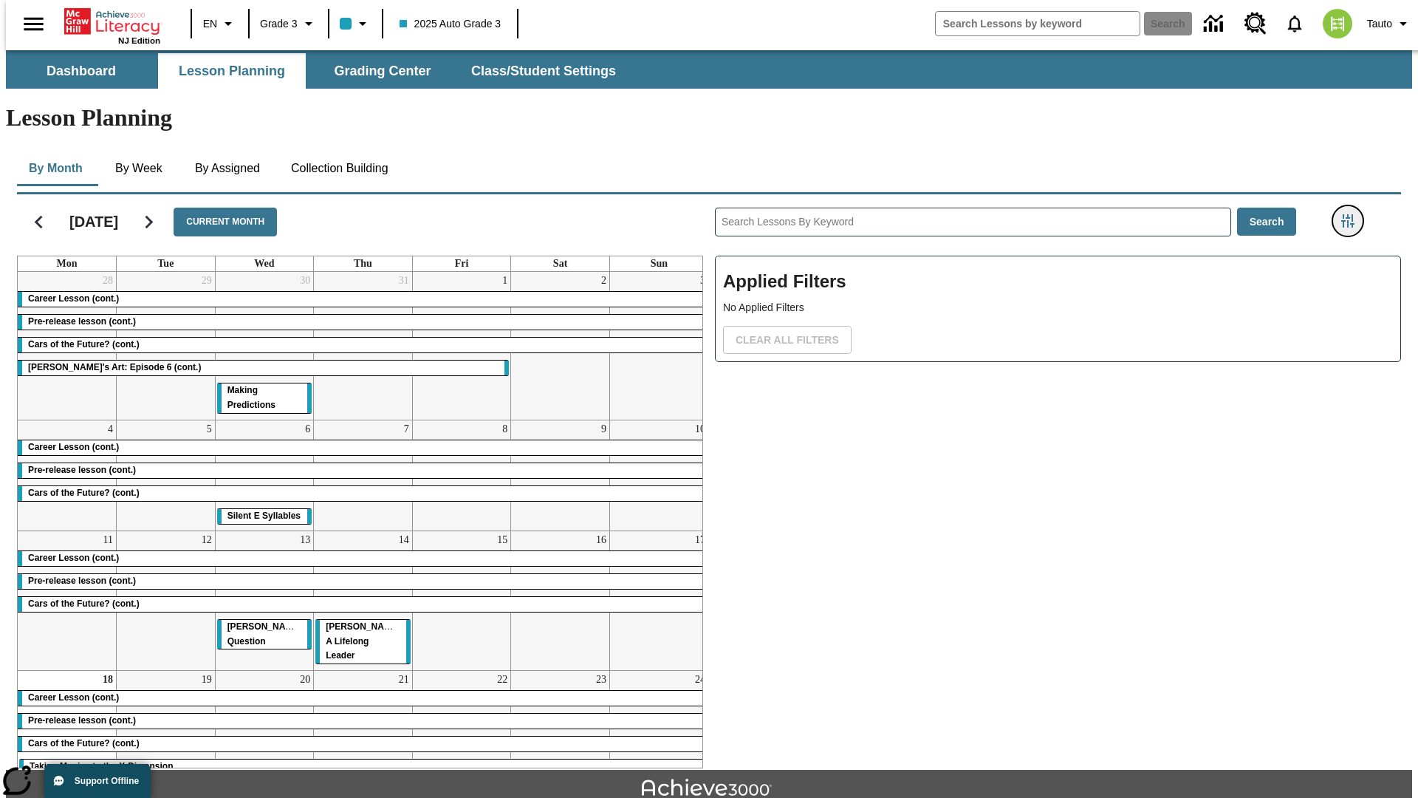
click at [1353, 214] on icon "Filters Side menu" at bounding box center [1348, 220] width 13 height 13
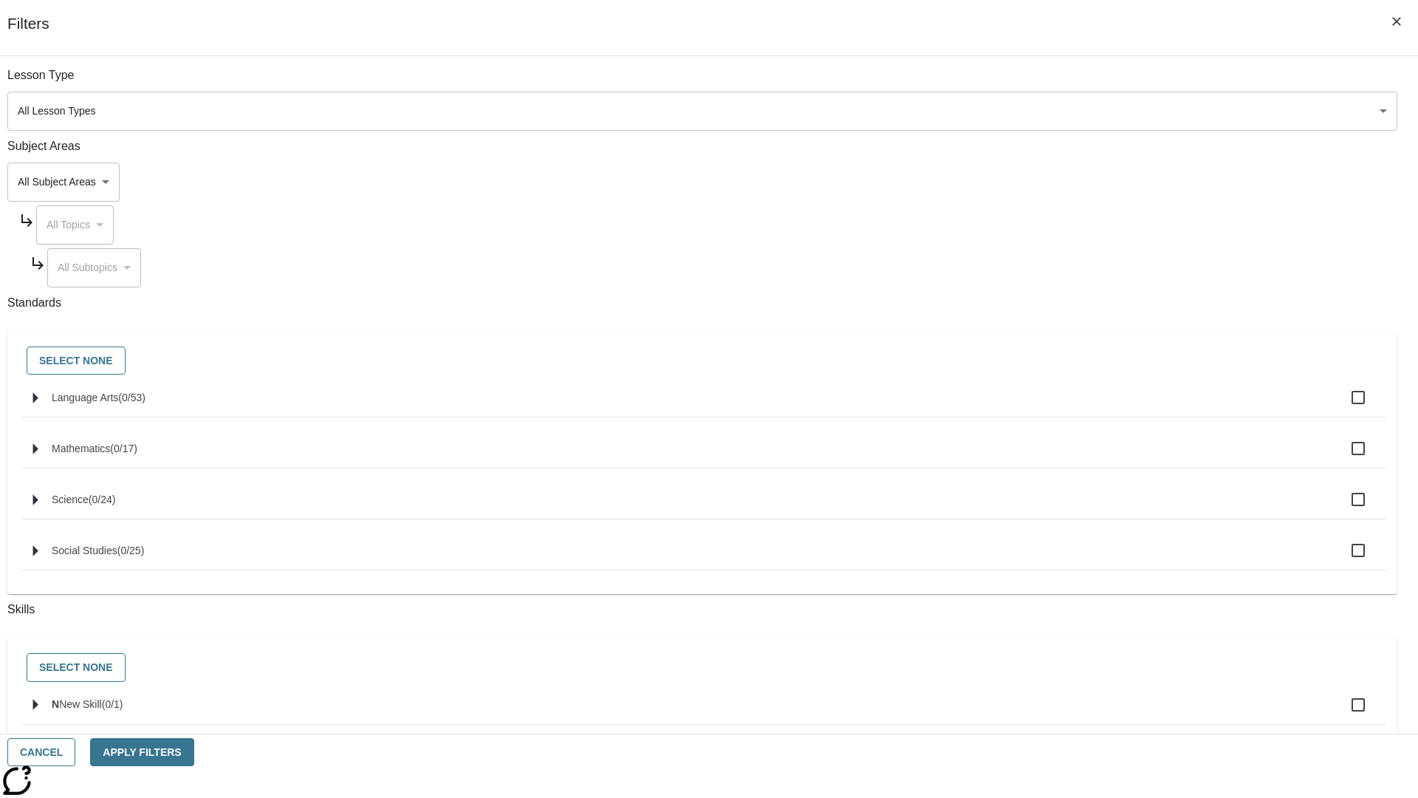
click at [1064, 182] on body "Skip to main content [GEOGRAPHIC_DATA] Edition EN Grade 3 2025 Auto Grade 3 Sea…" at bounding box center [709, 457] width 1407 height 815
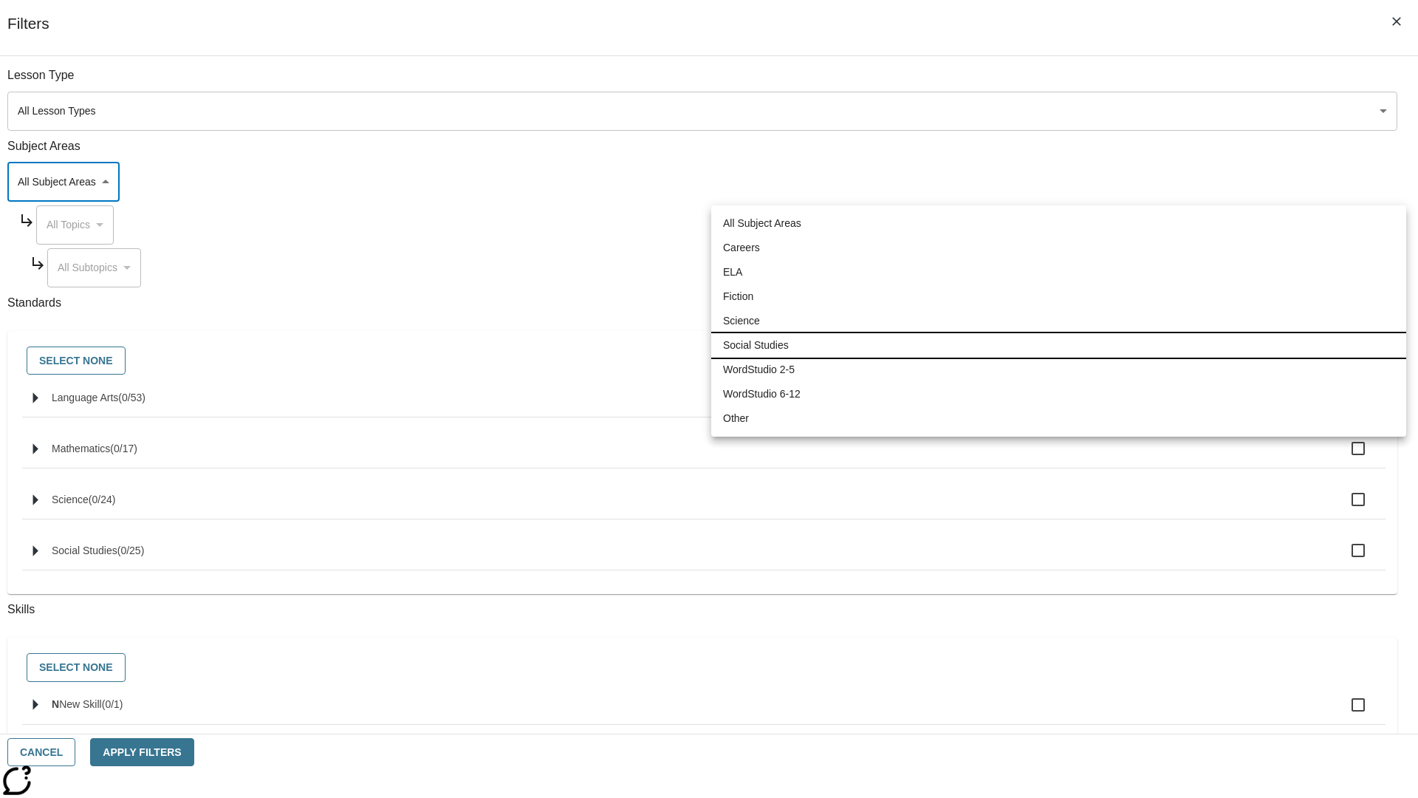
click at [1059, 345] on li "Social Studies" at bounding box center [1058, 345] width 695 height 24
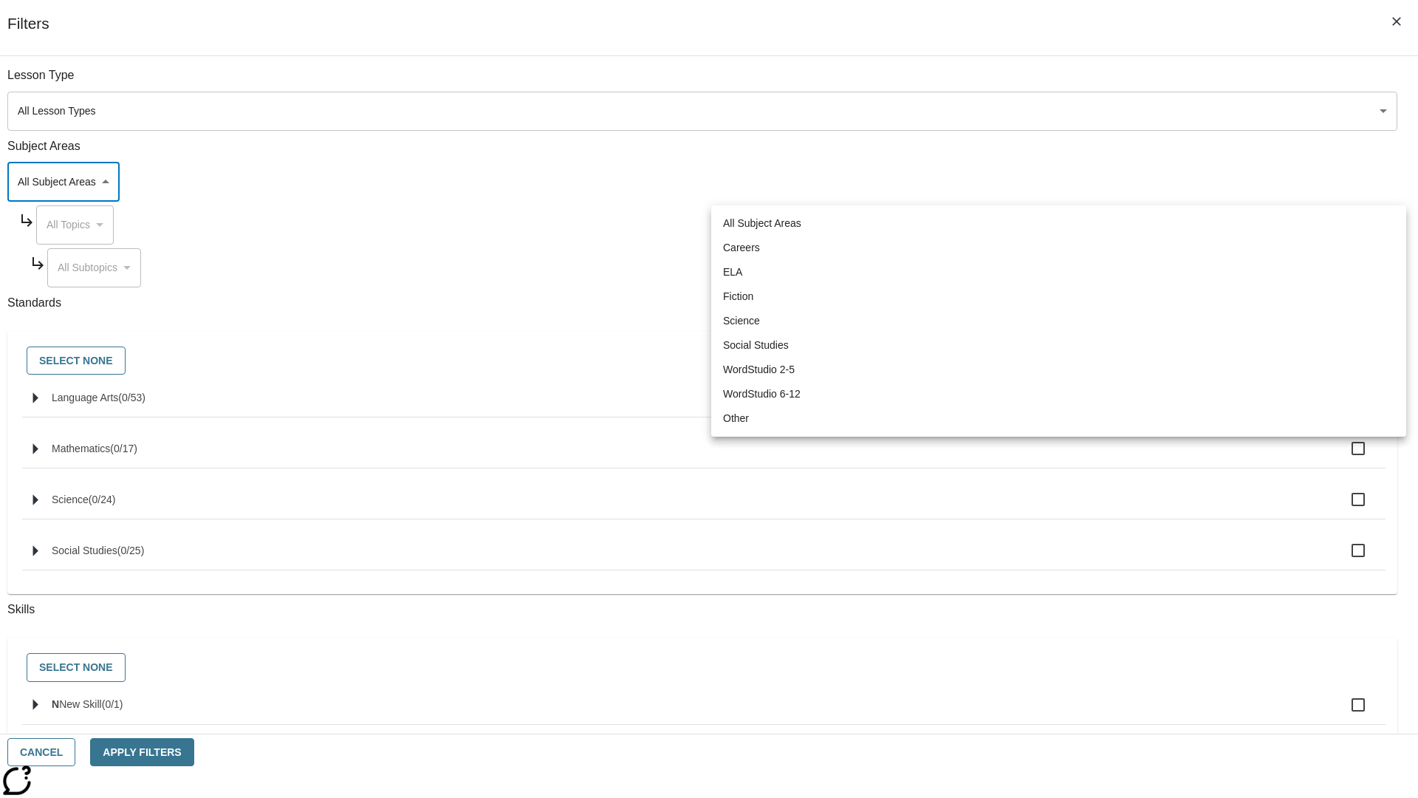
type input "3"
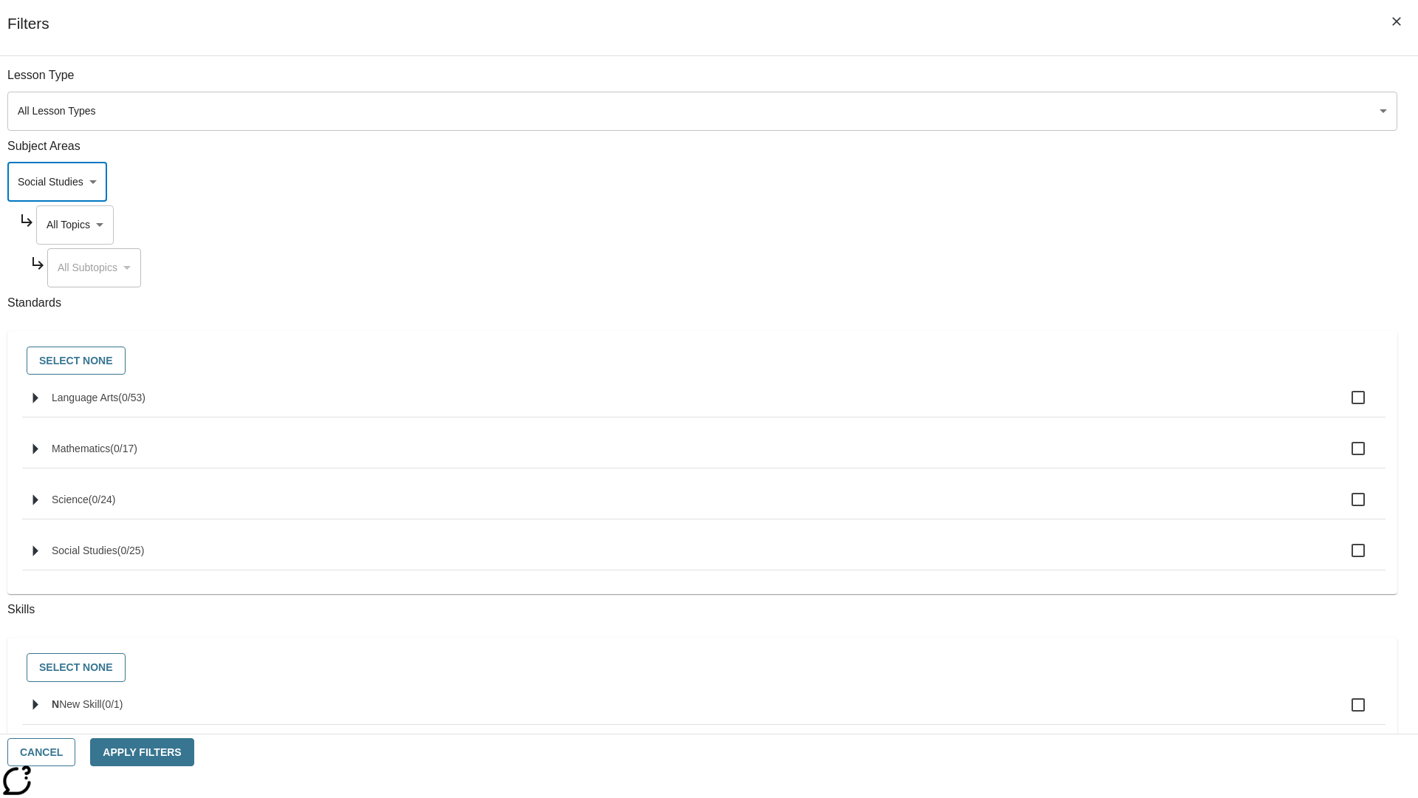
click at [1078, 225] on body "Skip to main content [GEOGRAPHIC_DATA] Edition EN Grade 3 2025 Auto Grade 3 Sea…" at bounding box center [709, 457] width 1407 height 815
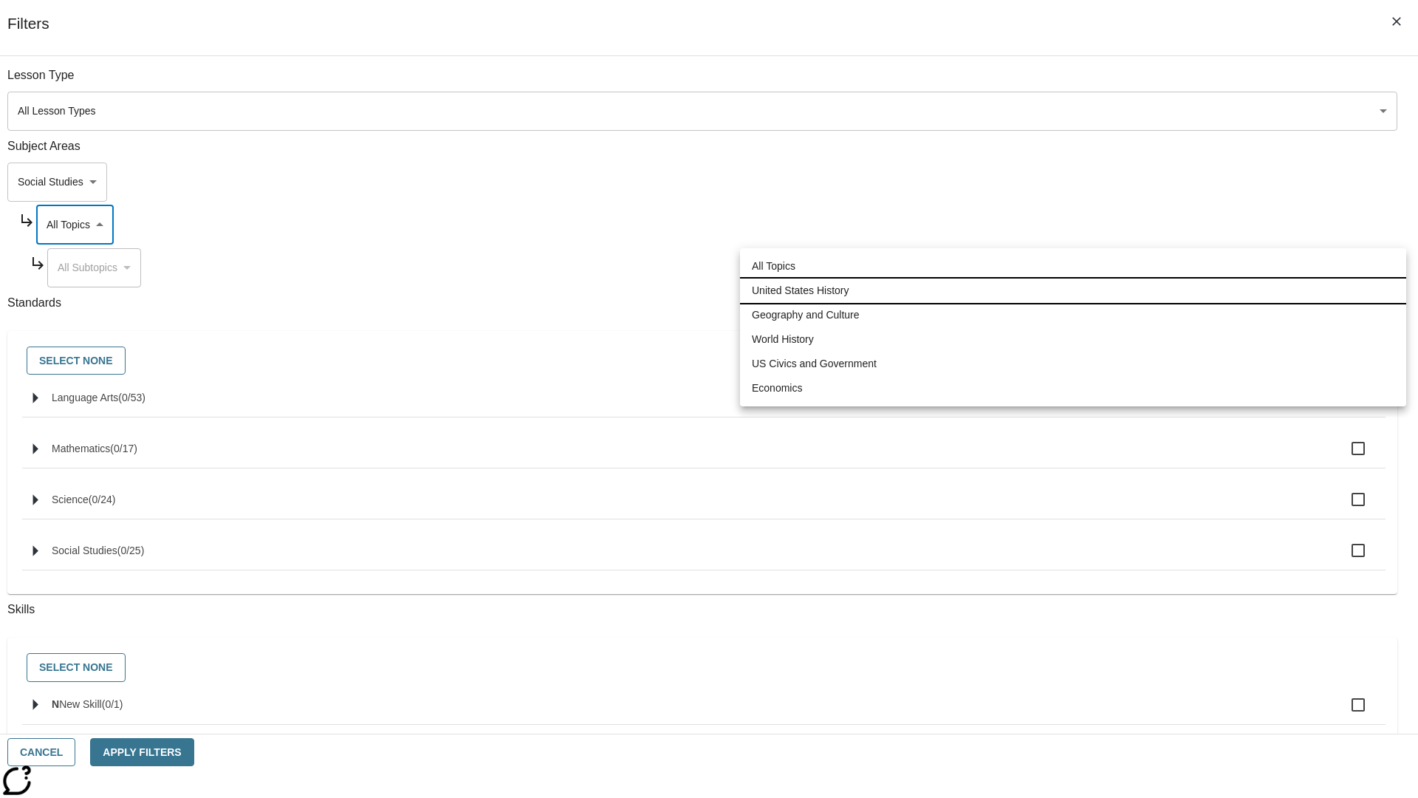
click at [1073, 290] on li "United States History" at bounding box center [1073, 291] width 666 height 24
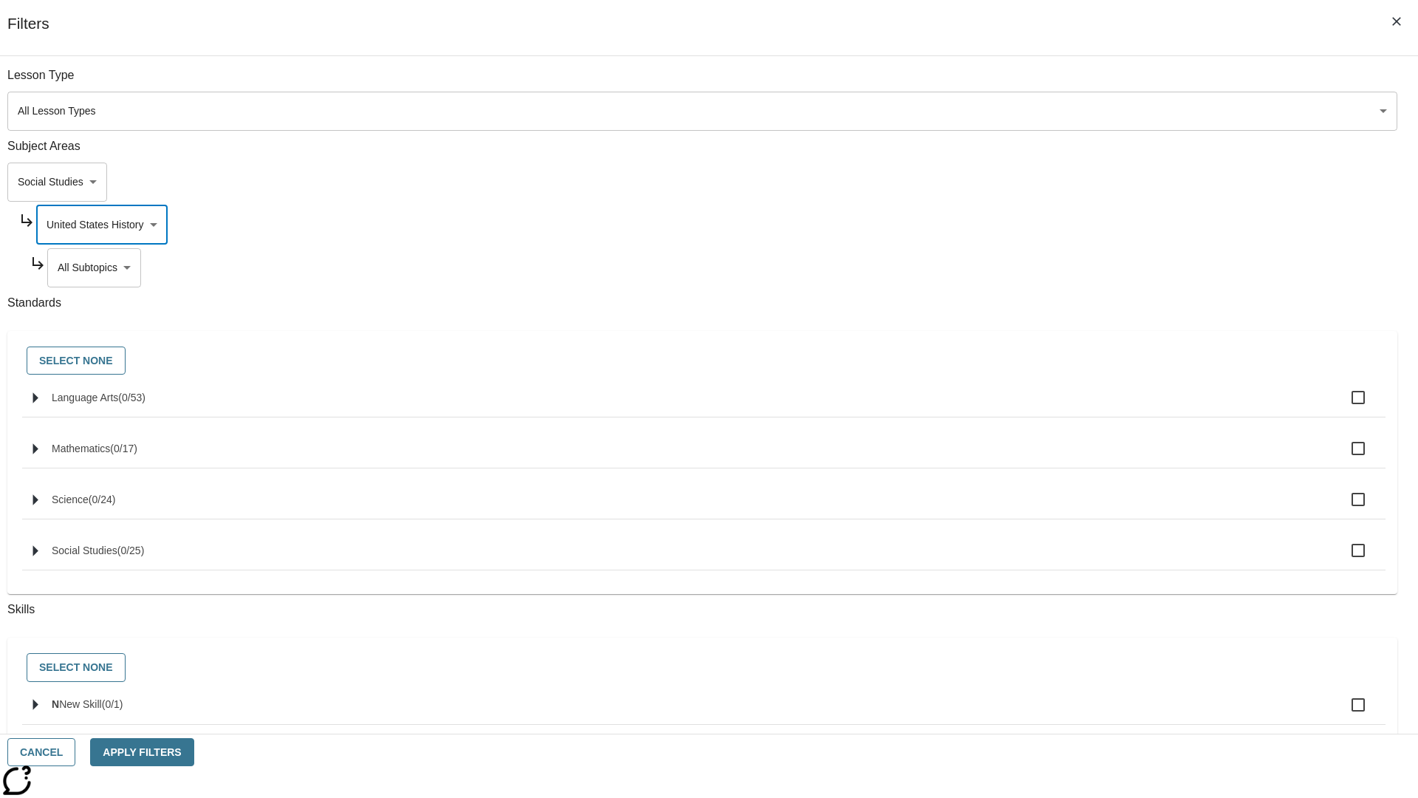
click at [1083, 83] on body "Skip to main content [GEOGRAPHIC_DATA] Edition EN Grade 3 2025 Auto Grade 3 Sea…" at bounding box center [709, 457] width 1407 height 815
click at [1077, 225] on body "Skip to main content [GEOGRAPHIC_DATA] Edition EN Grade 3 2025 Auto Grade 3 Sea…" at bounding box center [709, 457] width 1407 height 815
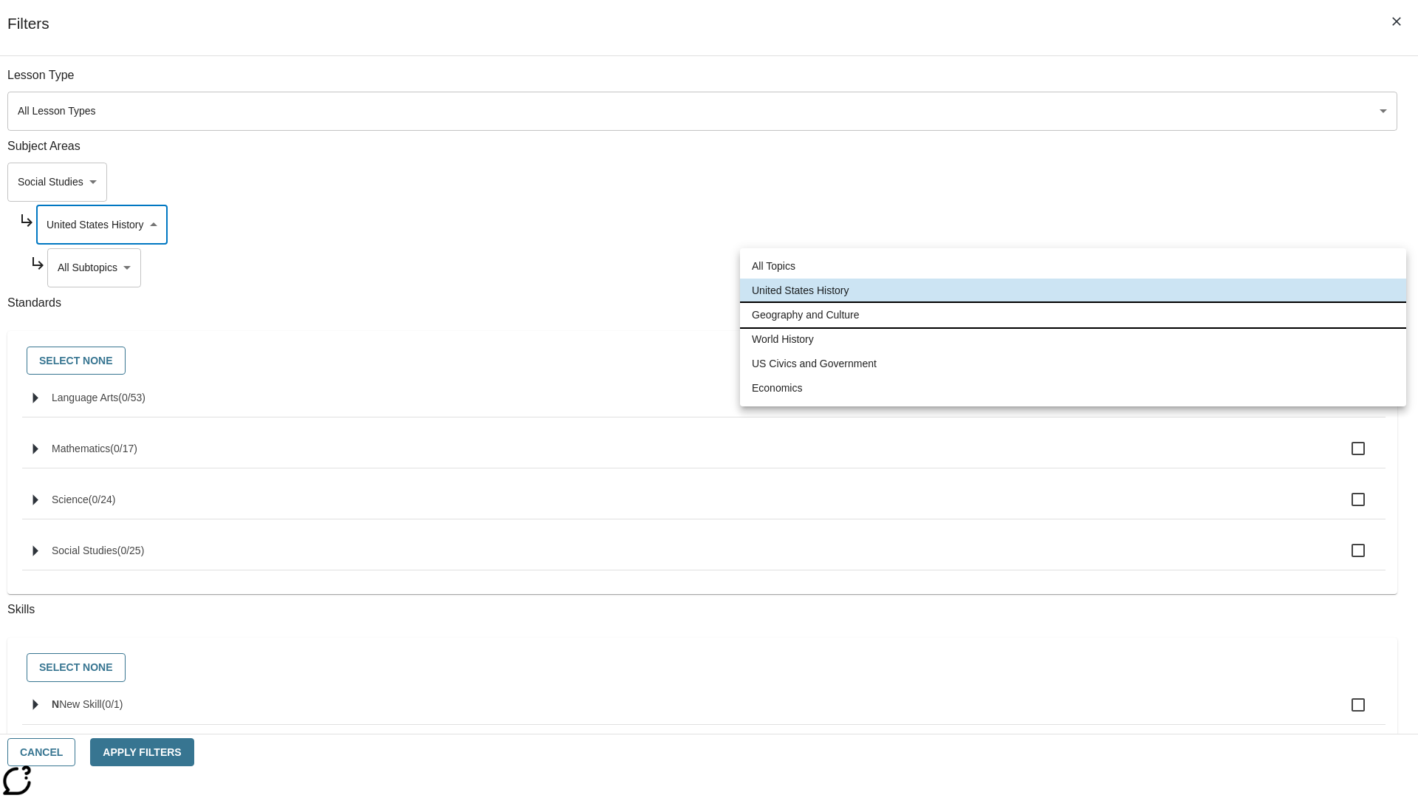
click at [1073, 315] on li "Geography and Culture" at bounding box center [1073, 315] width 666 height 24
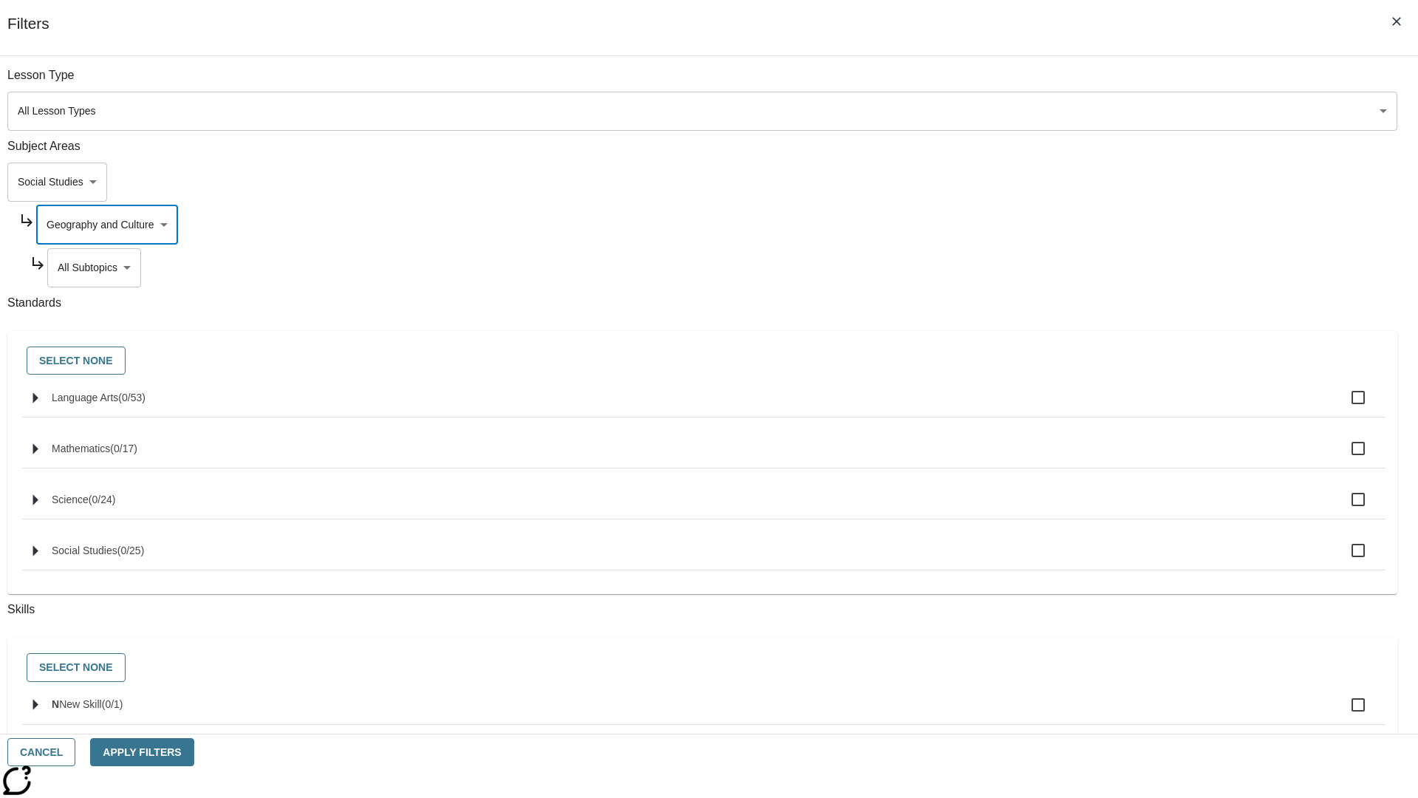
click at [1083, 83] on body "Skip to main content [GEOGRAPHIC_DATA] Edition EN Grade 3 2025 Auto Grade 3 Sea…" at bounding box center [709, 457] width 1407 height 815
click at [1077, 83] on body "Skip to main content [GEOGRAPHIC_DATA] Edition EN Grade 3 2025 Auto Grade 3 Sea…" at bounding box center [709, 457] width 1407 height 815
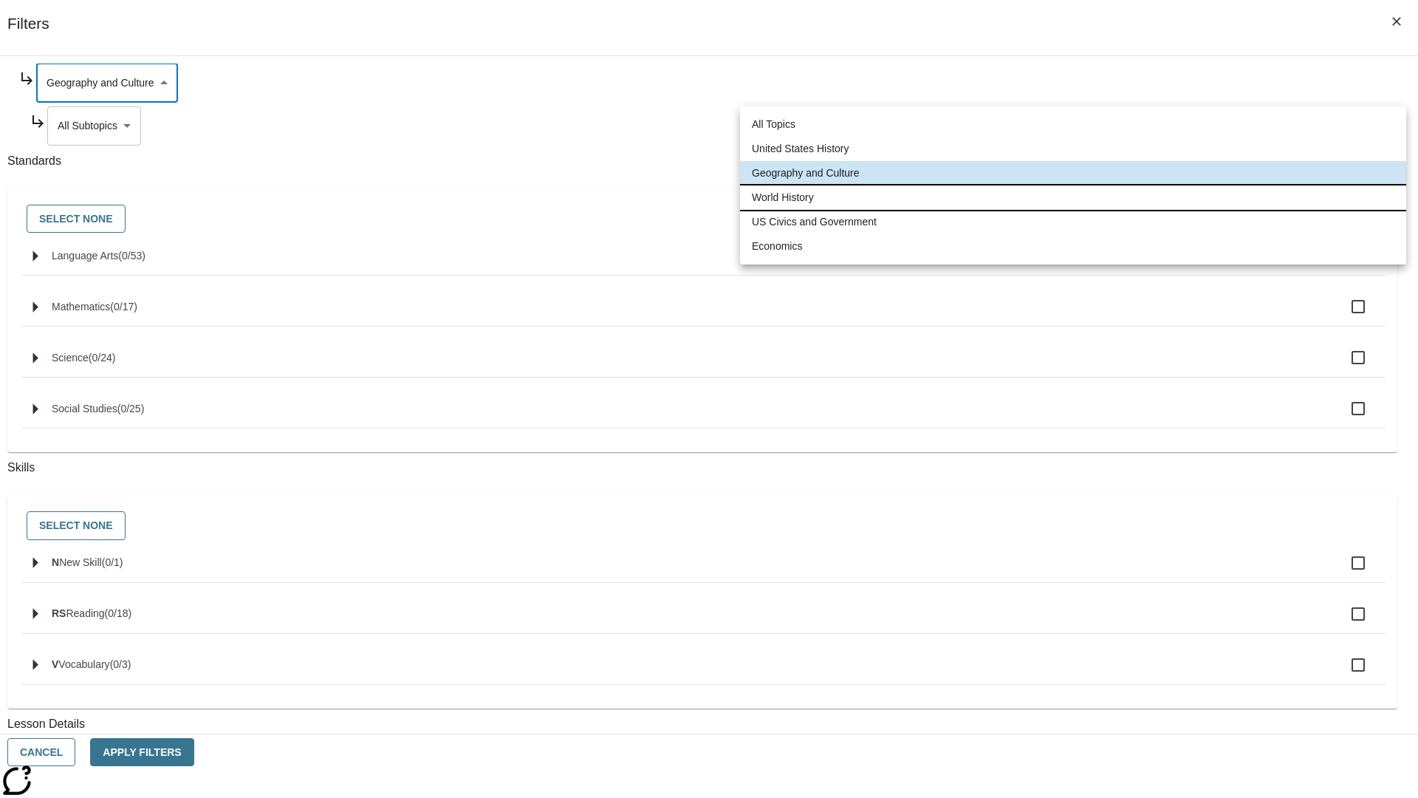
click at [1073, 197] on li "World History" at bounding box center [1073, 197] width 666 height 24
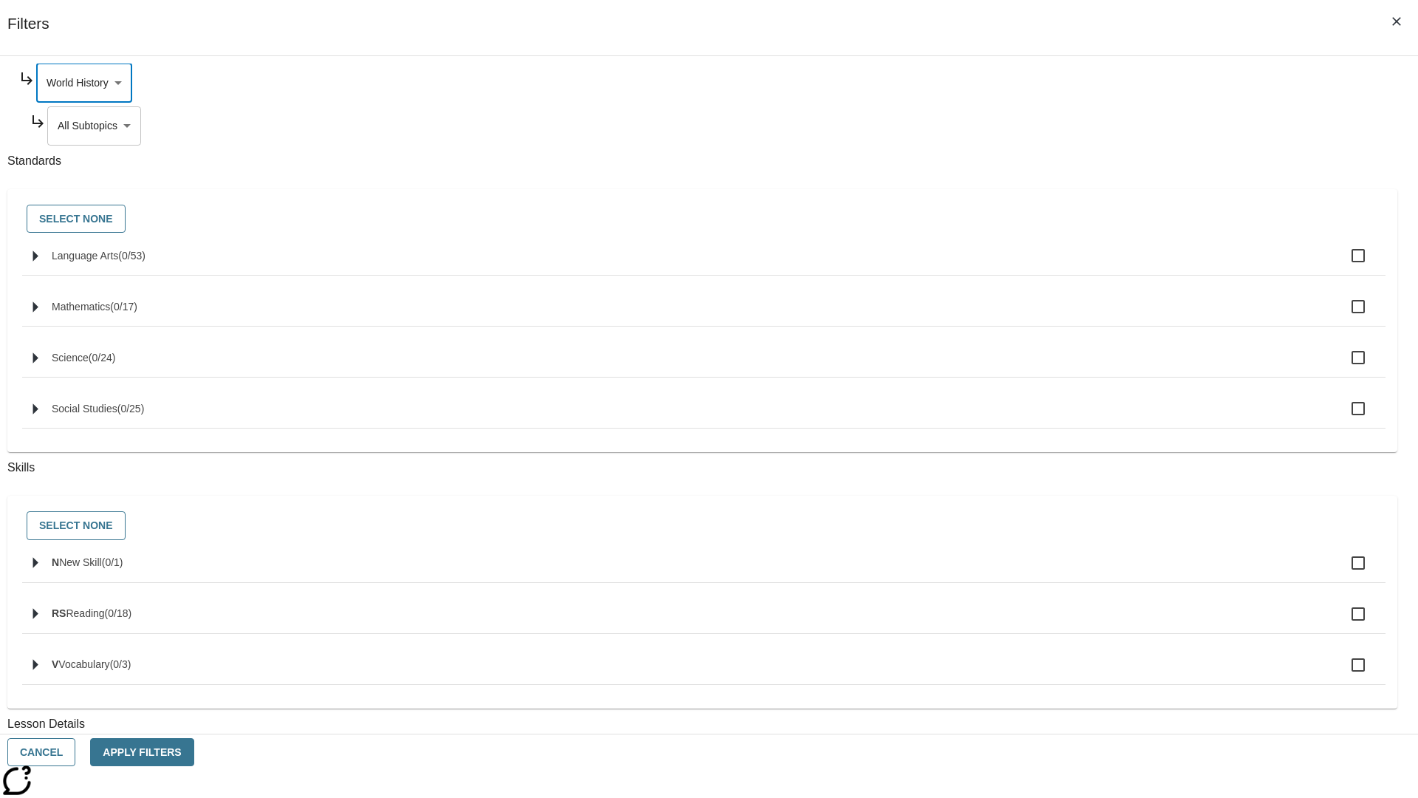
click at [1084, 267] on body "Skip to main content [GEOGRAPHIC_DATA] Edition EN Grade 3 2025 Auto Grade 3 Sea…" at bounding box center [709, 457] width 1407 height 815
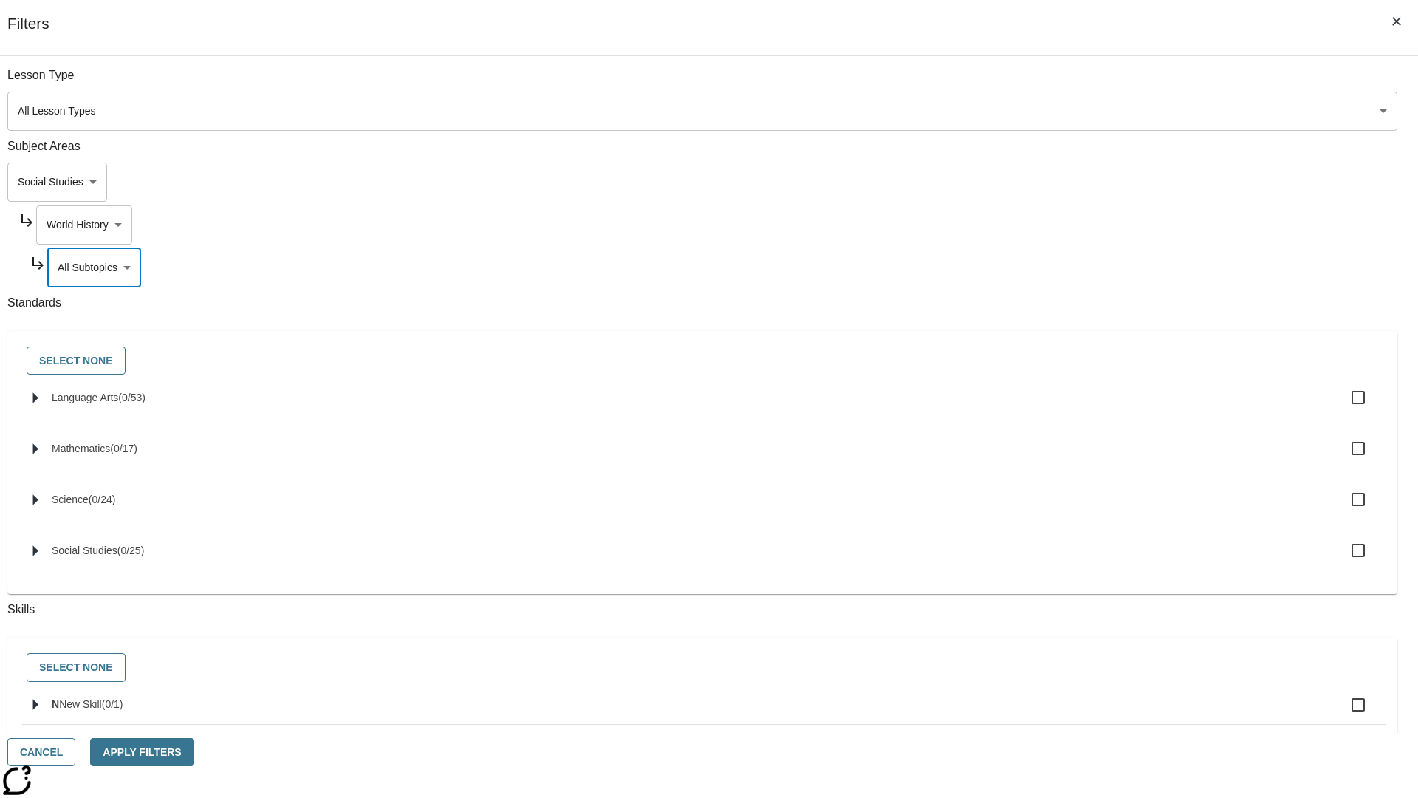
click at [1077, 225] on body "Skip to main content [GEOGRAPHIC_DATA] Edition EN Grade 3 2025 Auto Grade 3 Sea…" at bounding box center [709, 457] width 1407 height 815
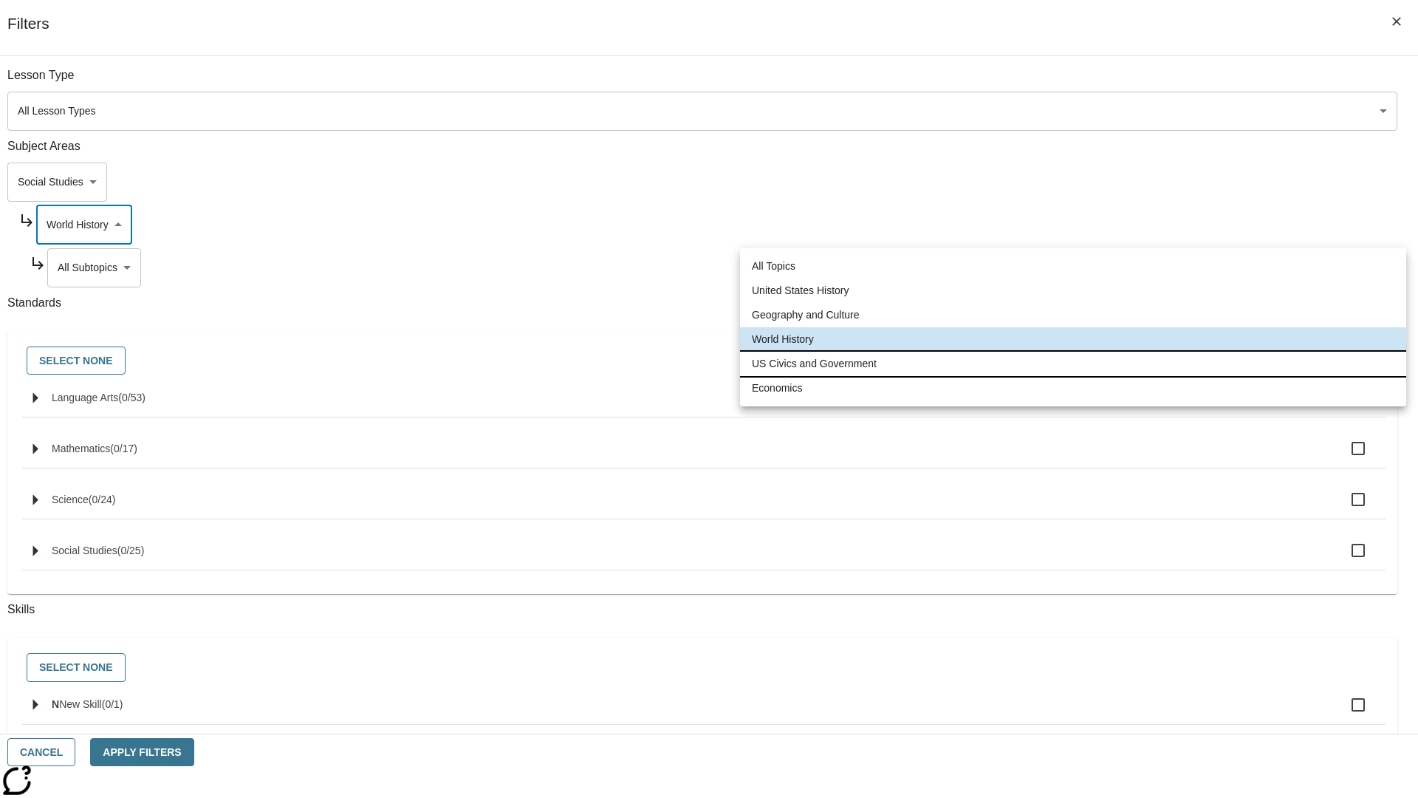
click at [1073, 363] on li "US Civics and Government" at bounding box center [1073, 364] width 666 height 24
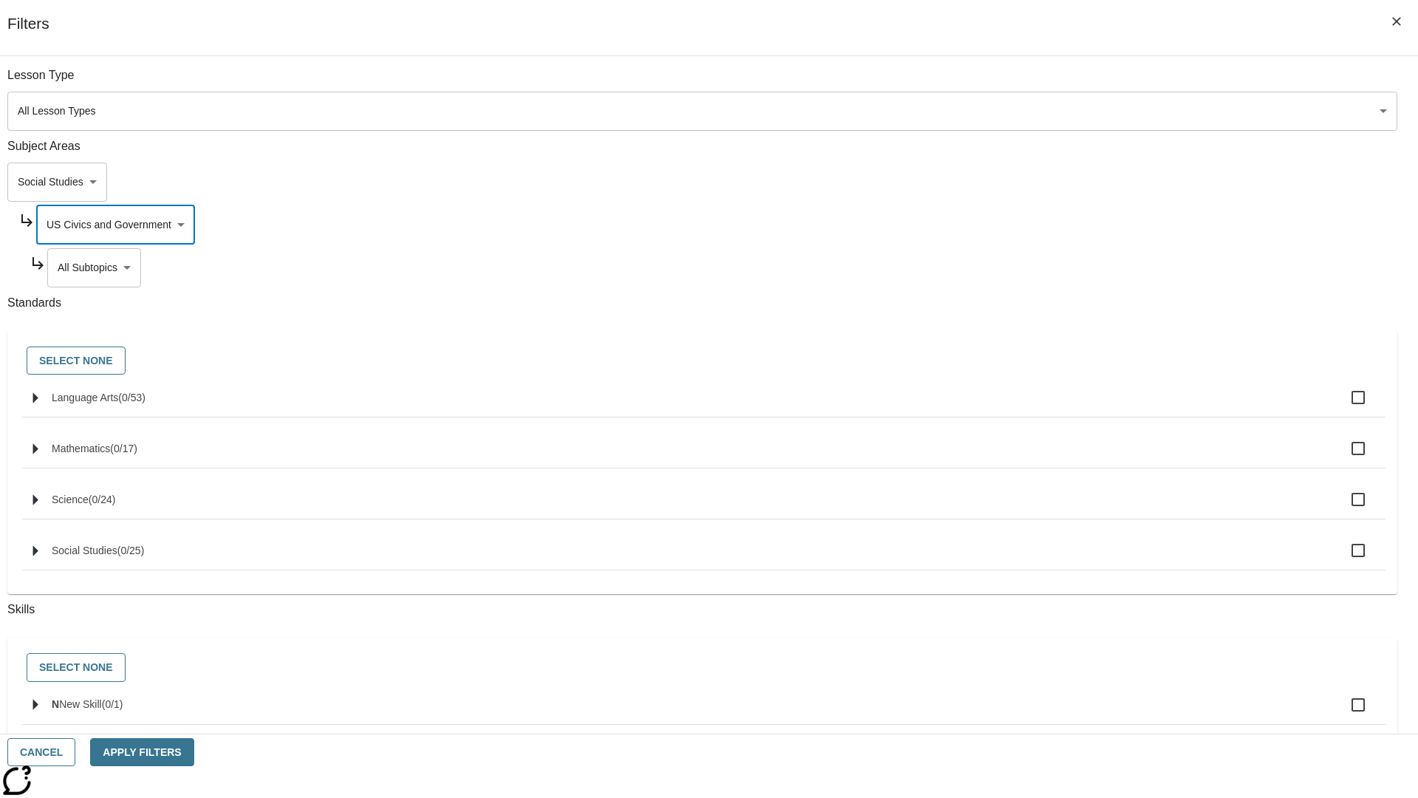
click at [1083, 267] on body "Skip to main content [GEOGRAPHIC_DATA] Edition EN Grade 3 2025 Auto Grade 3 Sea…" at bounding box center [709, 457] width 1407 height 815
click at [1077, 225] on body "Skip to main content [GEOGRAPHIC_DATA] Edition EN Grade 3 2025 Auto Grade 3 Sea…" at bounding box center [709, 457] width 1407 height 815
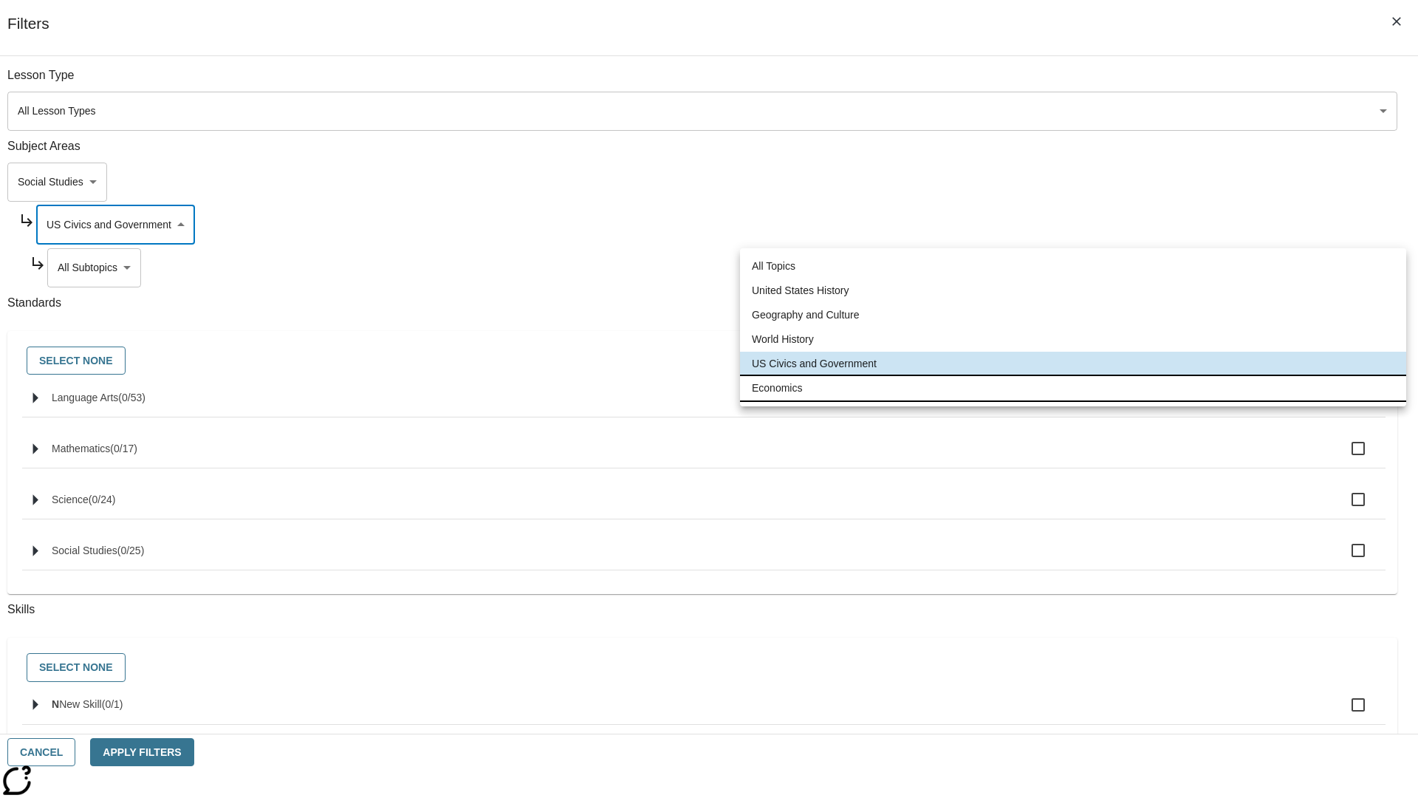
click at [1073, 388] on li "Economics" at bounding box center [1073, 388] width 666 height 24
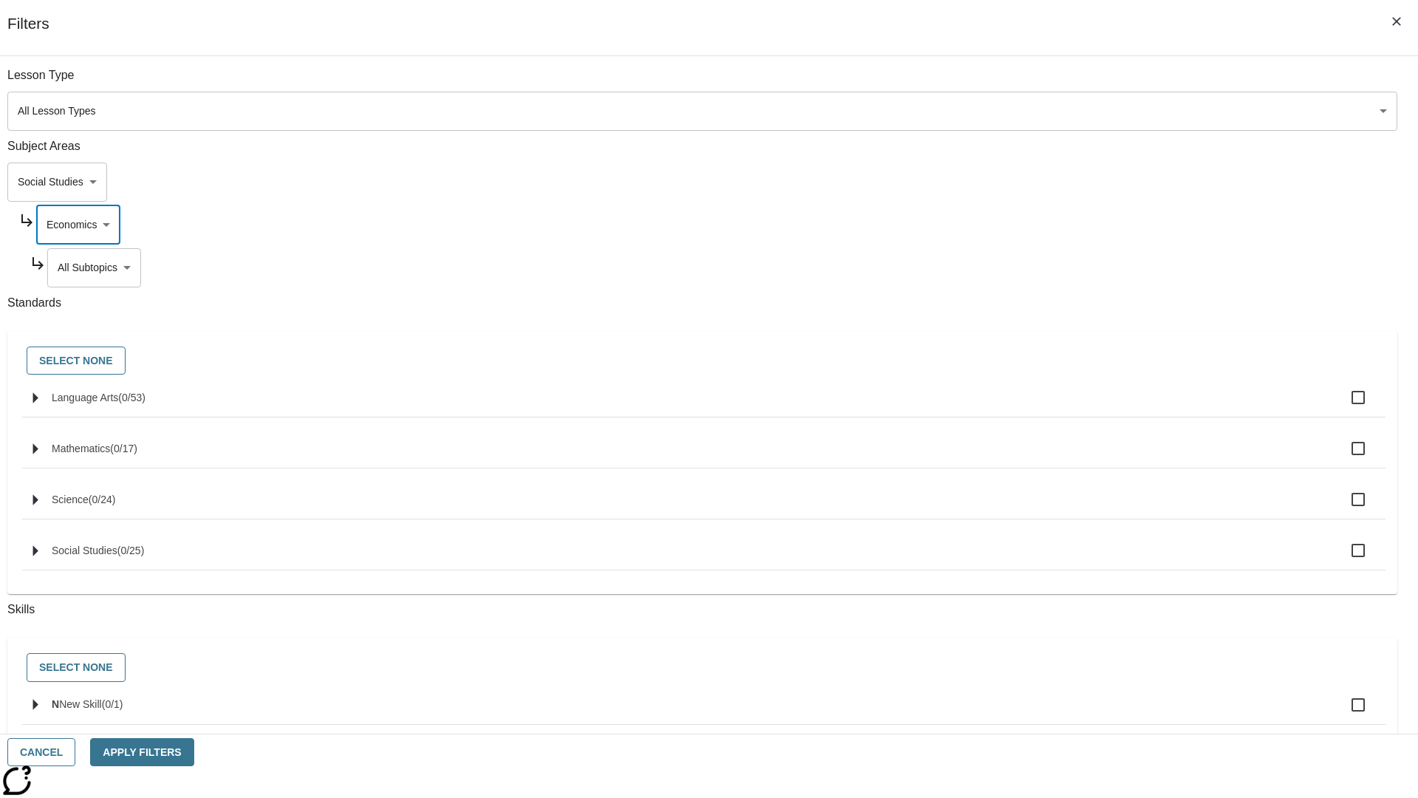
type input "195"
click at [1083, 267] on body "Skip to main content [GEOGRAPHIC_DATA] Edition EN Grade 3 2025 Auto Grade 3 Sea…" at bounding box center [709, 457] width 1407 height 815
click at [1064, 182] on body "Skip to main content [GEOGRAPHIC_DATA] Edition EN Grade 3 2025 Auto Grade 3 Sea…" at bounding box center [709, 457] width 1407 height 815
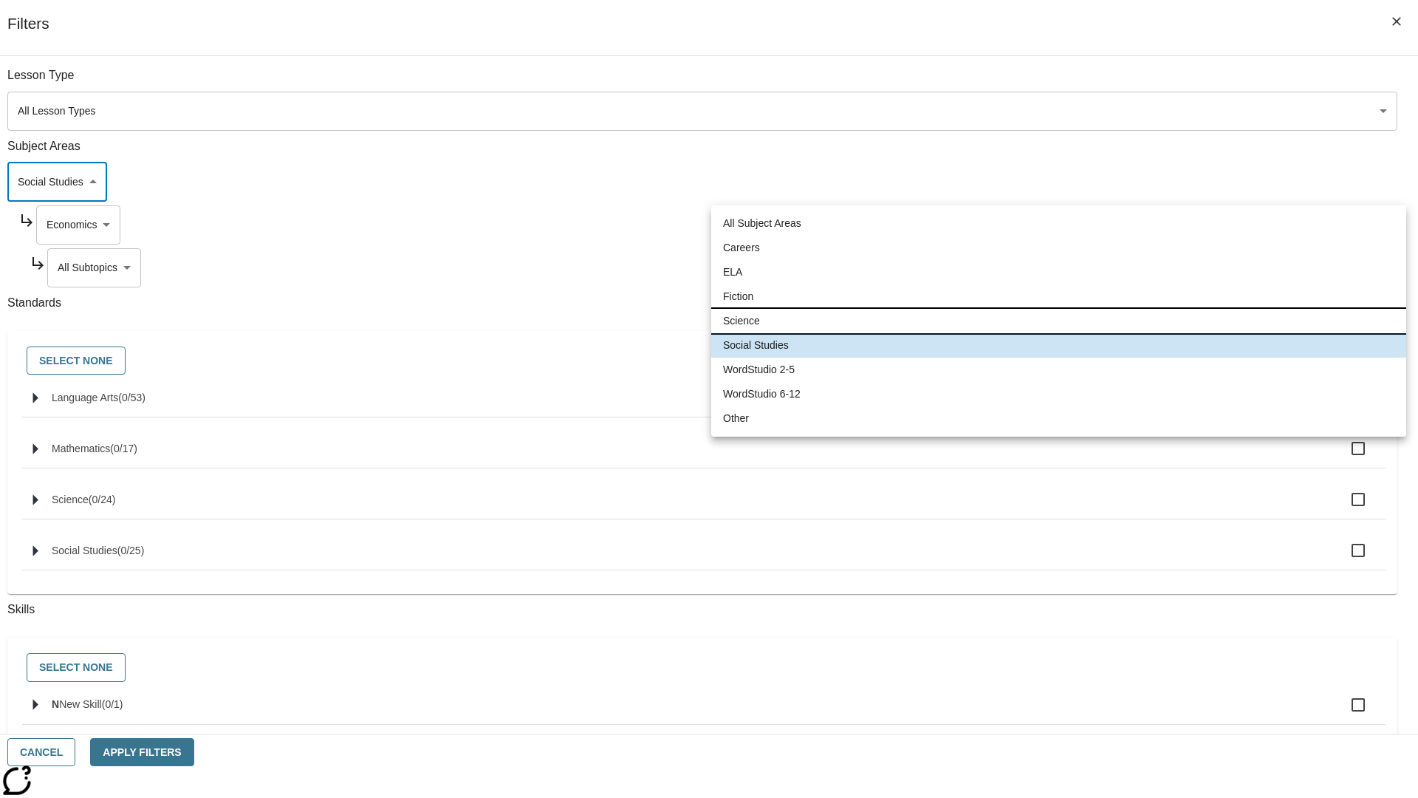
click at [1059, 321] on li "Science" at bounding box center [1058, 321] width 695 height 24
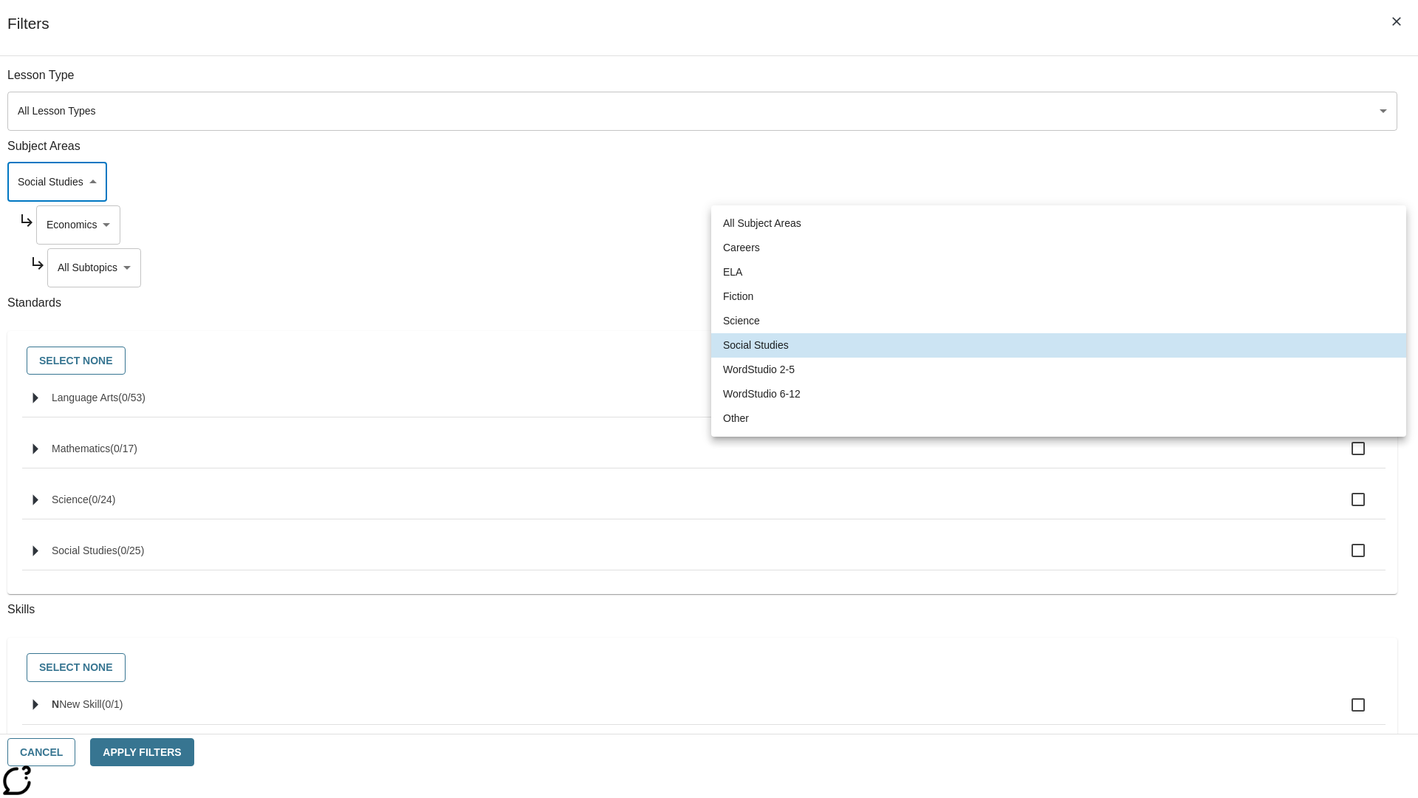
type input "2"
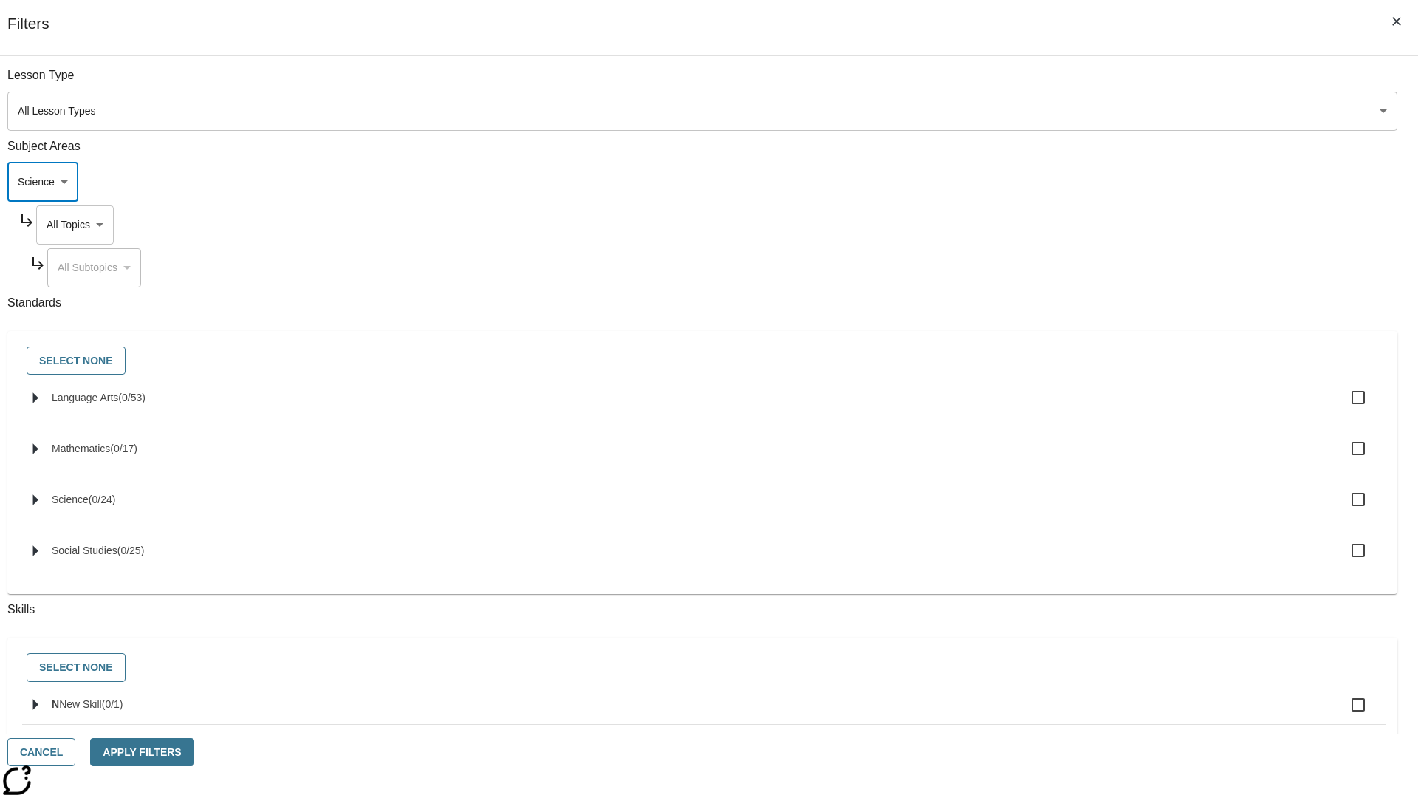
click at [1078, 225] on body "Skip to main content [GEOGRAPHIC_DATA] Edition EN Grade 3 2025 Auto Grade 3 Sea…" at bounding box center [709, 457] width 1407 height 815
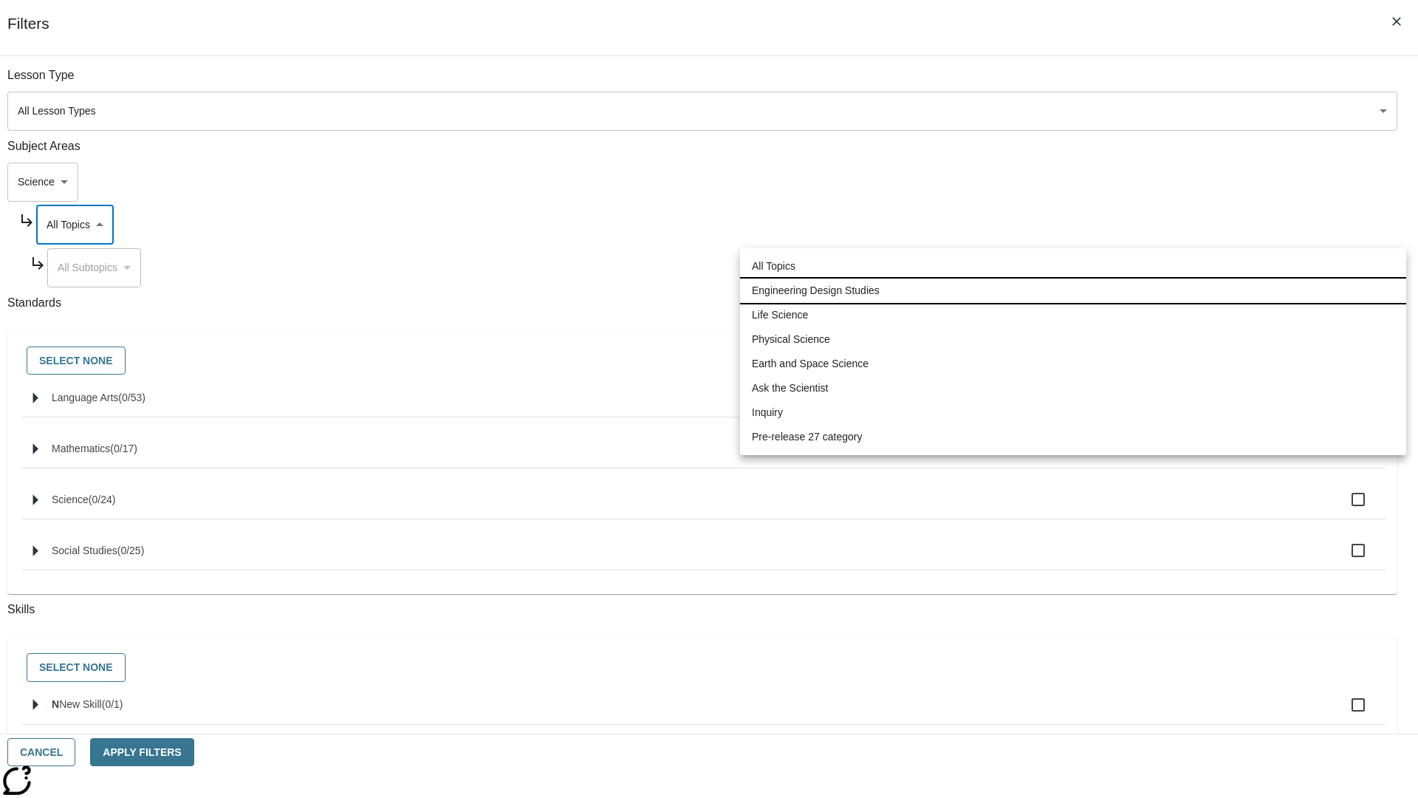
click at [1073, 290] on li "Engineering Design Studies" at bounding box center [1073, 291] width 666 height 24
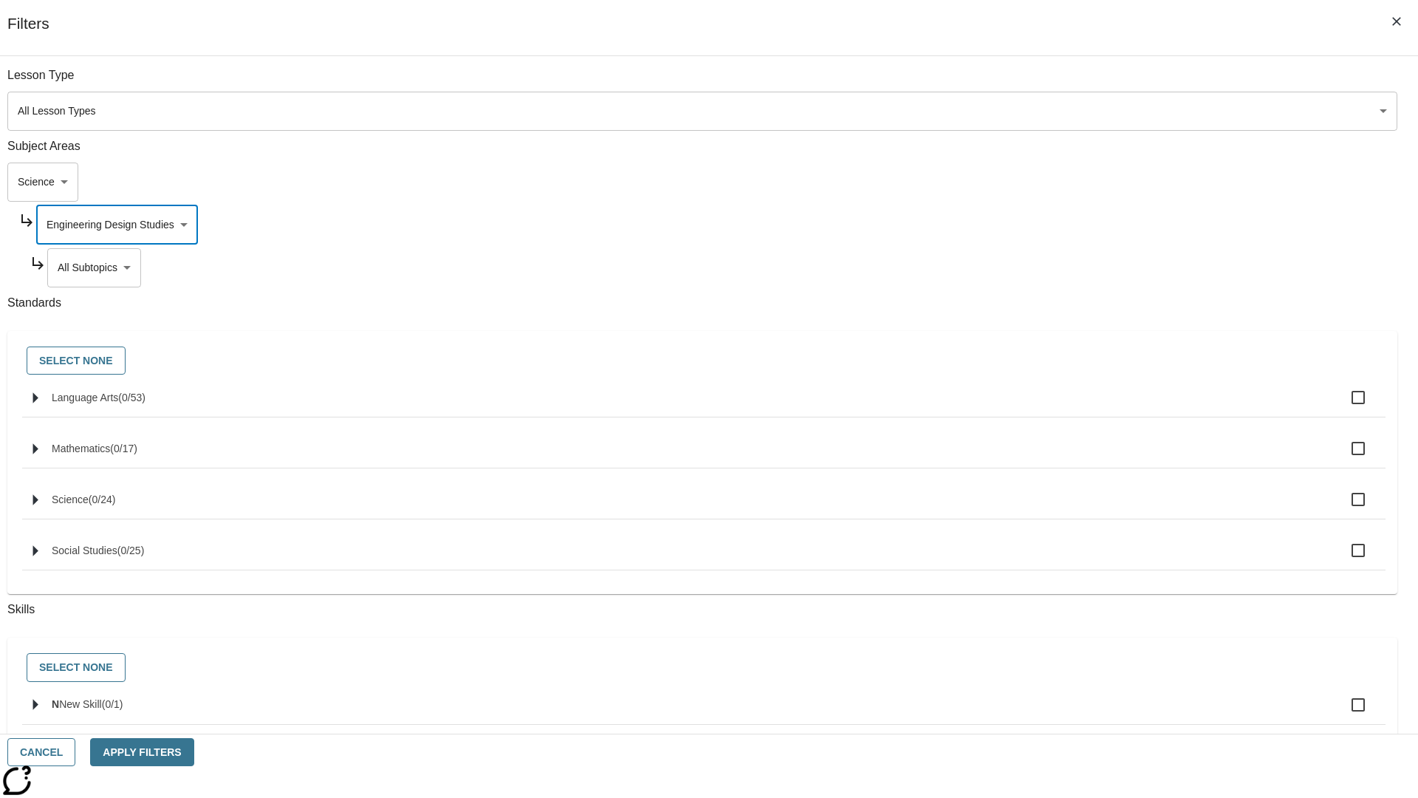
click at [1083, 83] on body "Skip to main content [GEOGRAPHIC_DATA] Edition EN Grade 3 2025 Auto Grade 3 Sea…" at bounding box center [709, 457] width 1407 height 815
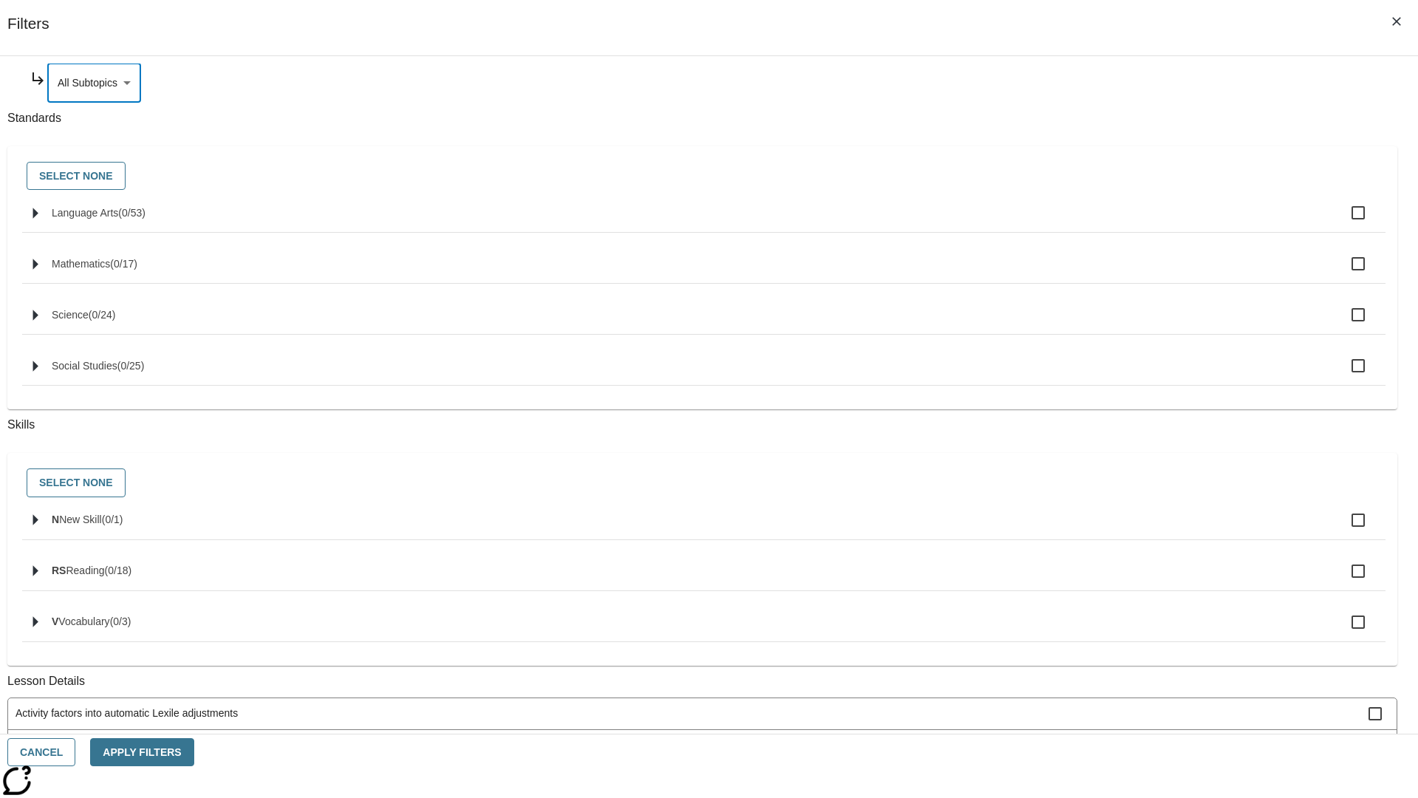
click at [1077, 225] on body "Skip to main content [GEOGRAPHIC_DATA] Edition EN Grade 3 2025 Auto Grade 3 Sea…" at bounding box center [709, 457] width 1407 height 815
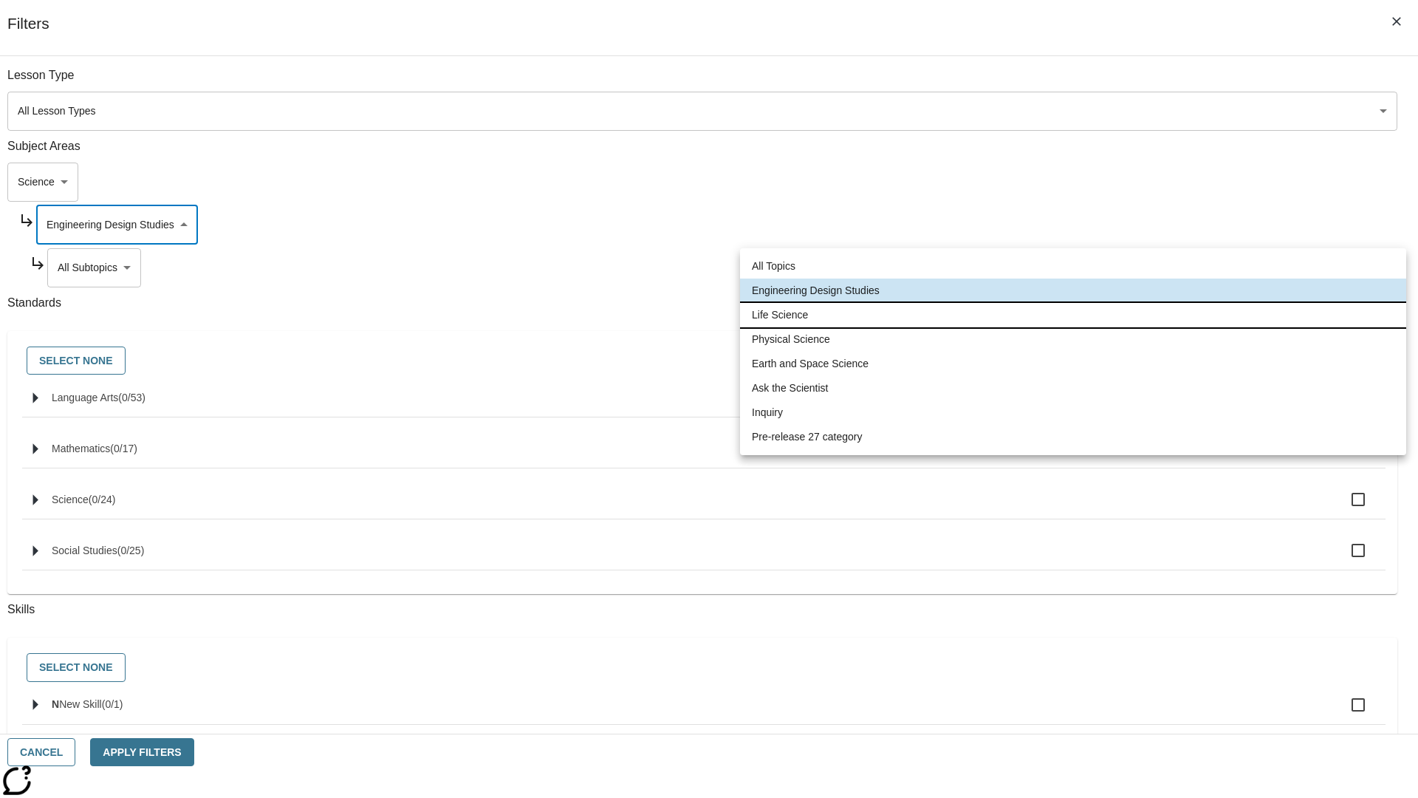
click at [1073, 315] on li "Life Science" at bounding box center [1073, 315] width 666 height 24
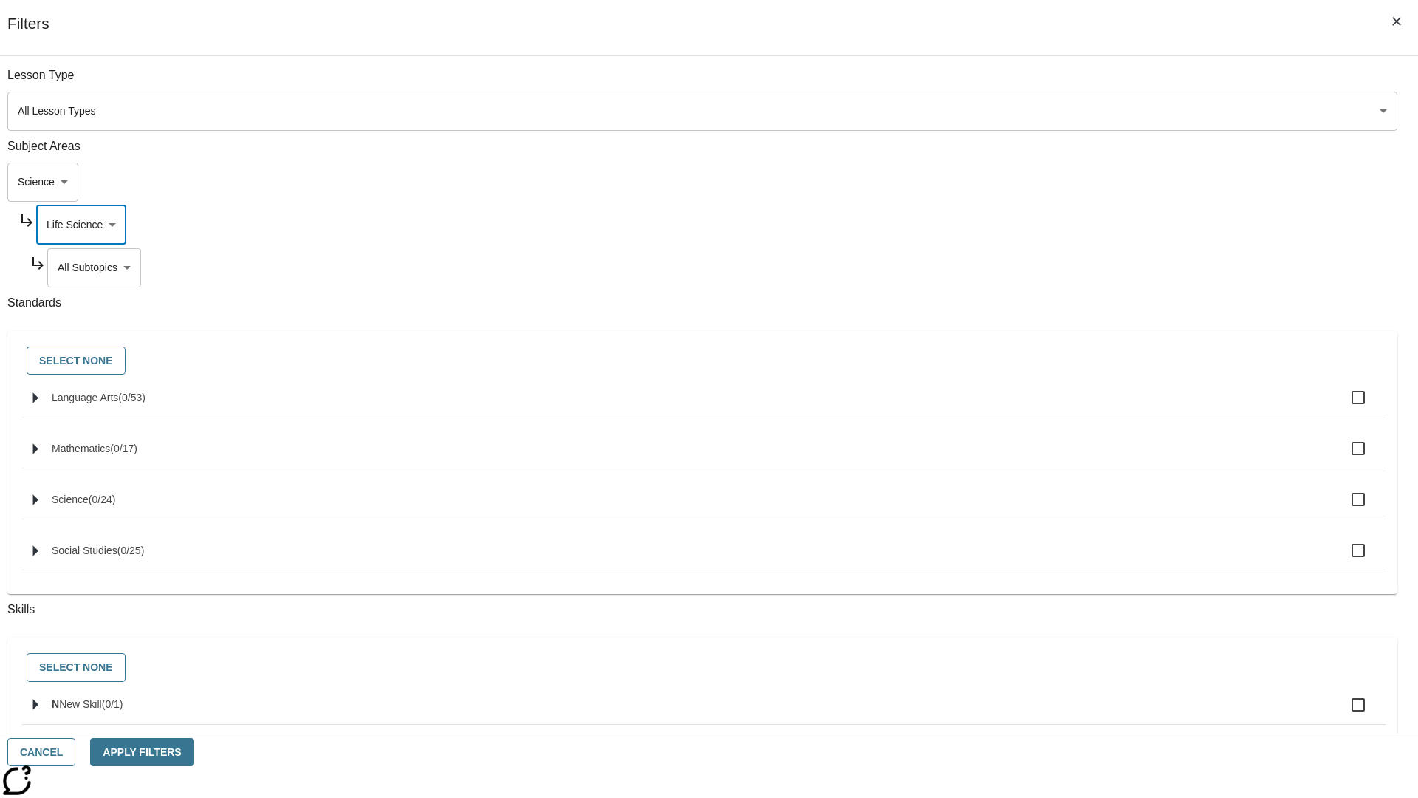
type input "189"
click at [1083, 267] on body "Skip to main content [GEOGRAPHIC_DATA] Edition EN Grade 3 2025 Auto Grade 3 Sea…" at bounding box center [709, 457] width 1407 height 815
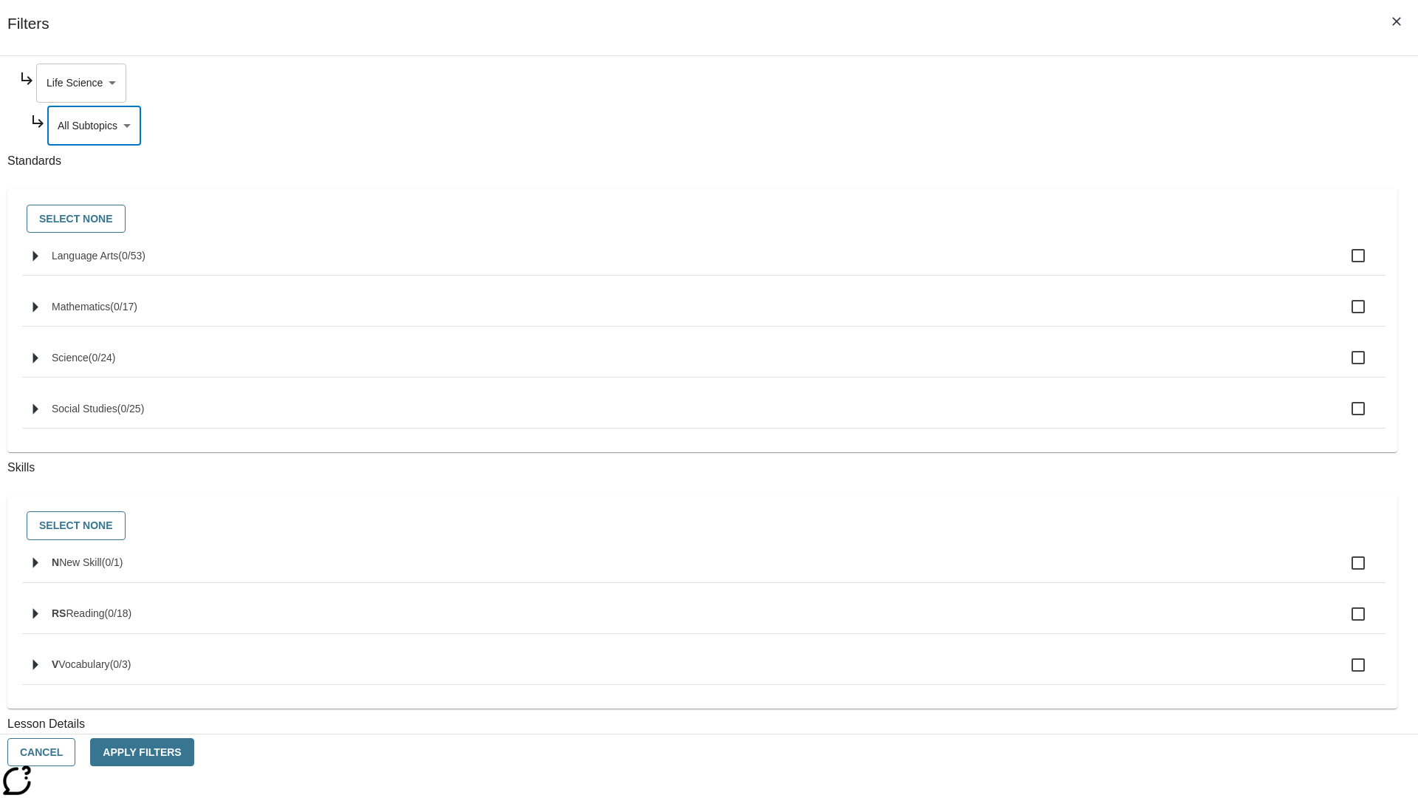
click at [1077, 83] on body "Skip to main content [GEOGRAPHIC_DATA] Edition EN Grade 3 2025 Auto Grade 3 Sea…" at bounding box center [709, 457] width 1407 height 815
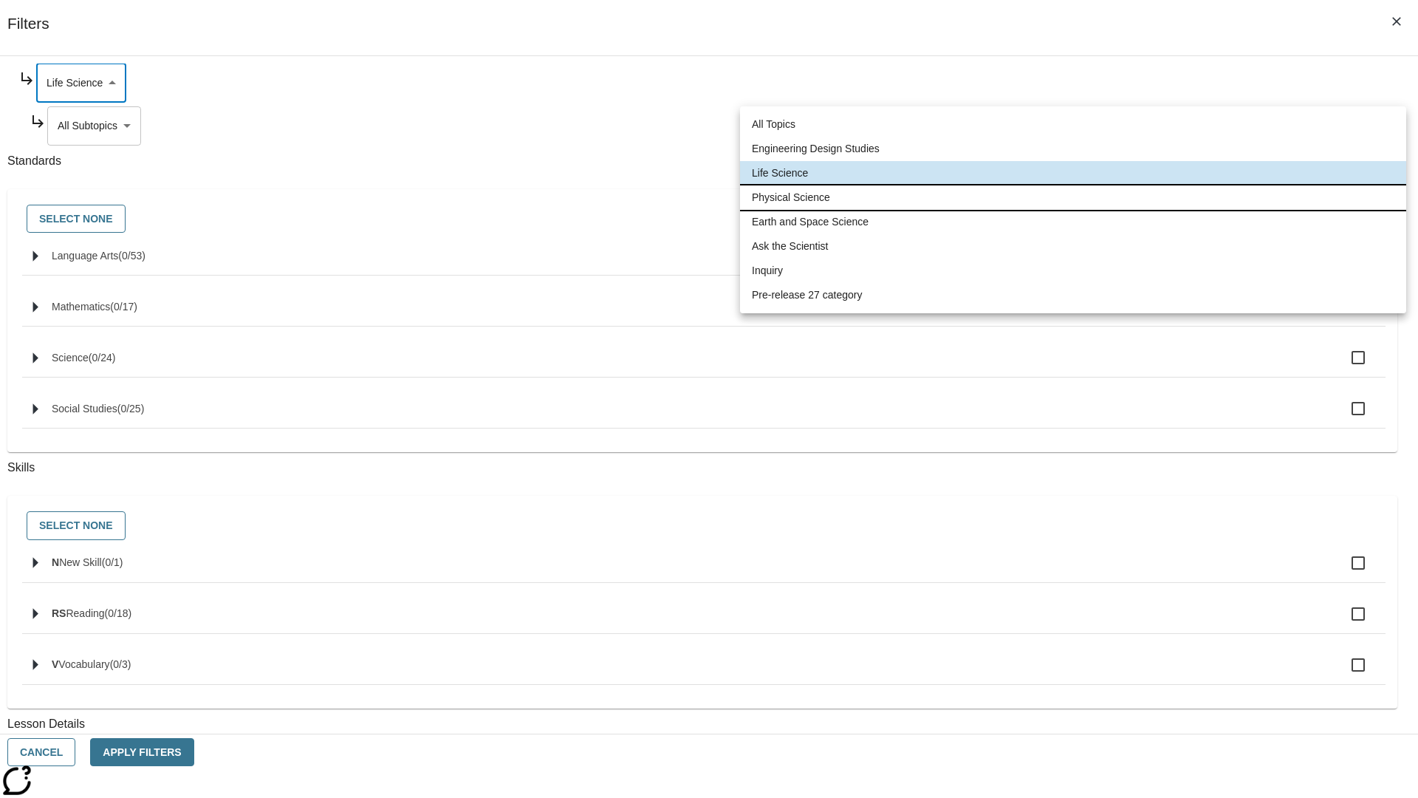
click at [1073, 197] on li "Physical Science" at bounding box center [1073, 197] width 666 height 24
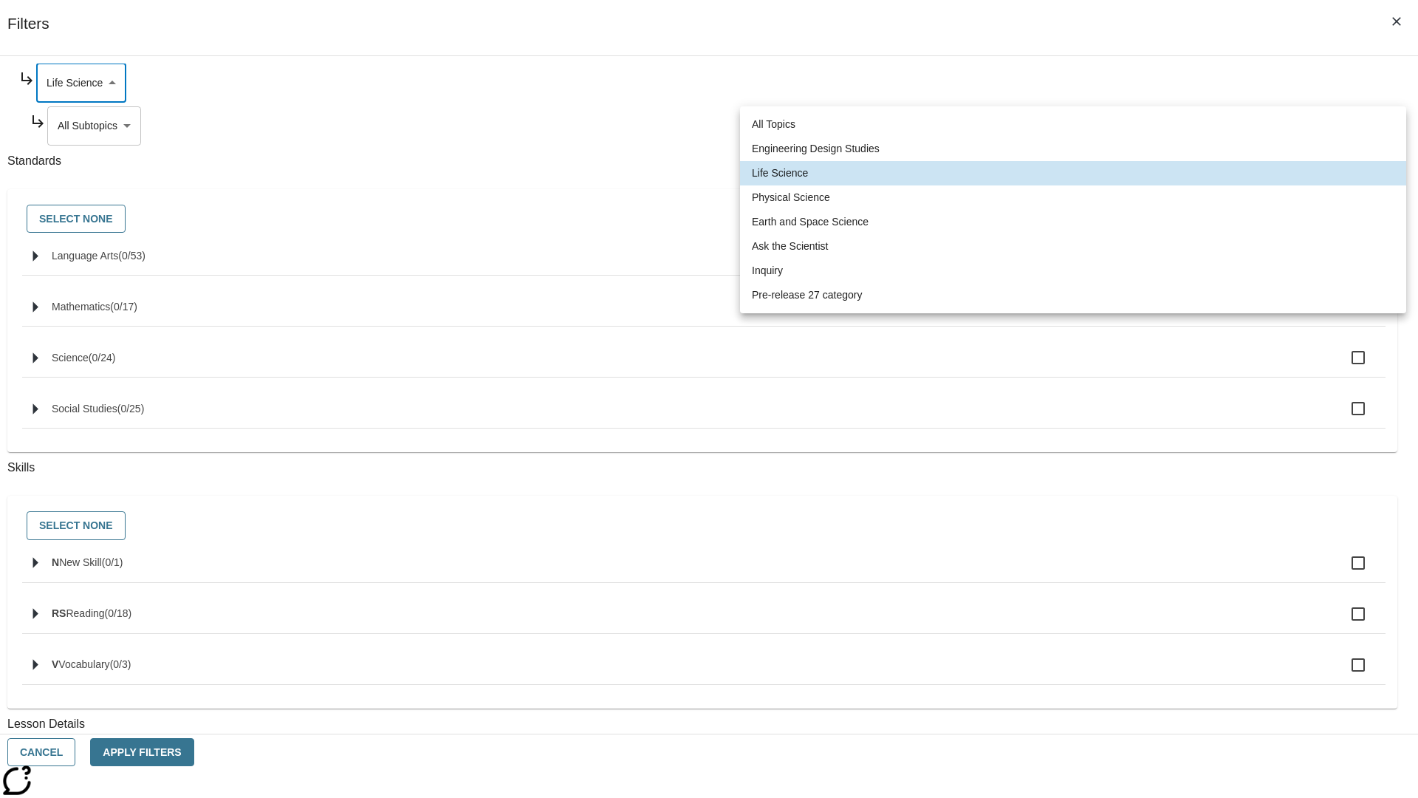
type input "190"
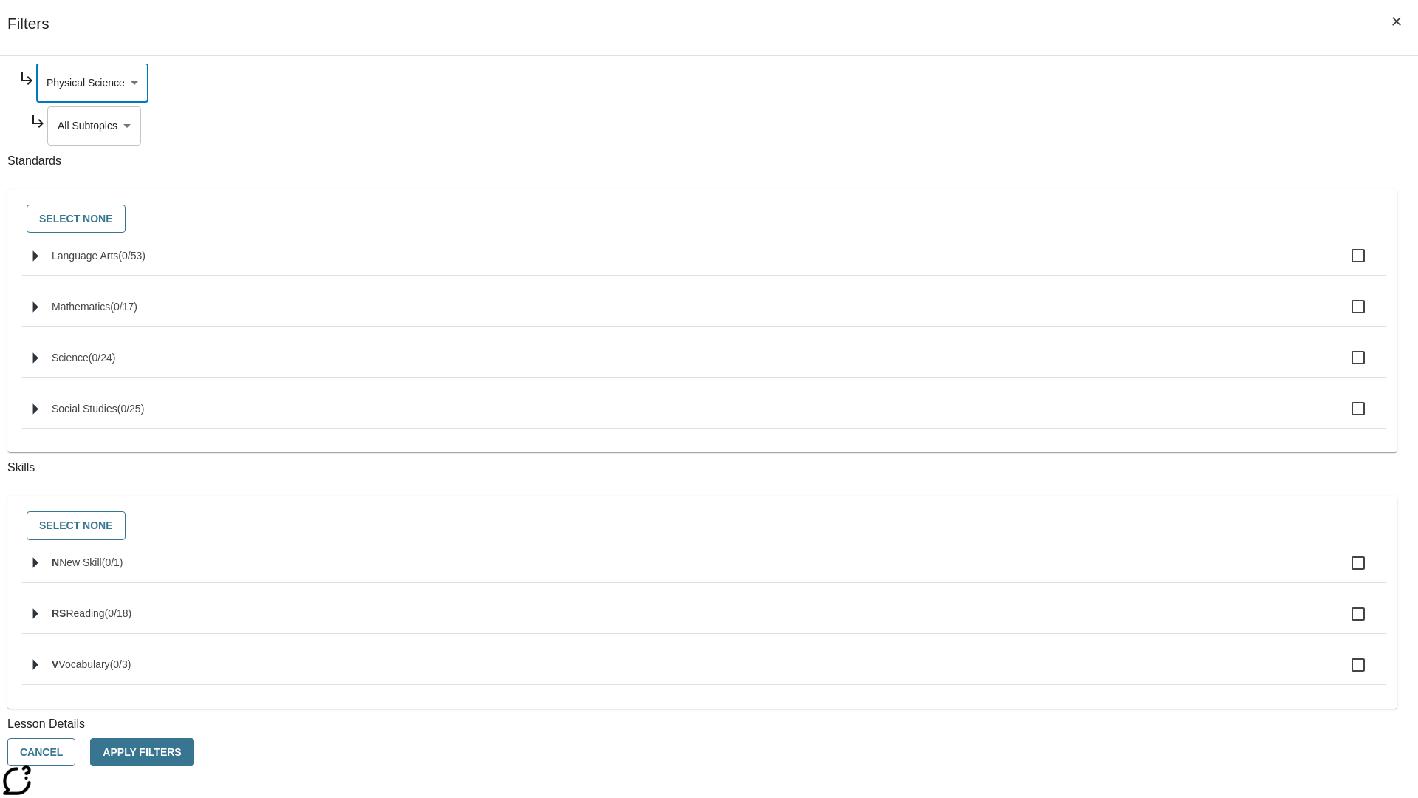
click at [1084, 267] on body "Skip to main content [GEOGRAPHIC_DATA] Edition EN Grade 3 2025 Auto Grade 3 Sea…" at bounding box center [709, 457] width 1407 height 815
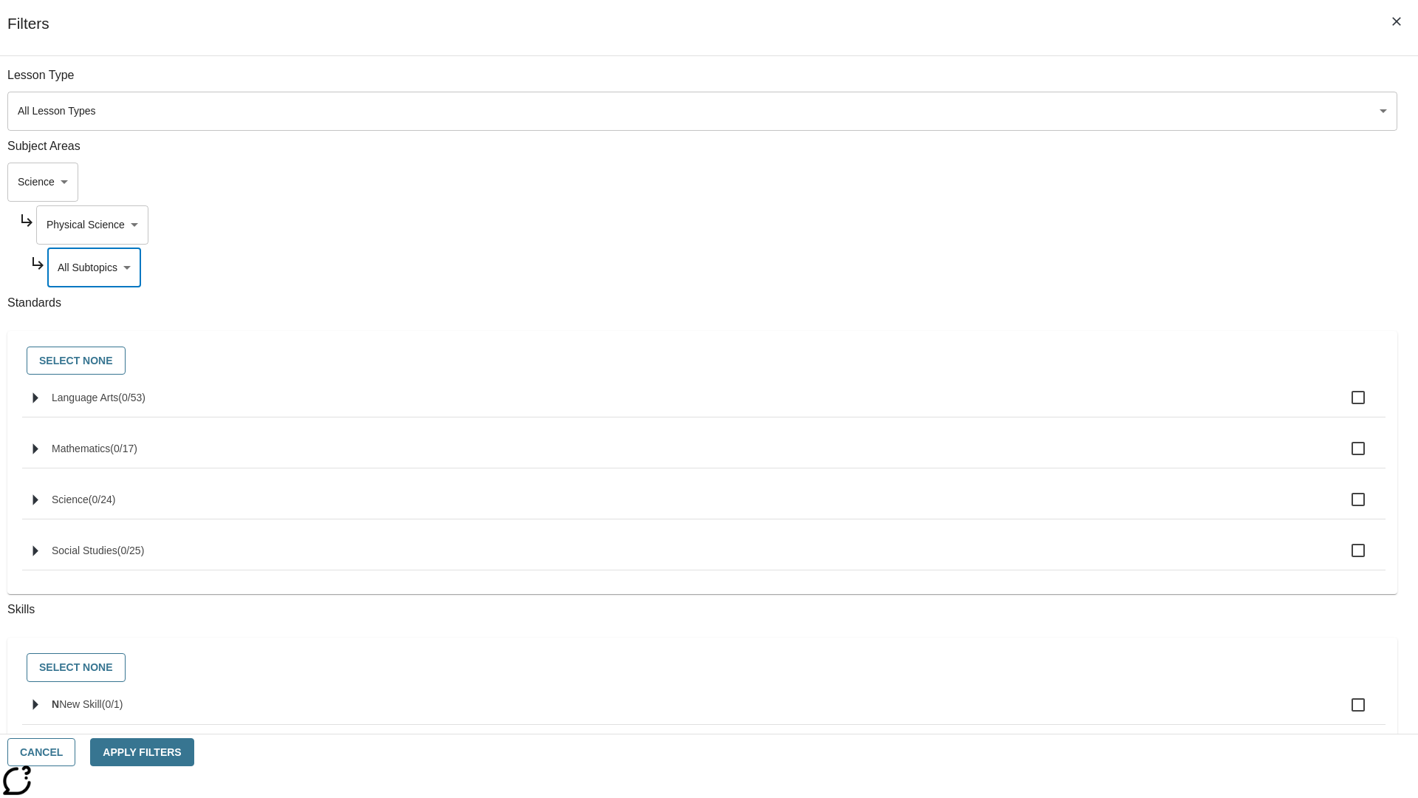
click at [1077, 225] on body "Skip to main content [GEOGRAPHIC_DATA] Edition EN Grade 3 2025 Auto Grade 3 Sea…" at bounding box center [709, 457] width 1407 height 815
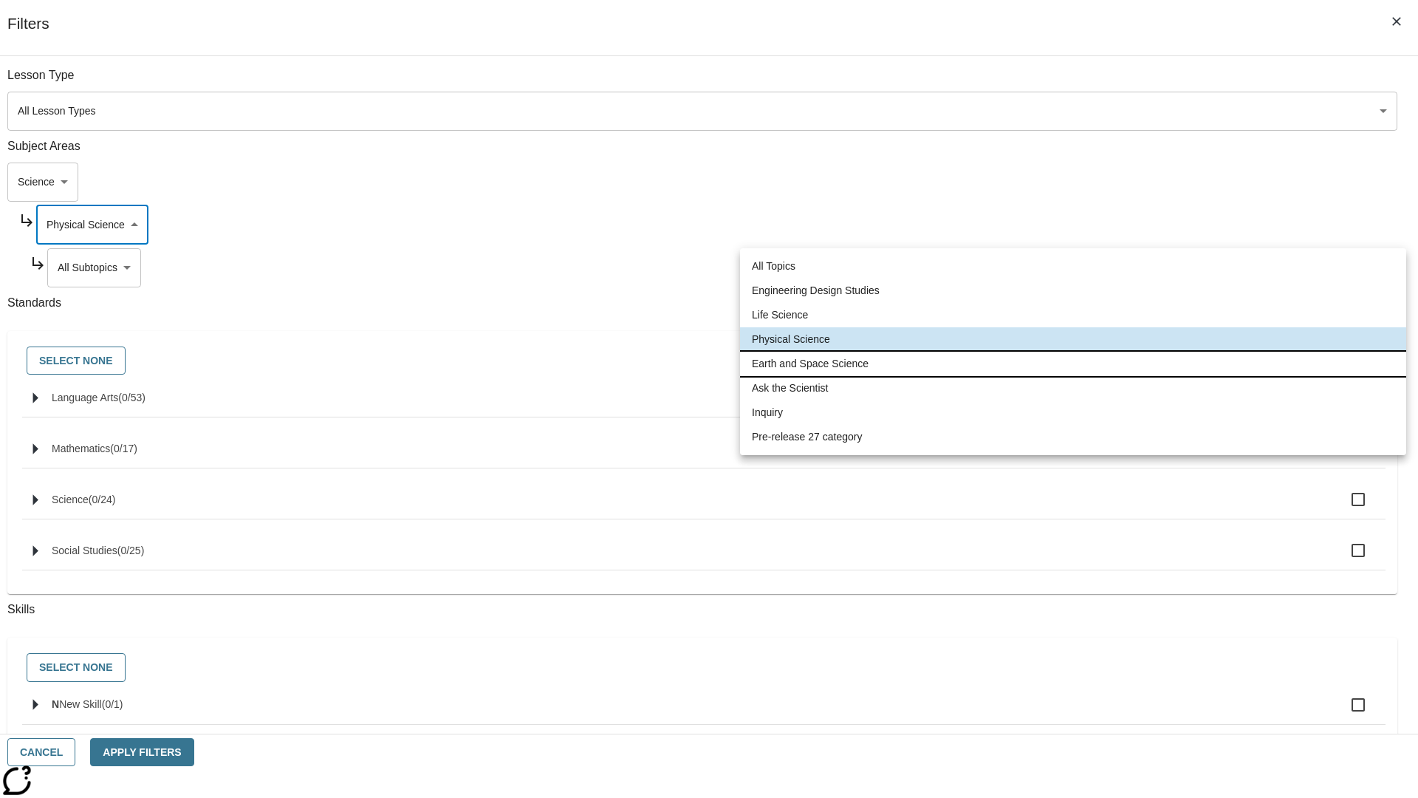
click at [1073, 363] on li "Earth and Space Science" at bounding box center [1073, 364] width 666 height 24
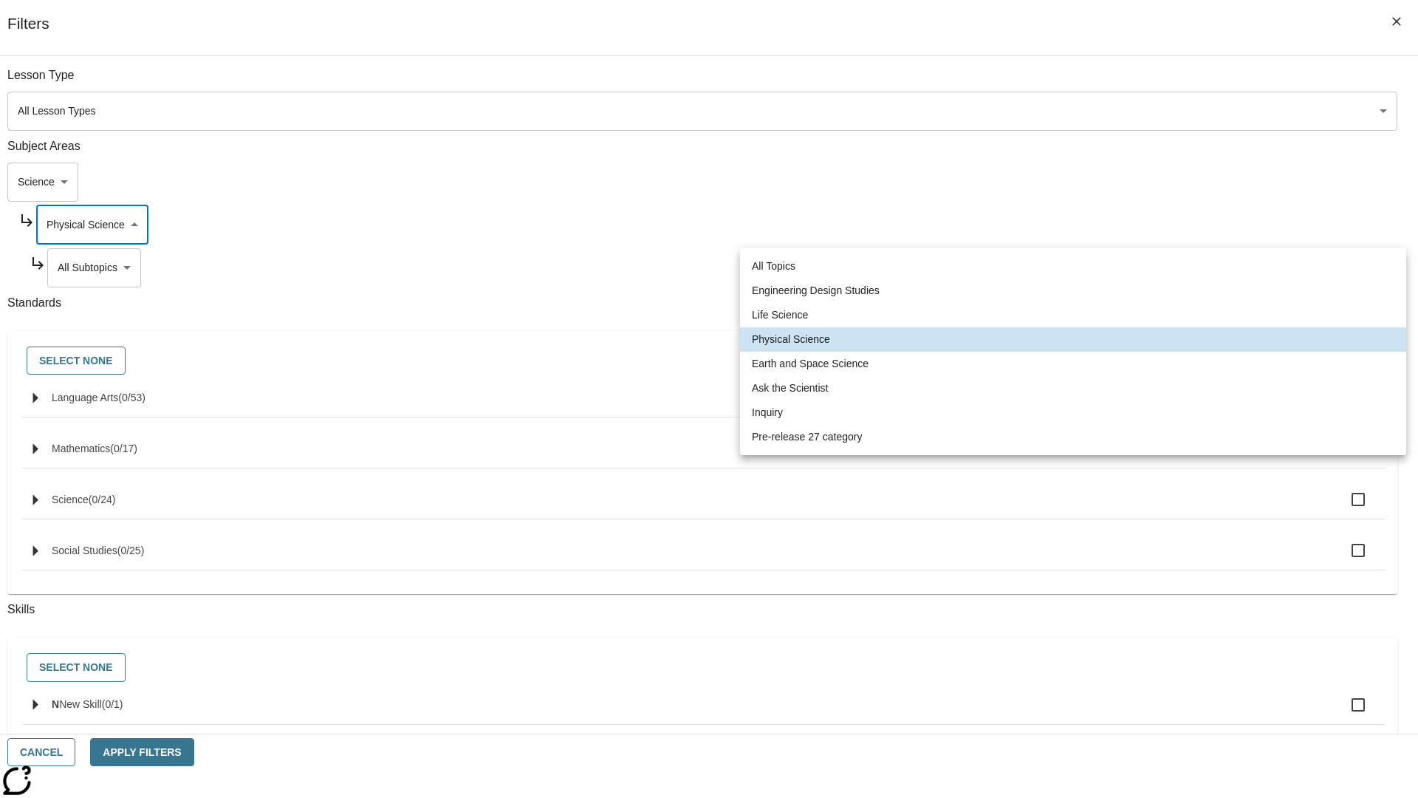
type input "192"
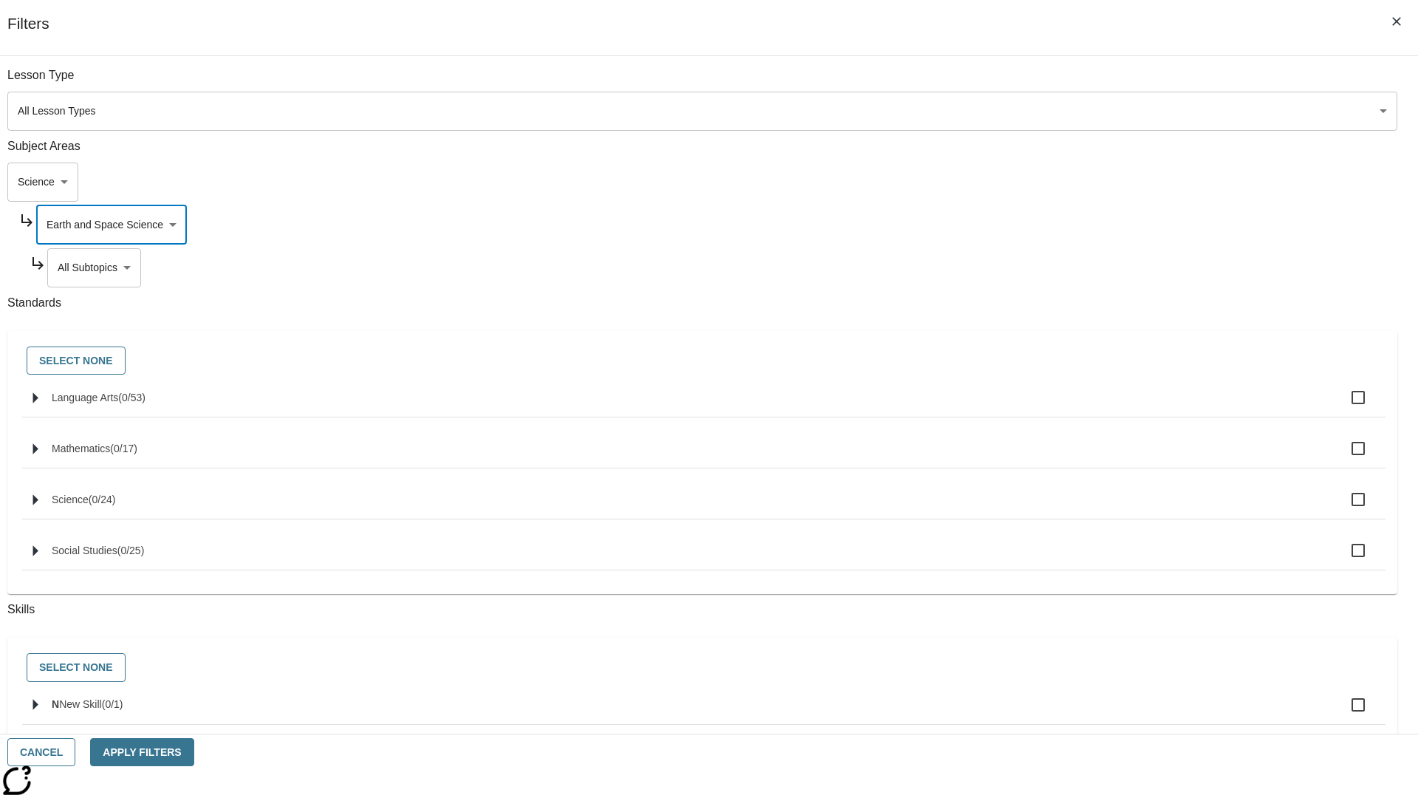
click at [1083, 267] on body "Skip to main content [GEOGRAPHIC_DATA] Edition EN Grade 3 2025 Auto Grade 3 Sea…" at bounding box center [709, 457] width 1407 height 815
click at [1077, 225] on body "Skip to main content [GEOGRAPHIC_DATA] Edition EN Grade 3 2025 Auto Grade 3 Sea…" at bounding box center [709, 457] width 1407 height 815
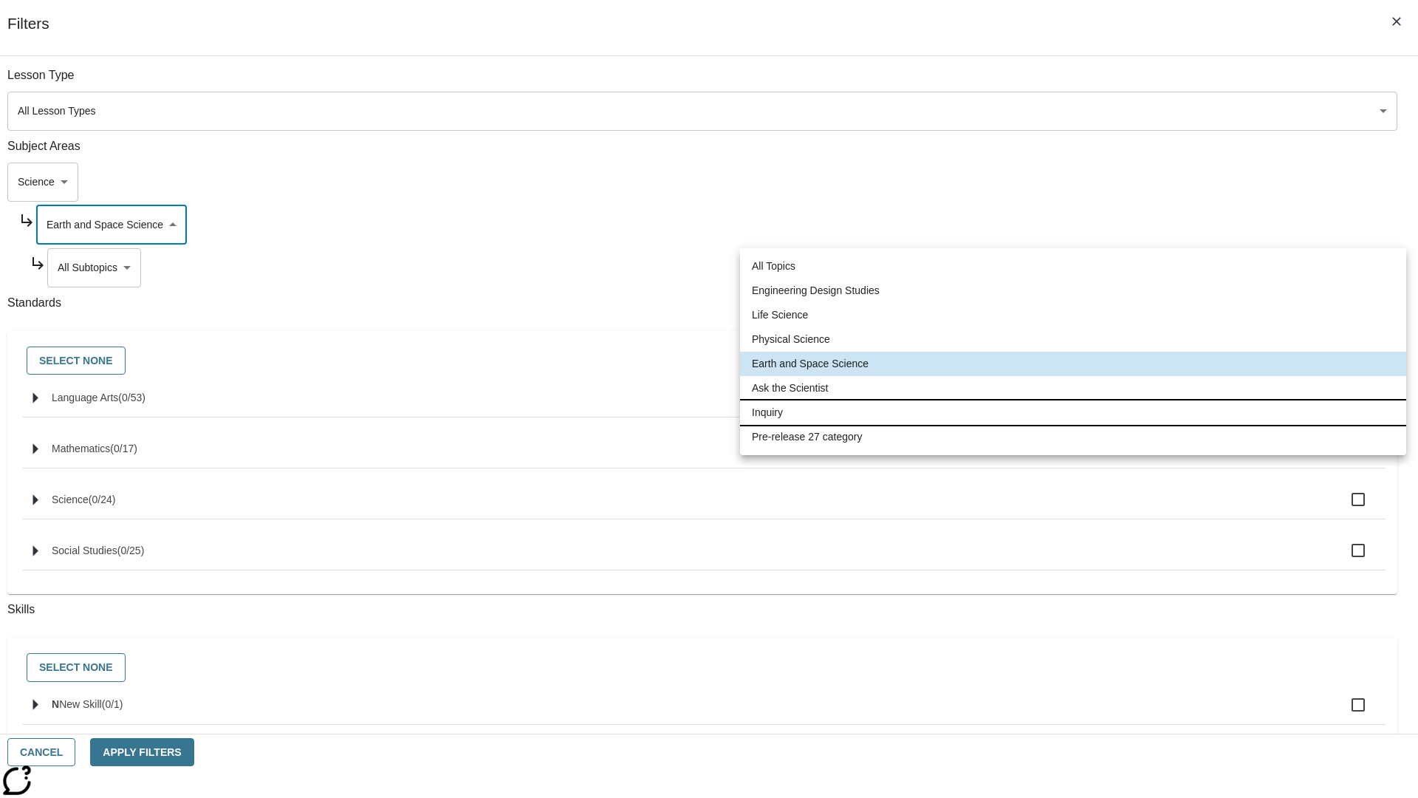
click at [1073, 412] on li "Inquiry" at bounding box center [1073, 412] width 666 height 24
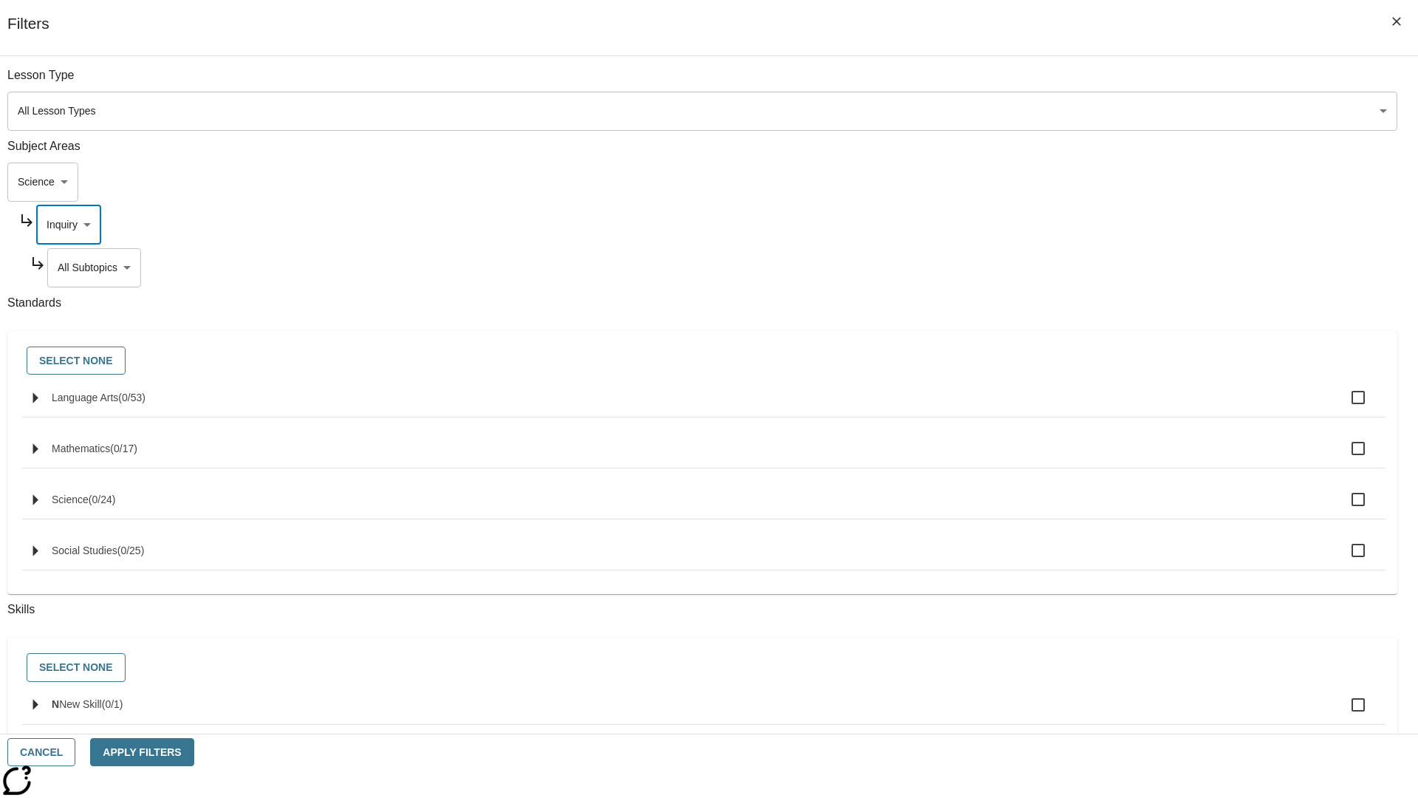
click at [1083, 267] on body "Skip to main content [GEOGRAPHIC_DATA] Edition EN Grade 3 2025 Auto Grade 3 Sea…" at bounding box center [709, 457] width 1407 height 815
click at [1077, 225] on body "Skip to main content [GEOGRAPHIC_DATA] Edition EN Grade 3 2025 Auto Grade 3 Sea…" at bounding box center [709, 457] width 1407 height 815
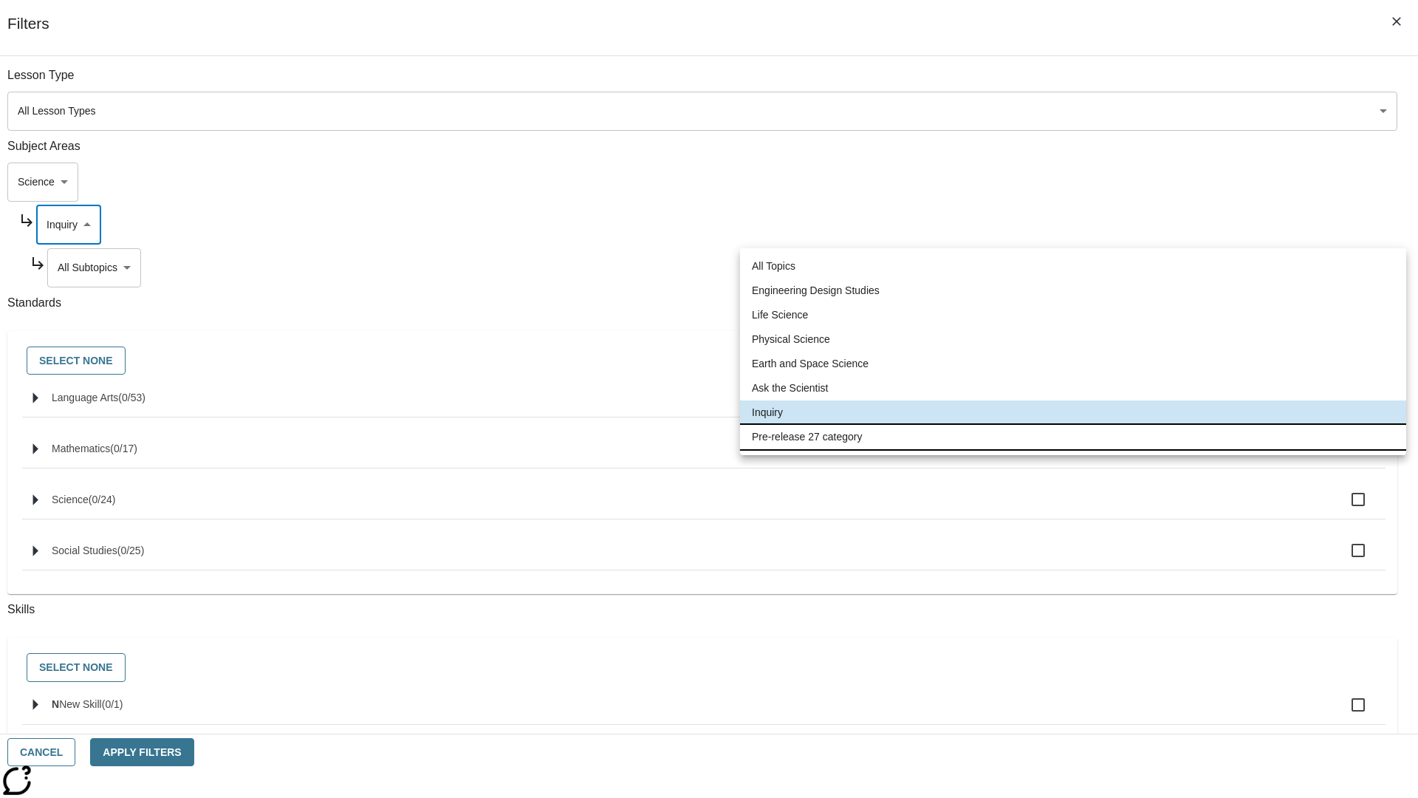
click at [1073, 437] on li "Pre-release 27 category" at bounding box center [1073, 437] width 666 height 24
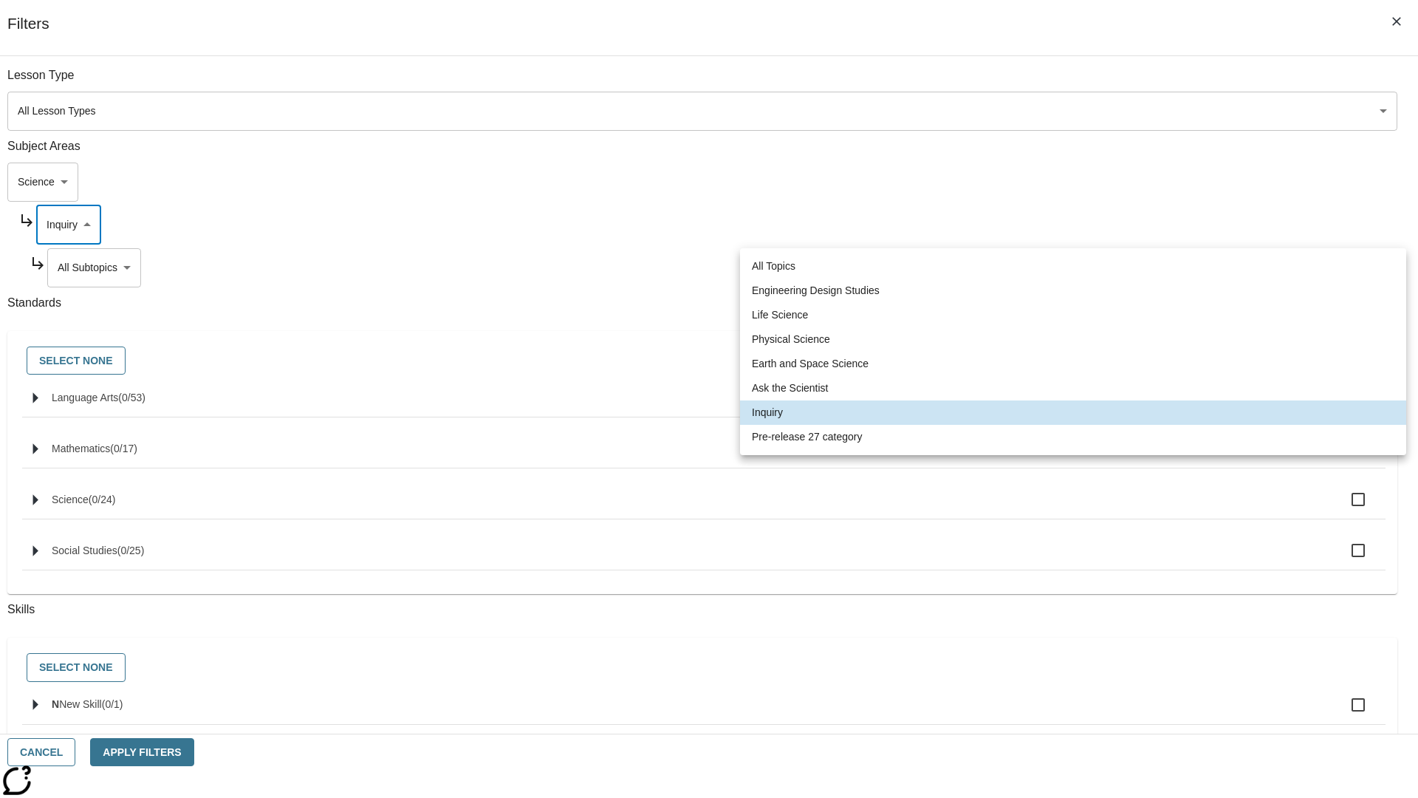
type input "271"
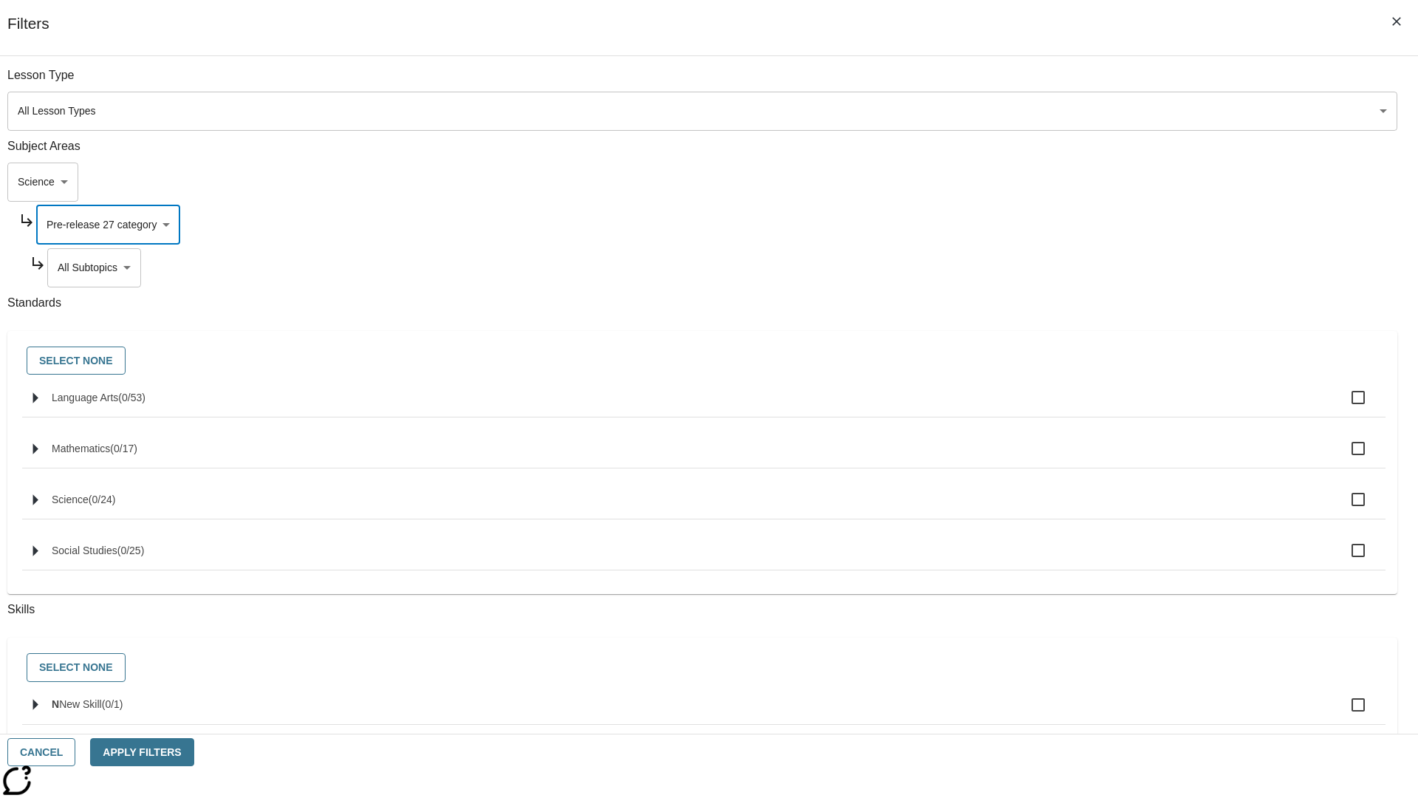
click at [1083, 267] on body "Skip to main content [GEOGRAPHIC_DATA] Edition EN Grade 3 2025 Auto Grade 3 Sea…" at bounding box center [709, 457] width 1407 height 815
click at [1063, 83] on body "Skip to main content [GEOGRAPHIC_DATA] Edition EN Grade 3 2025 Auto Grade 3 Sea…" at bounding box center [709, 457] width 1407 height 815
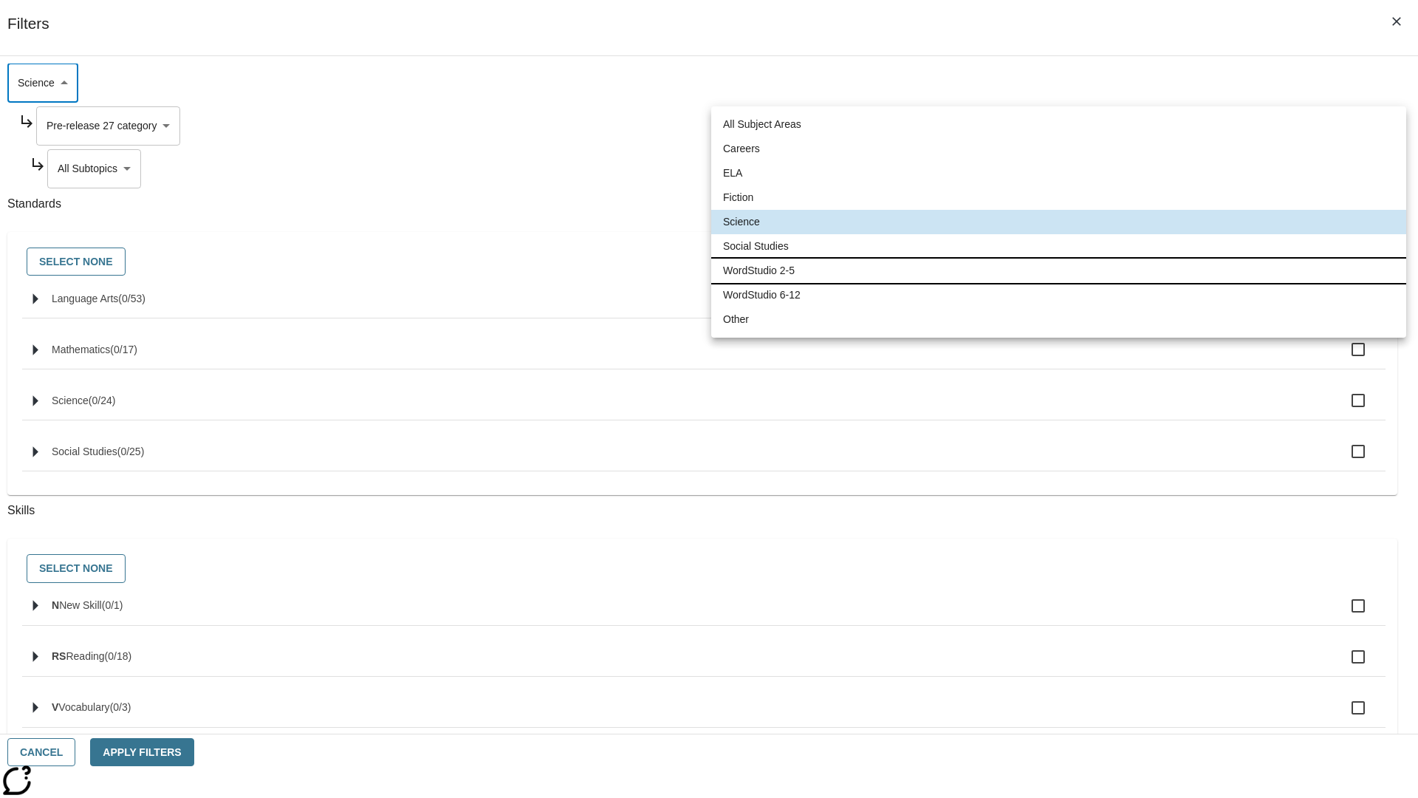
click at [1059, 270] on li "WordStudio 2-5" at bounding box center [1058, 271] width 695 height 24
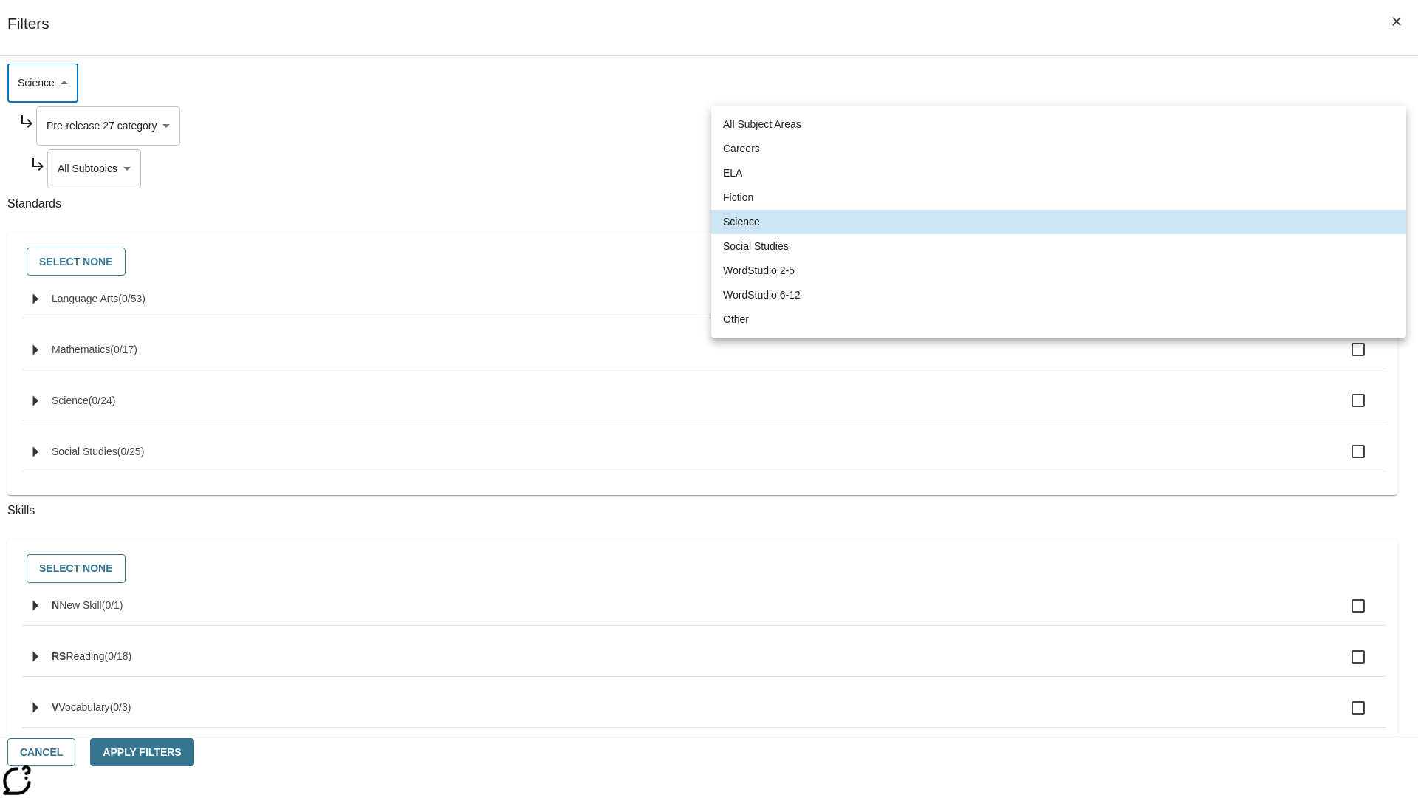
type input "6"
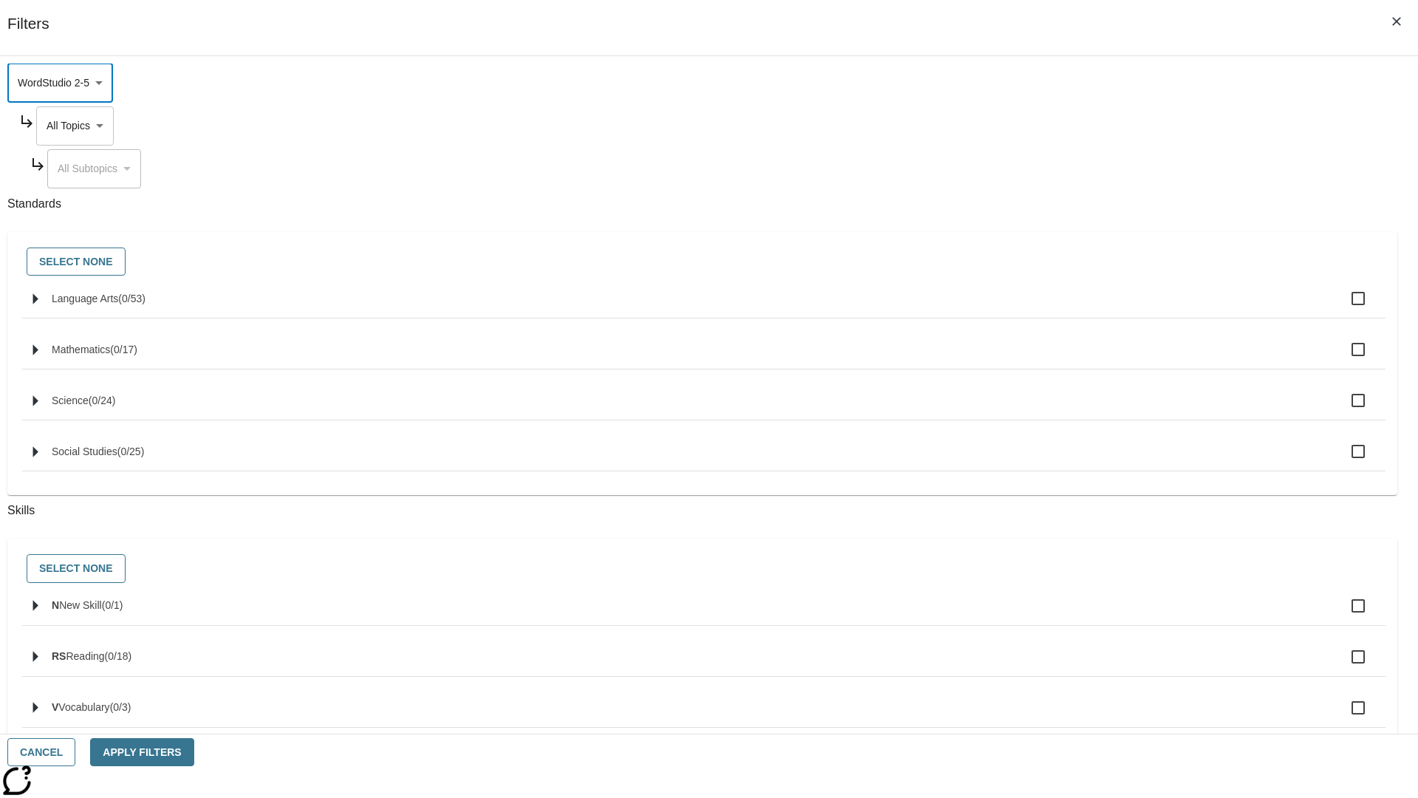
click at [1077, 225] on body "Skip to main content [GEOGRAPHIC_DATA] Edition EN Grade 3 2025 Auto Grade 3 Sea…" at bounding box center [709, 457] width 1407 height 815
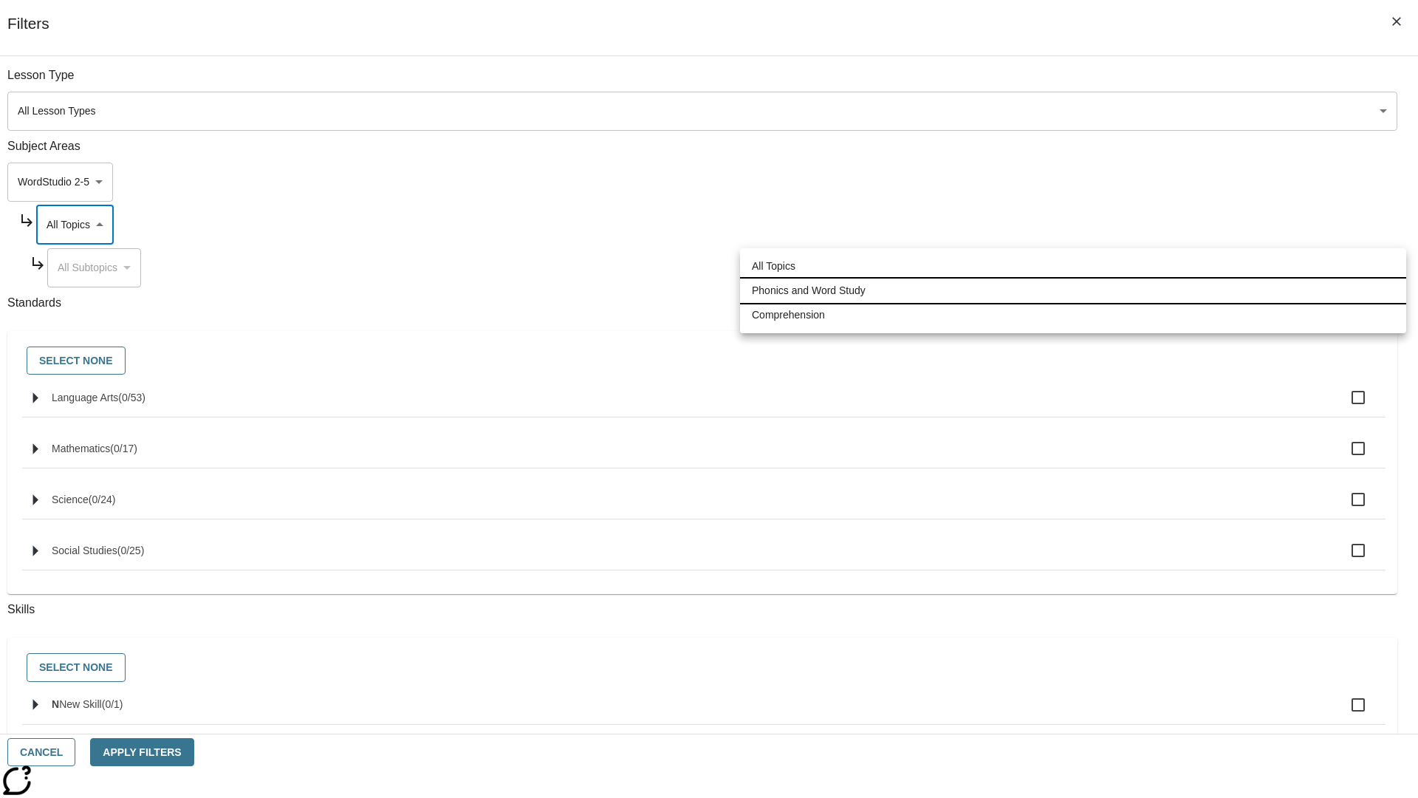
click at [1073, 290] on li "Phonics and Word Study" at bounding box center [1073, 291] width 666 height 24
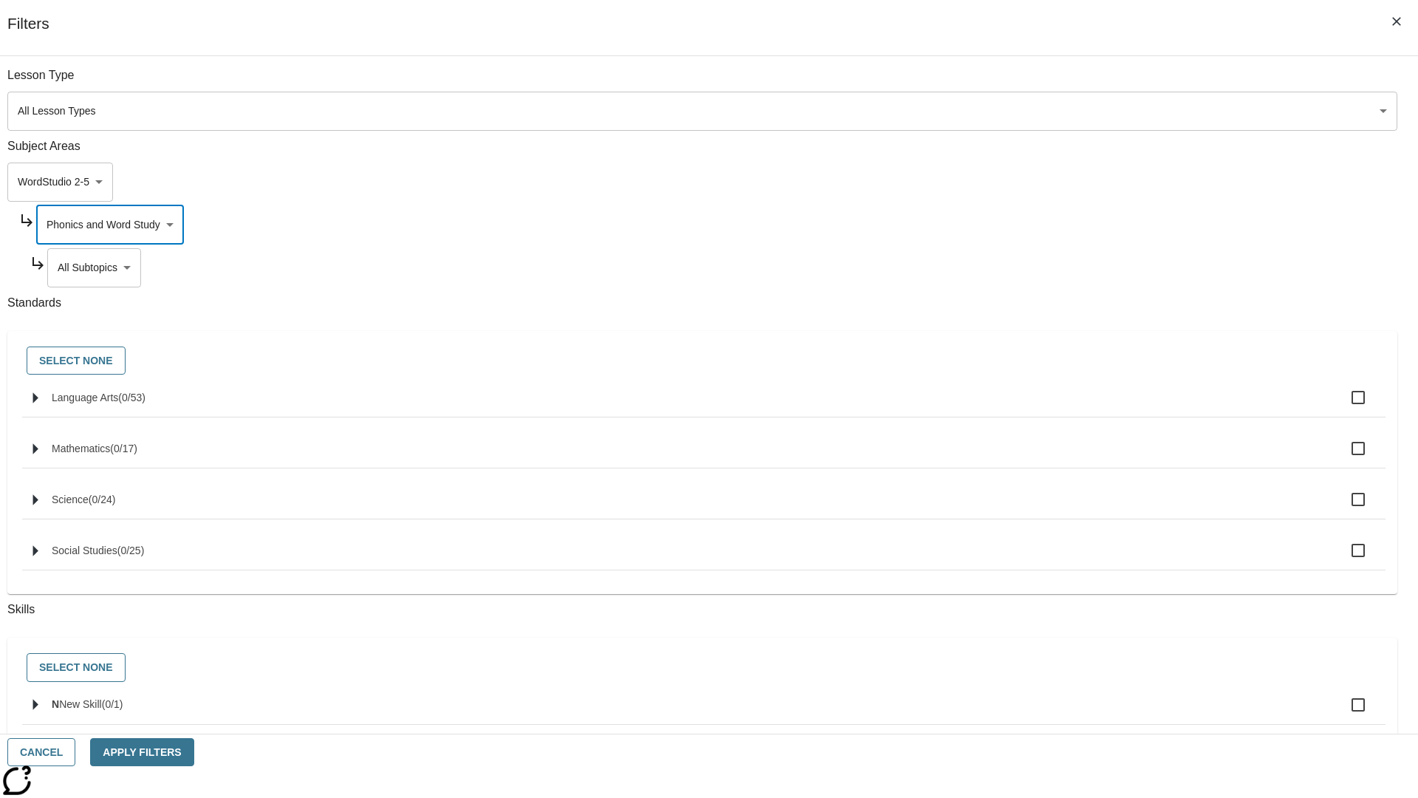
type input "249"
